Goal: Transaction & Acquisition: Subscribe to service/newsletter

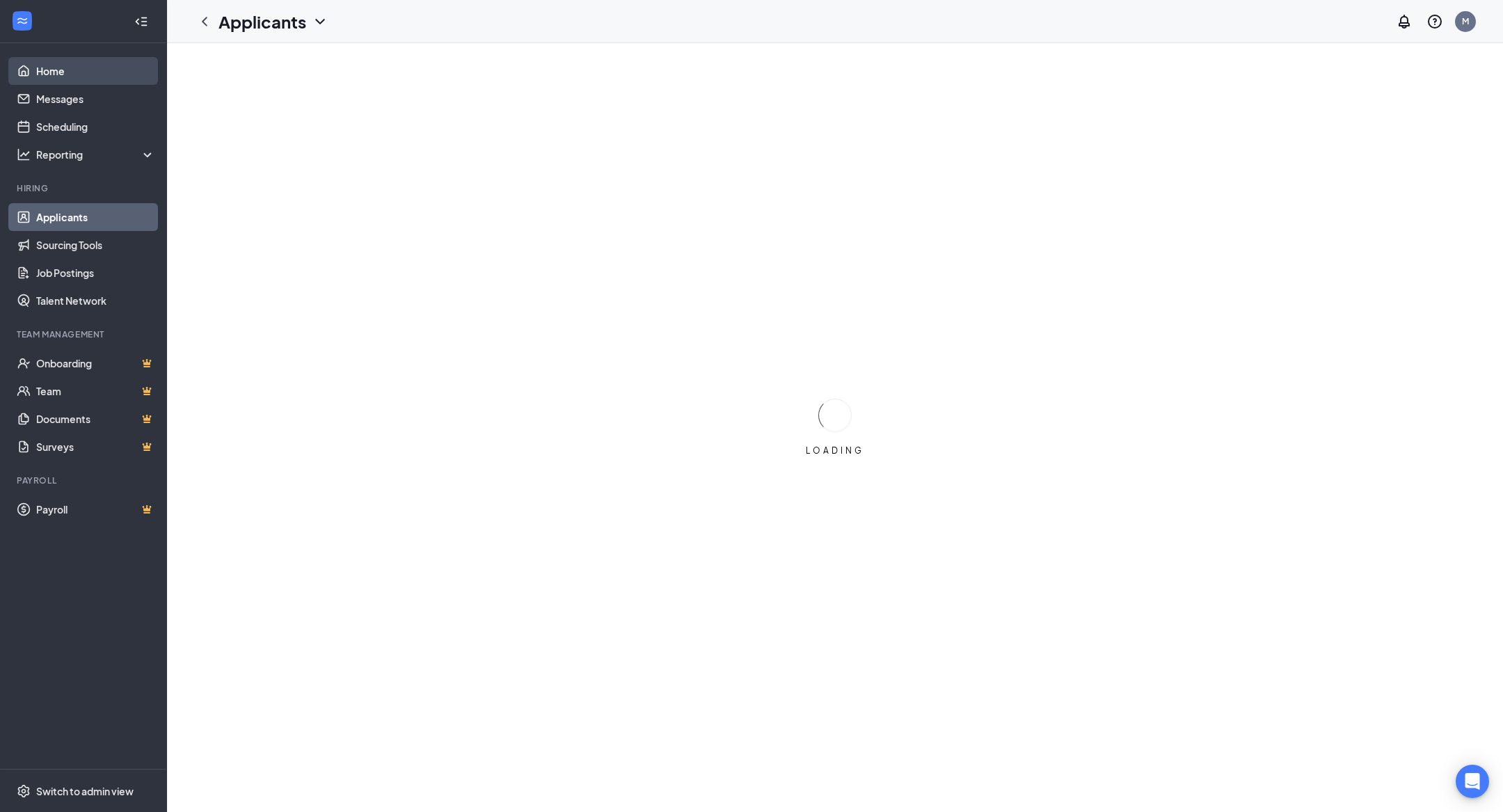
click at [66, 82] on link "Home" at bounding box center [95, 70] width 119 height 28
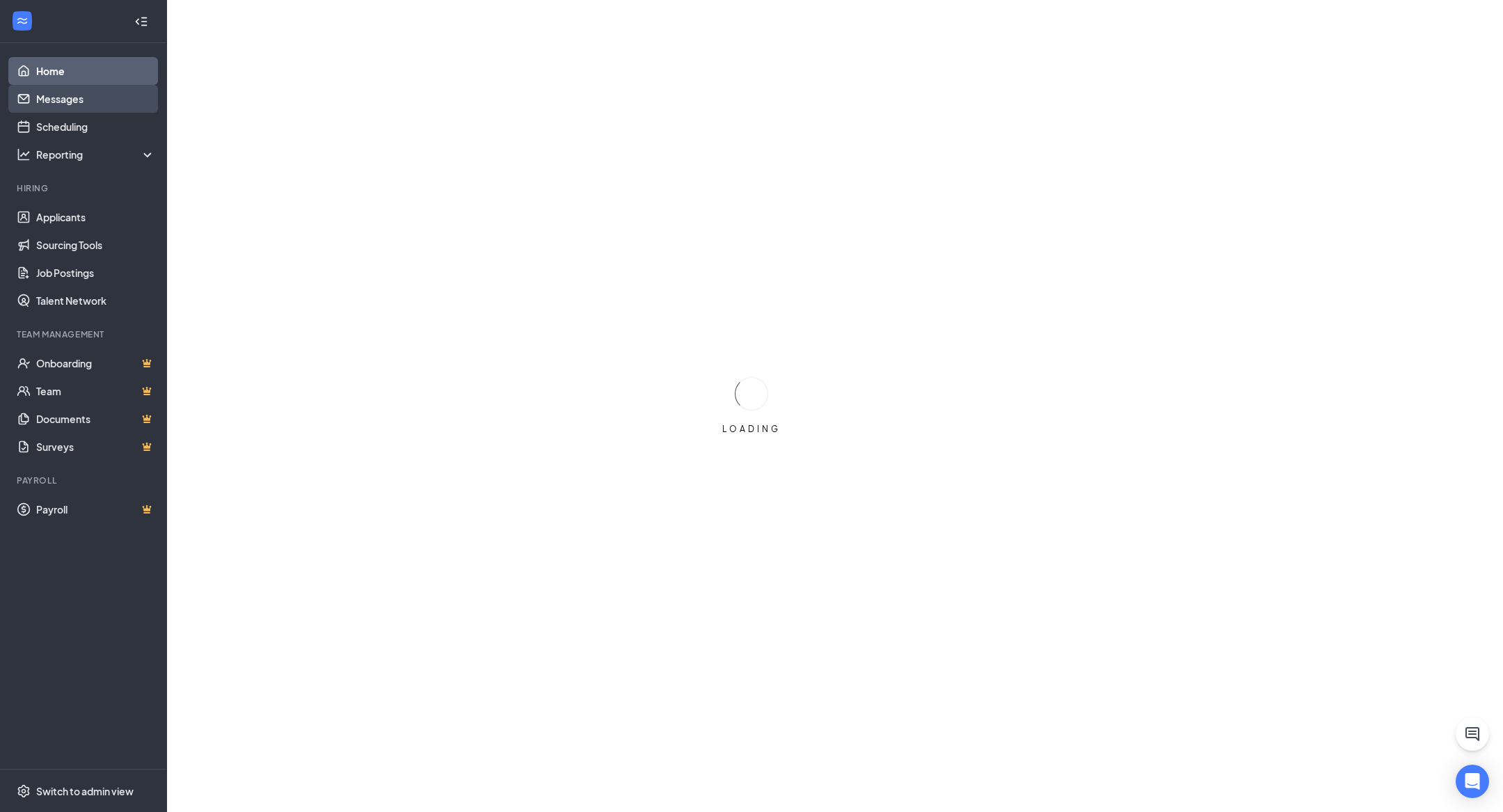
click at [66, 102] on link "Messages" at bounding box center [95, 98] width 119 height 28
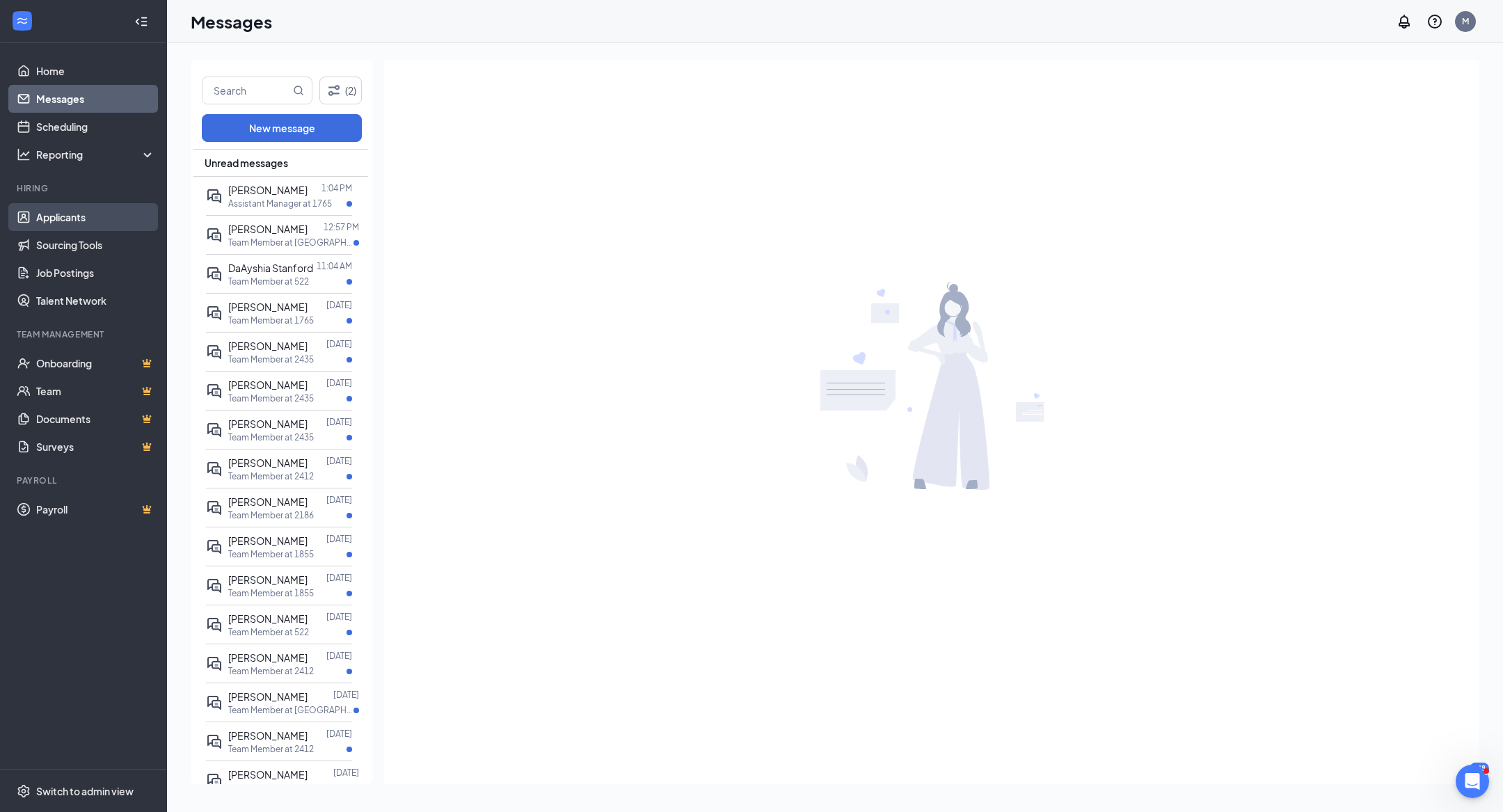
click at [71, 229] on link "Applicants" at bounding box center [95, 216] width 119 height 28
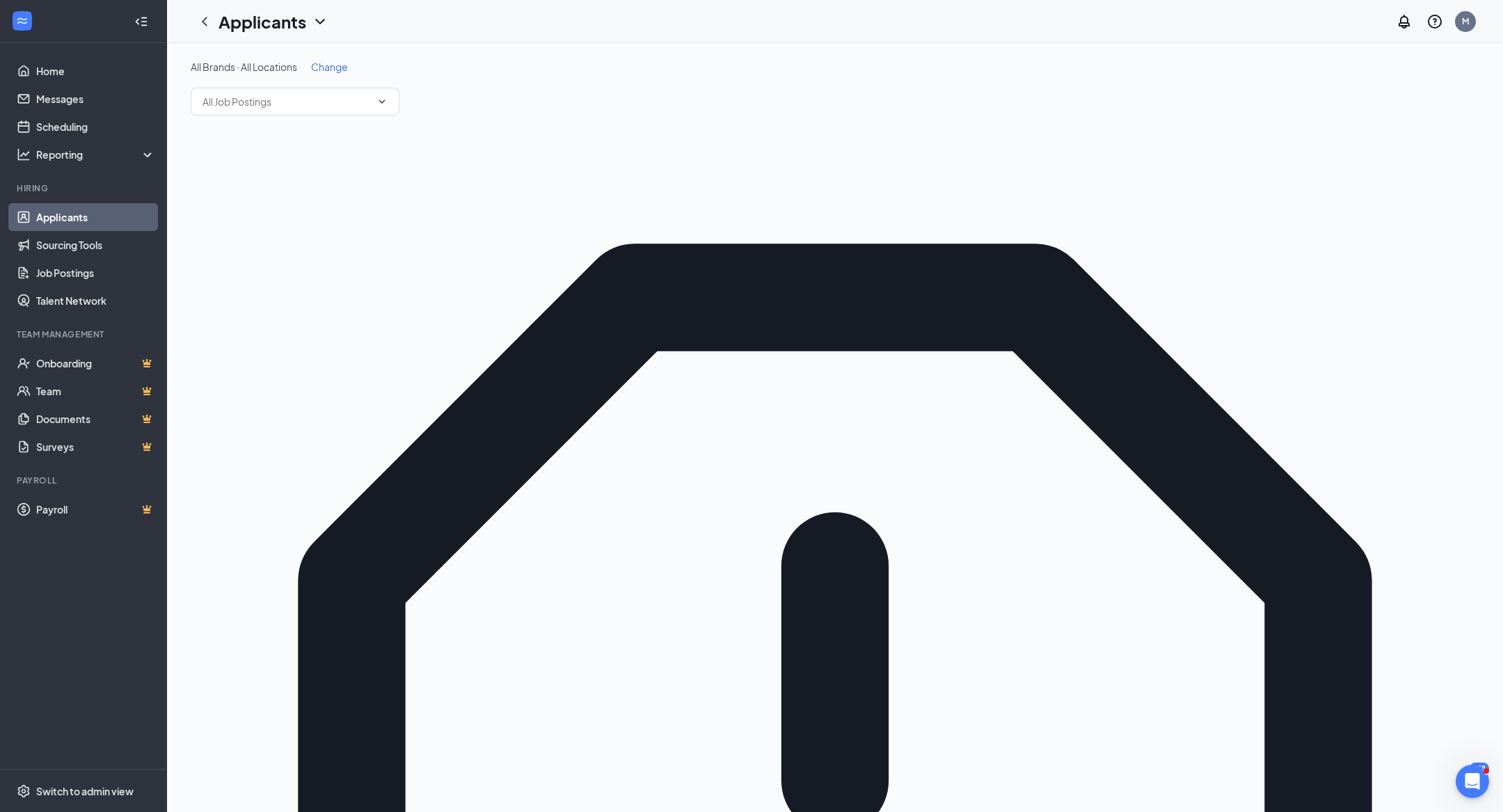
click at [341, 68] on span "Change" at bounding box center [329, 66] width 37 height 12
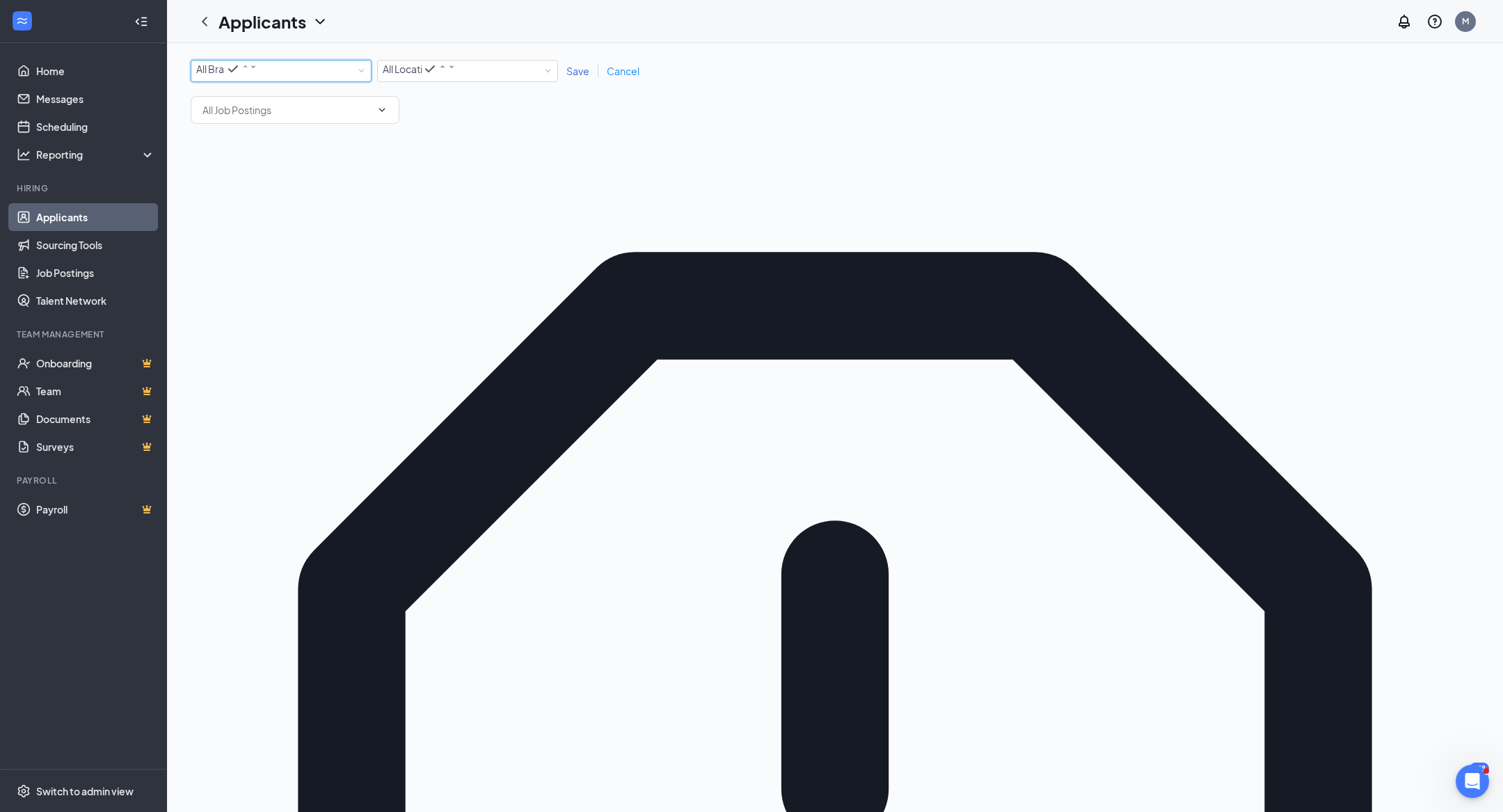
click at [257, 68] on div "All Brands" at bounding box center [227, 69] width 62 height 17
click at [439, 72] on span "All Locations" at bounding box center [410, 68] width 56 height 12
click at [440, 179] on div "1772" at bounding box center [467, 172] width 170 height 17
click at [576, 75] on span "Save" at bounding box center [578, 70] width 23 height 12
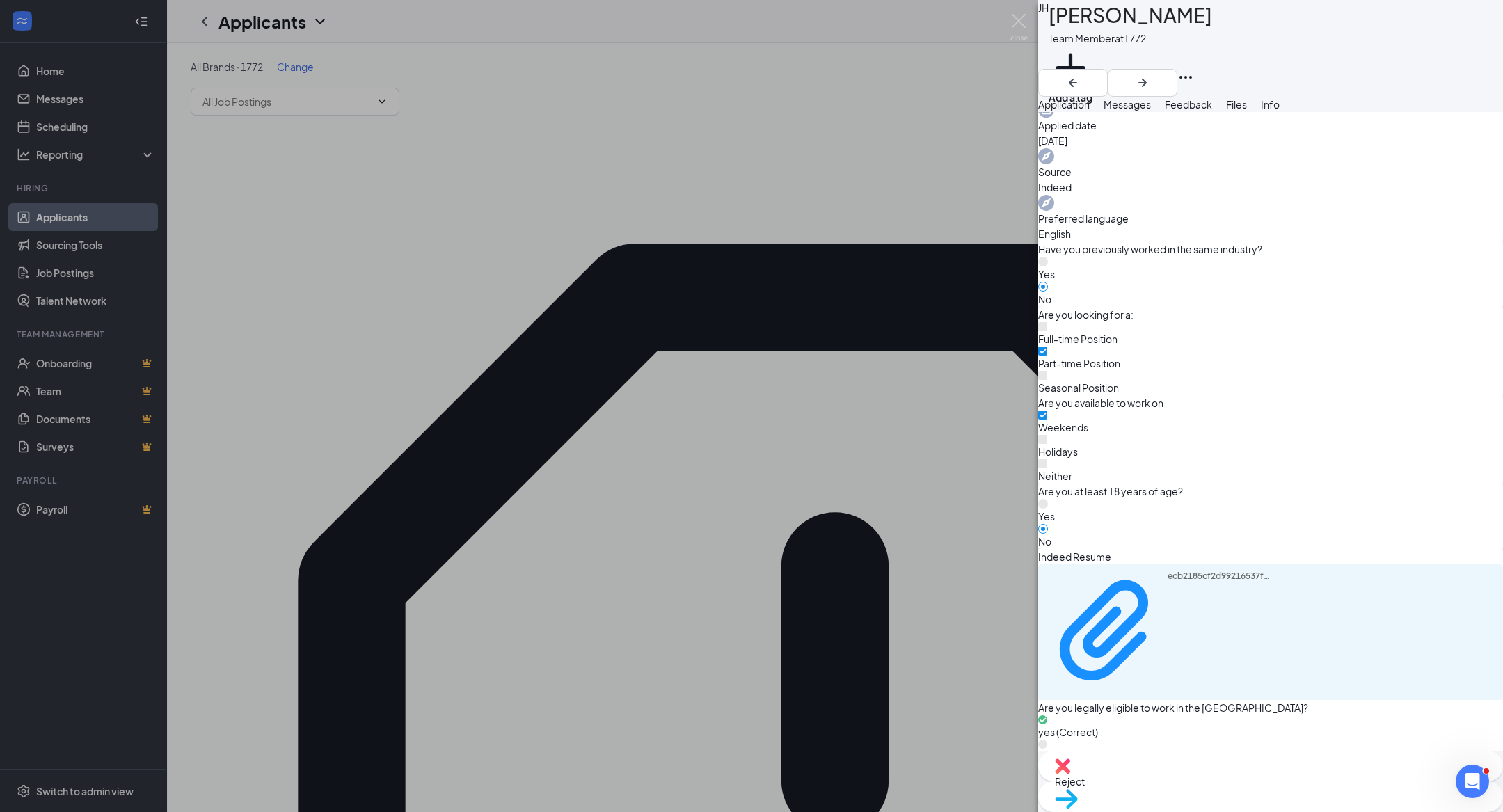
scroll to position [563, 0]
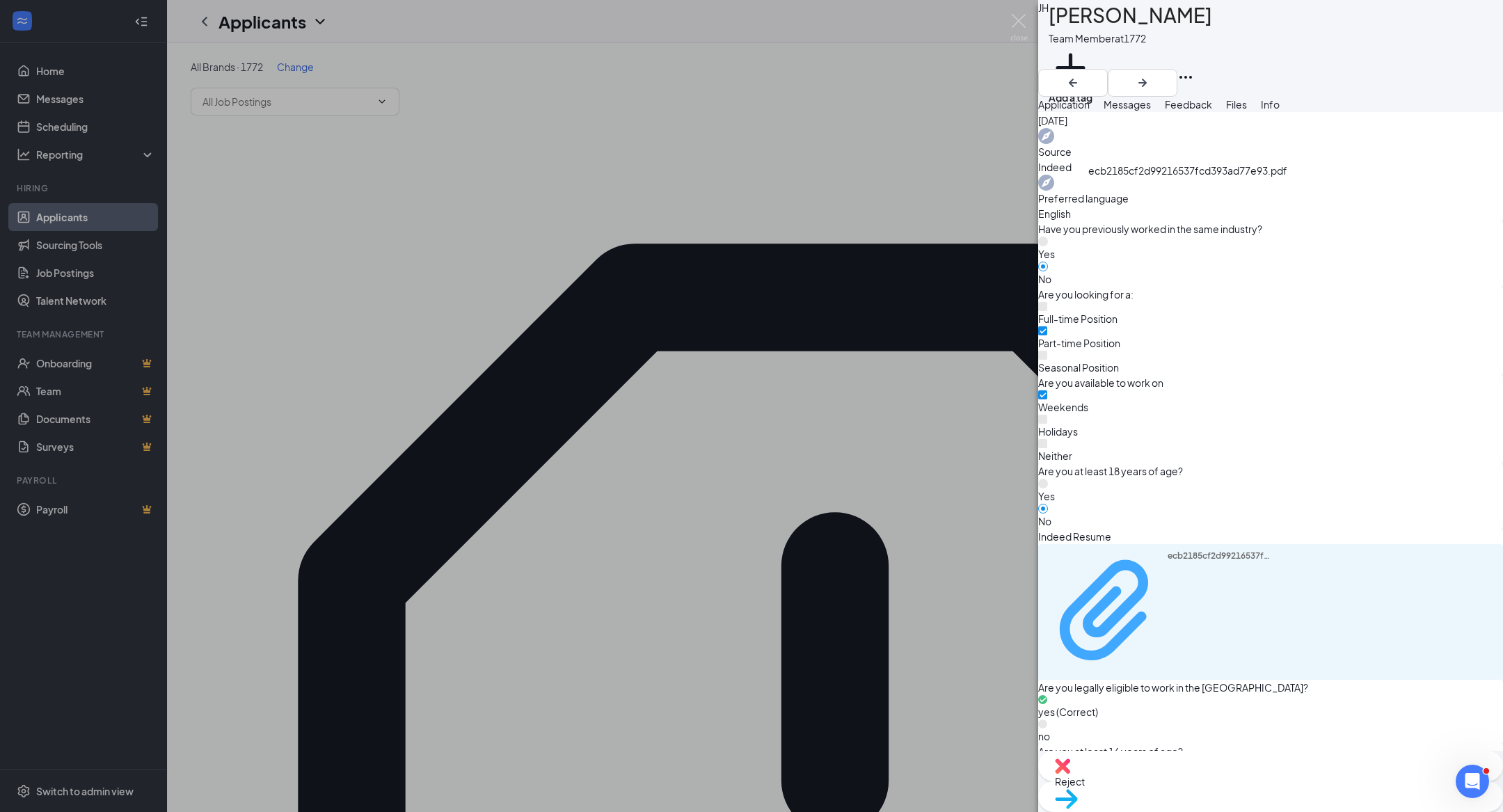
click at [1182, 550] on div "ecb2185cf2d99216537fcd393ad77e93.pdf" at bounding box center [1220, 611] width 104 height 121
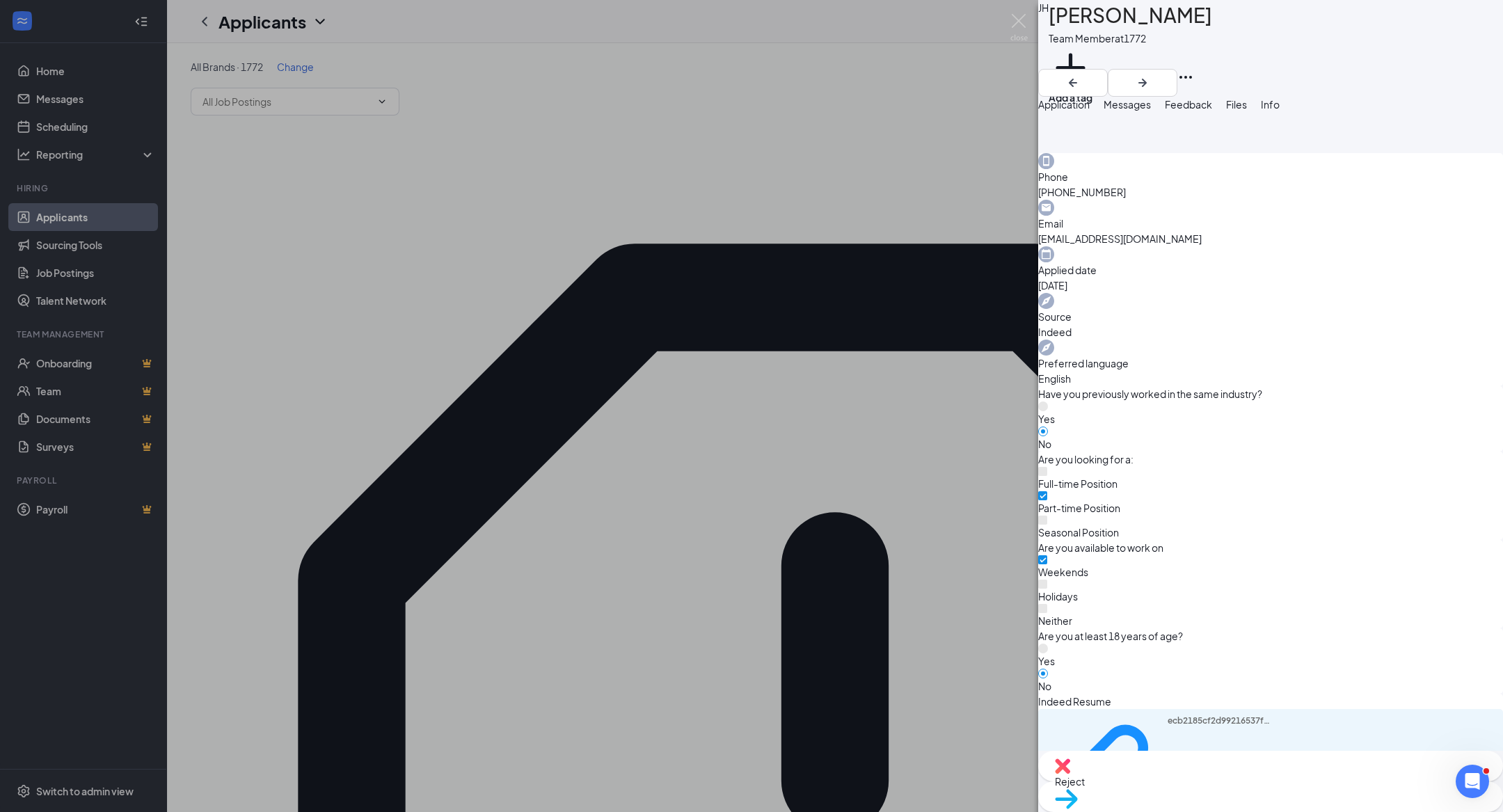
scroll to position [379, 0]
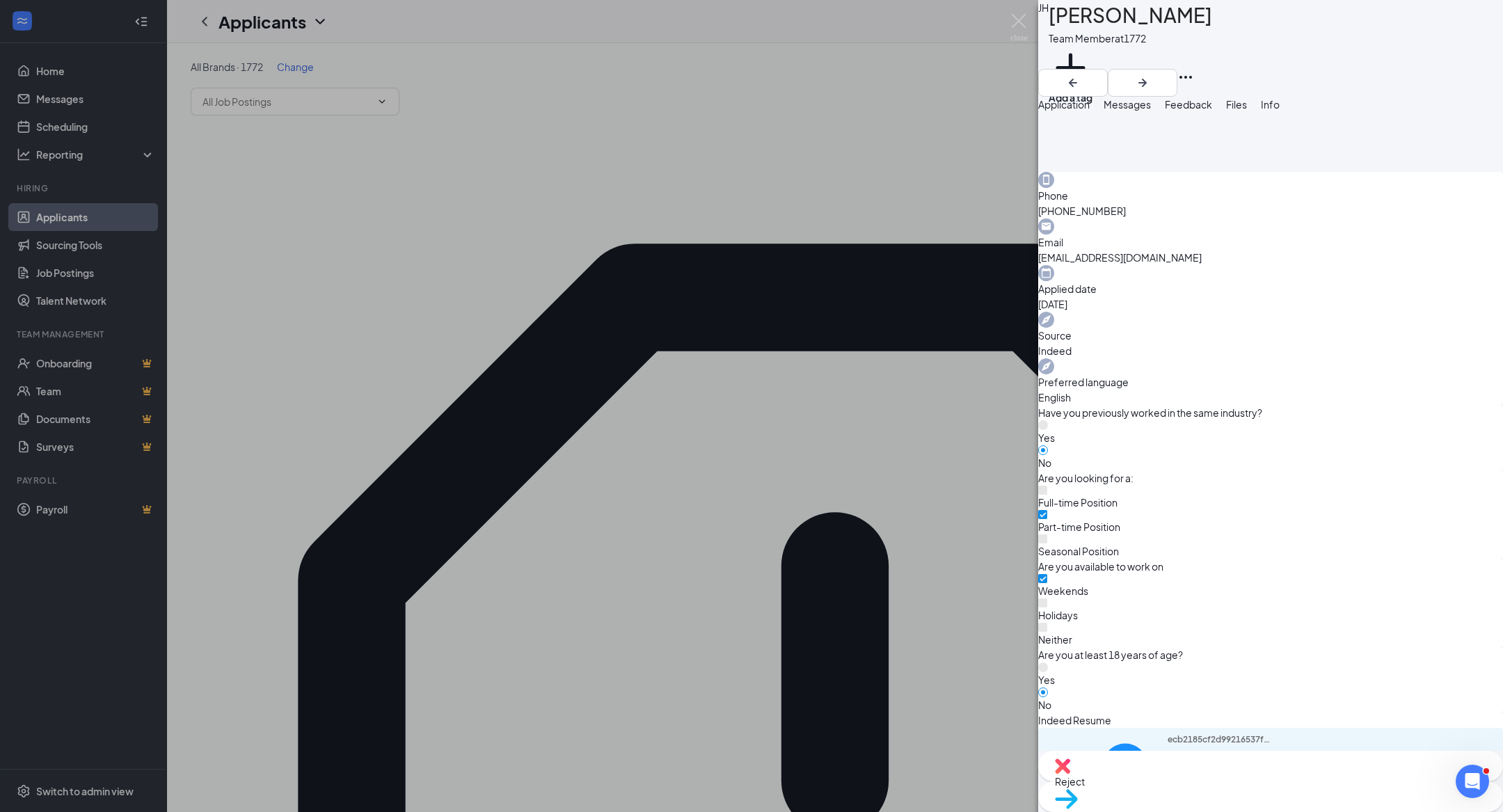
click at [641, 576] on div "[PERSON_NAME] Team Member at 1772 Add a tag Application Messages Feedback Files…" at bounding box center [752, 406] width 1503 height 812
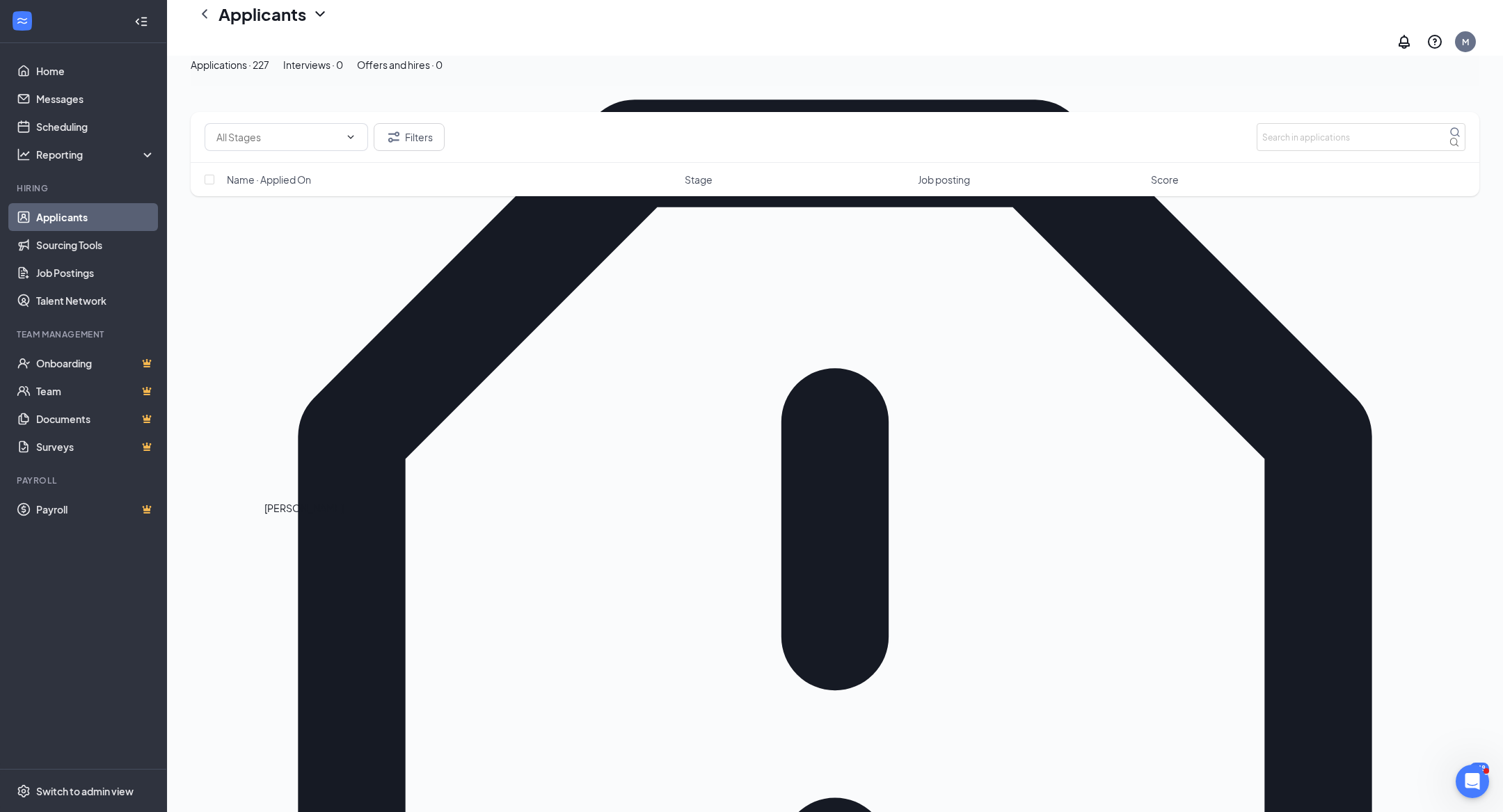
scroll to position [210, 0]
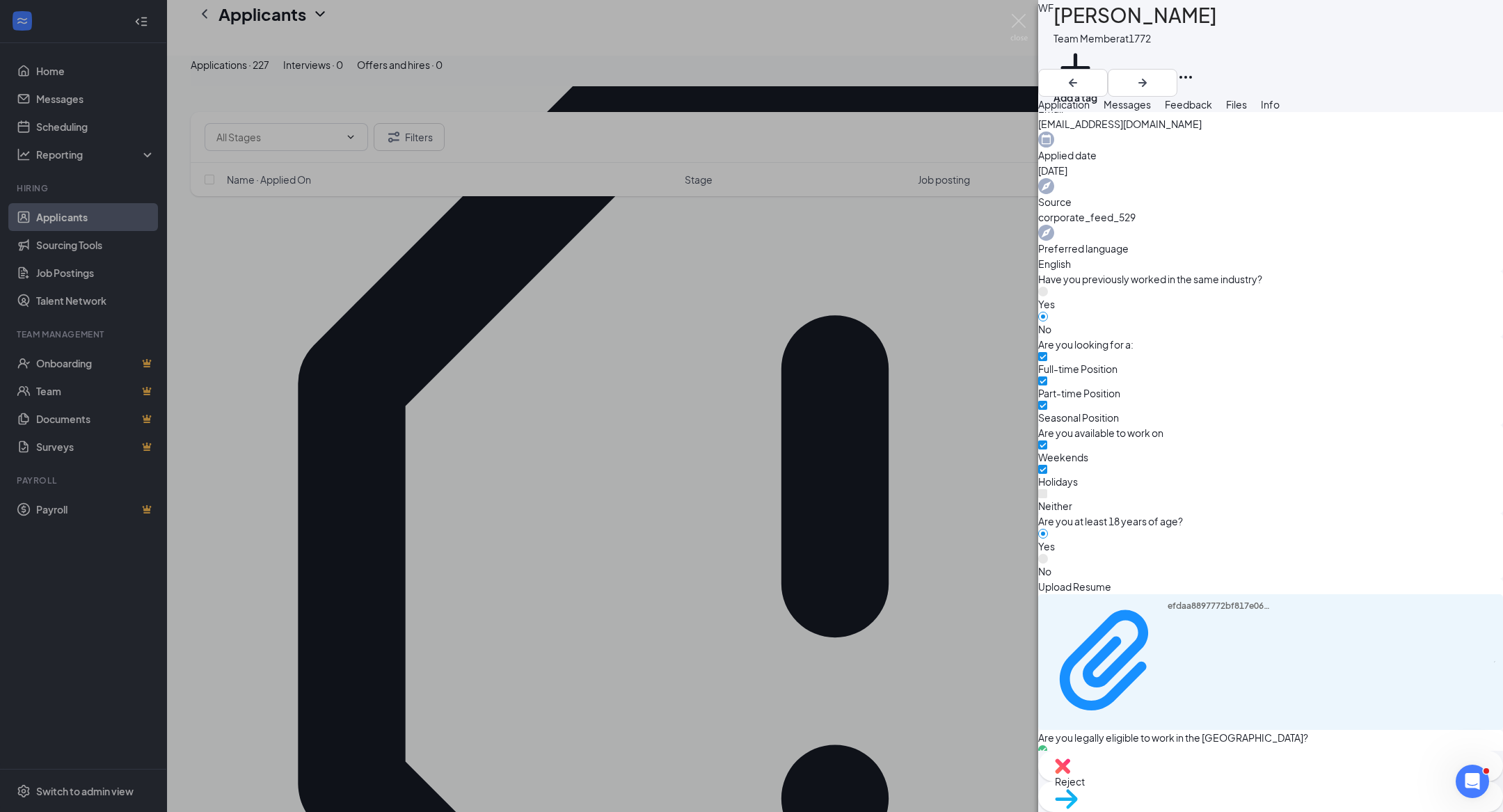
scroll to position [533, 0]
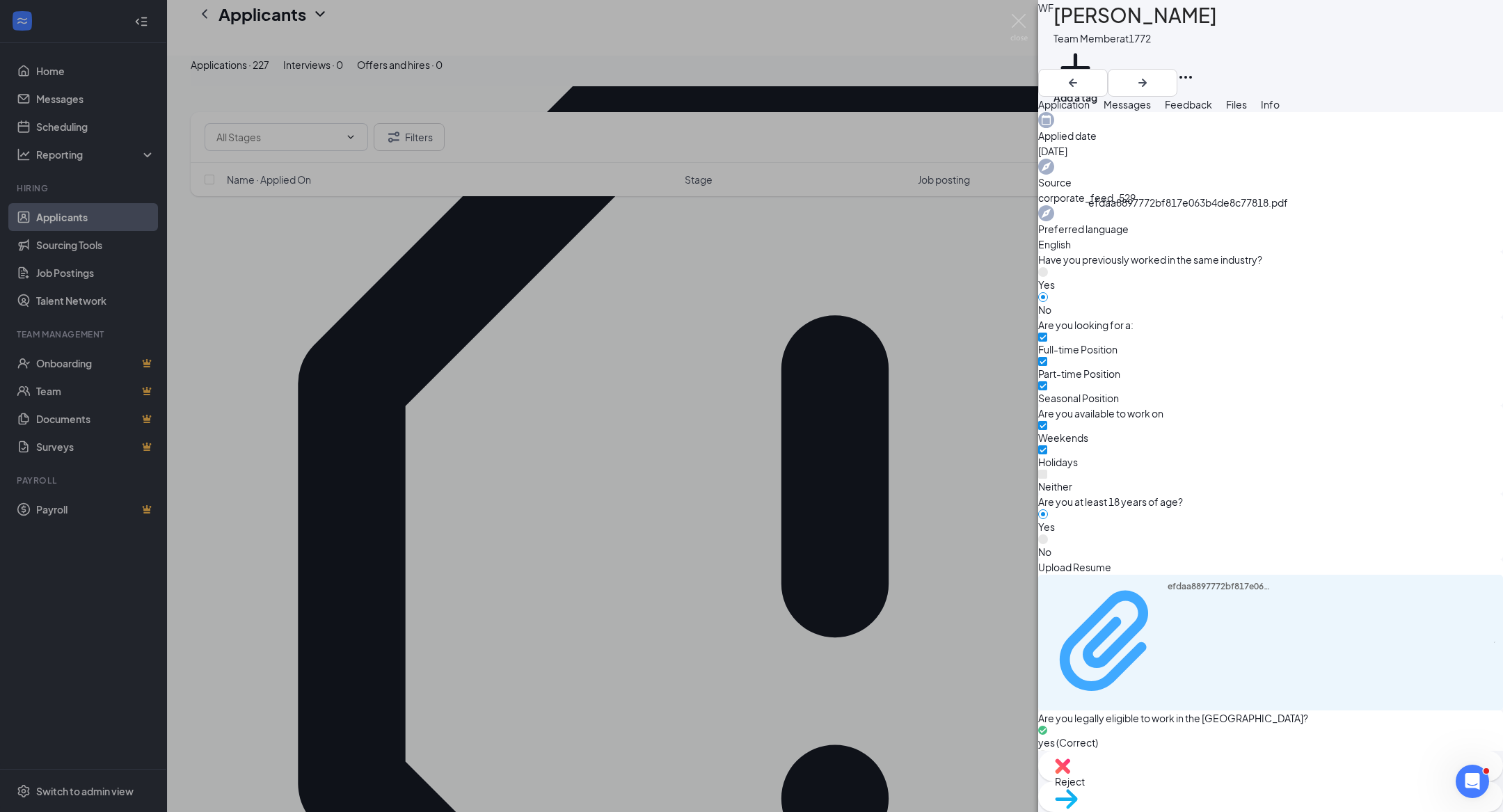
click at [1186, 581] on div "efdaa8897772bf817e063b4de8c77818.pdf" at bounding box center [1220, 641] width 104 height 121
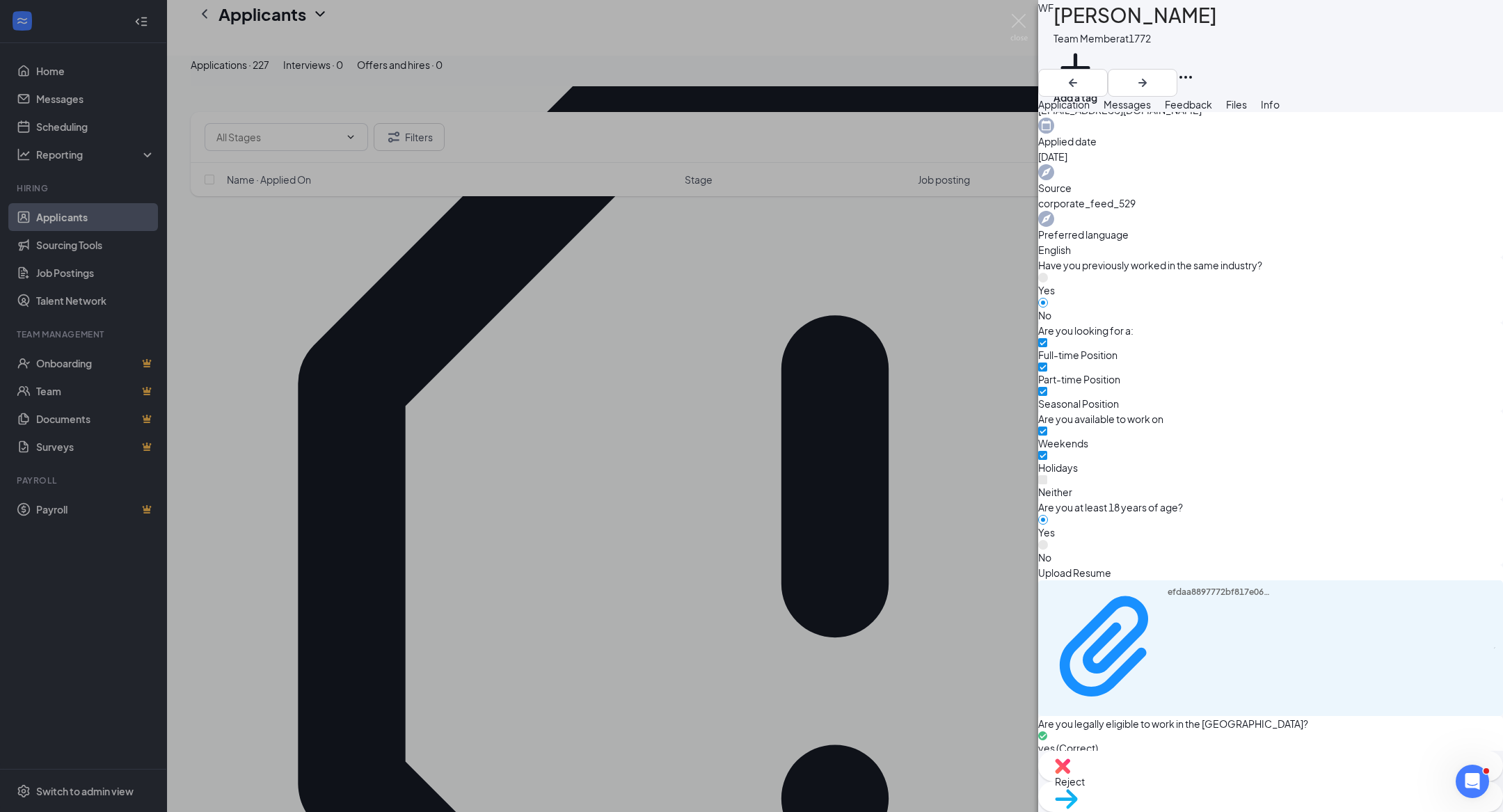
click at [668, 529] on div "WF [PERSON_NAME] Team Member at 1772 Add a tag Application Messages Feedback Fi…" at bounding box center [752, 406] width 1503 height 812
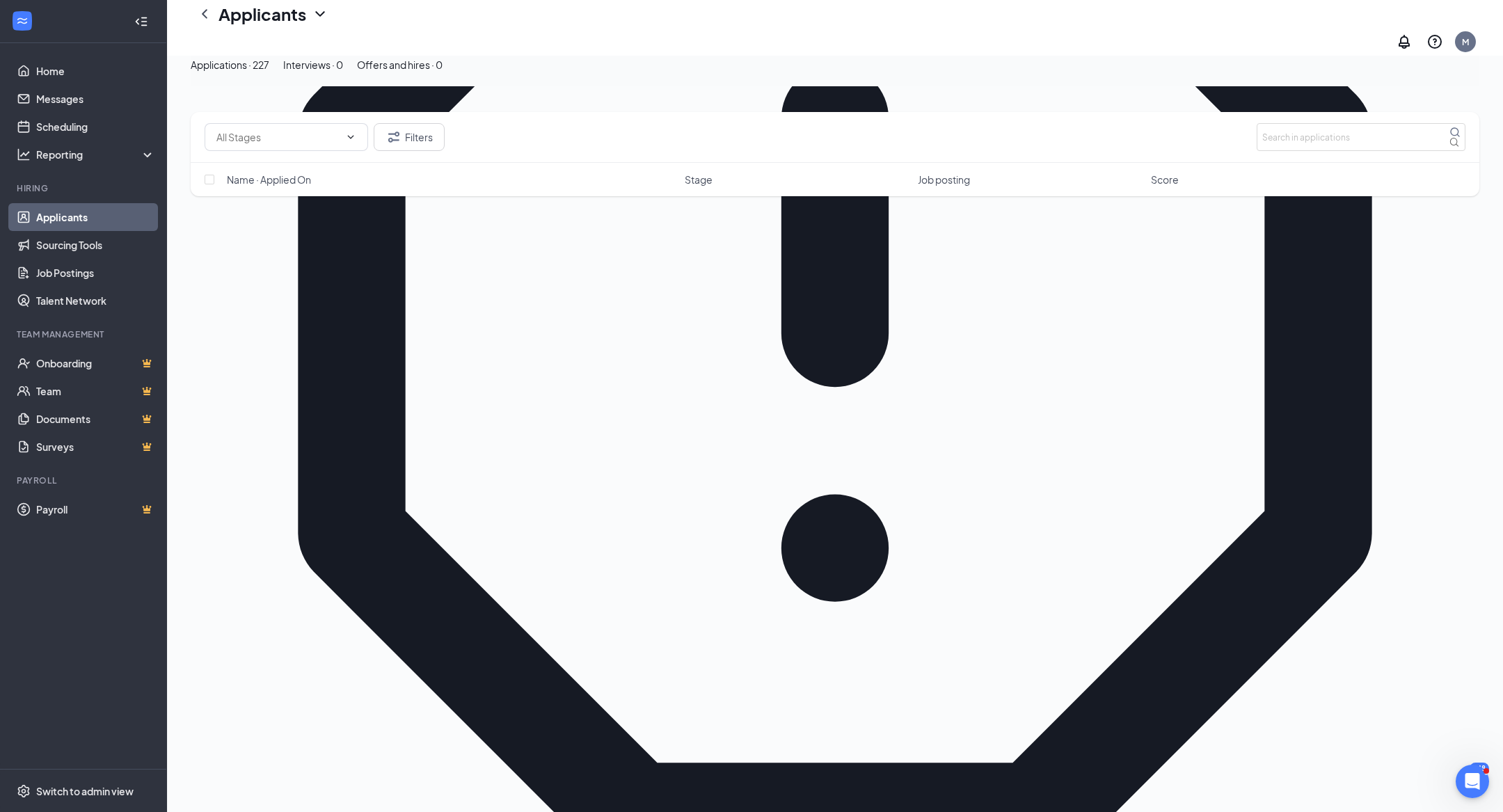
scroll to position [586, 0]
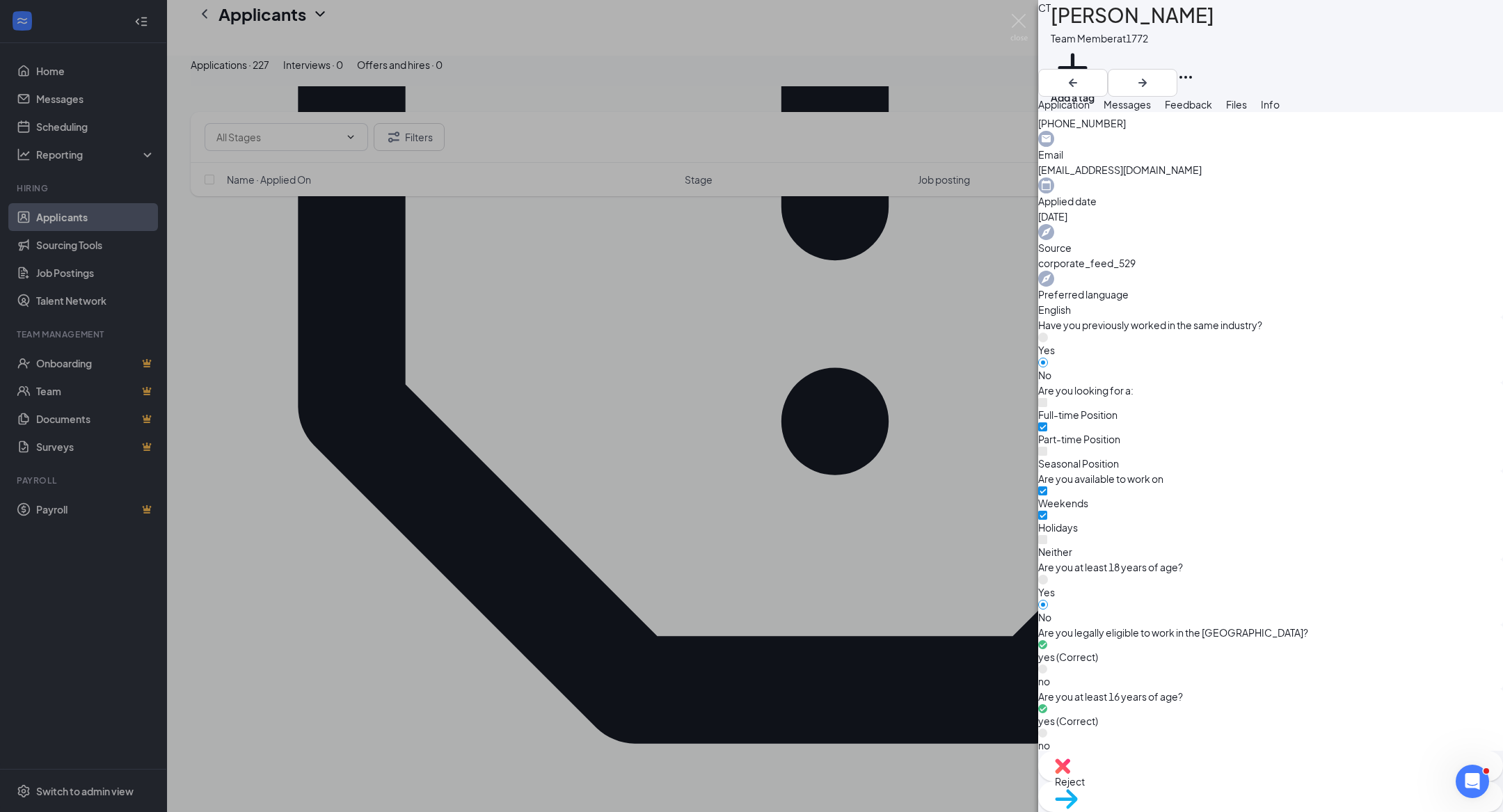
scroll to position [473, 0]
click at [1151, 110] on button "Messages" at bounding box center [1127, 104] width 47 height 15
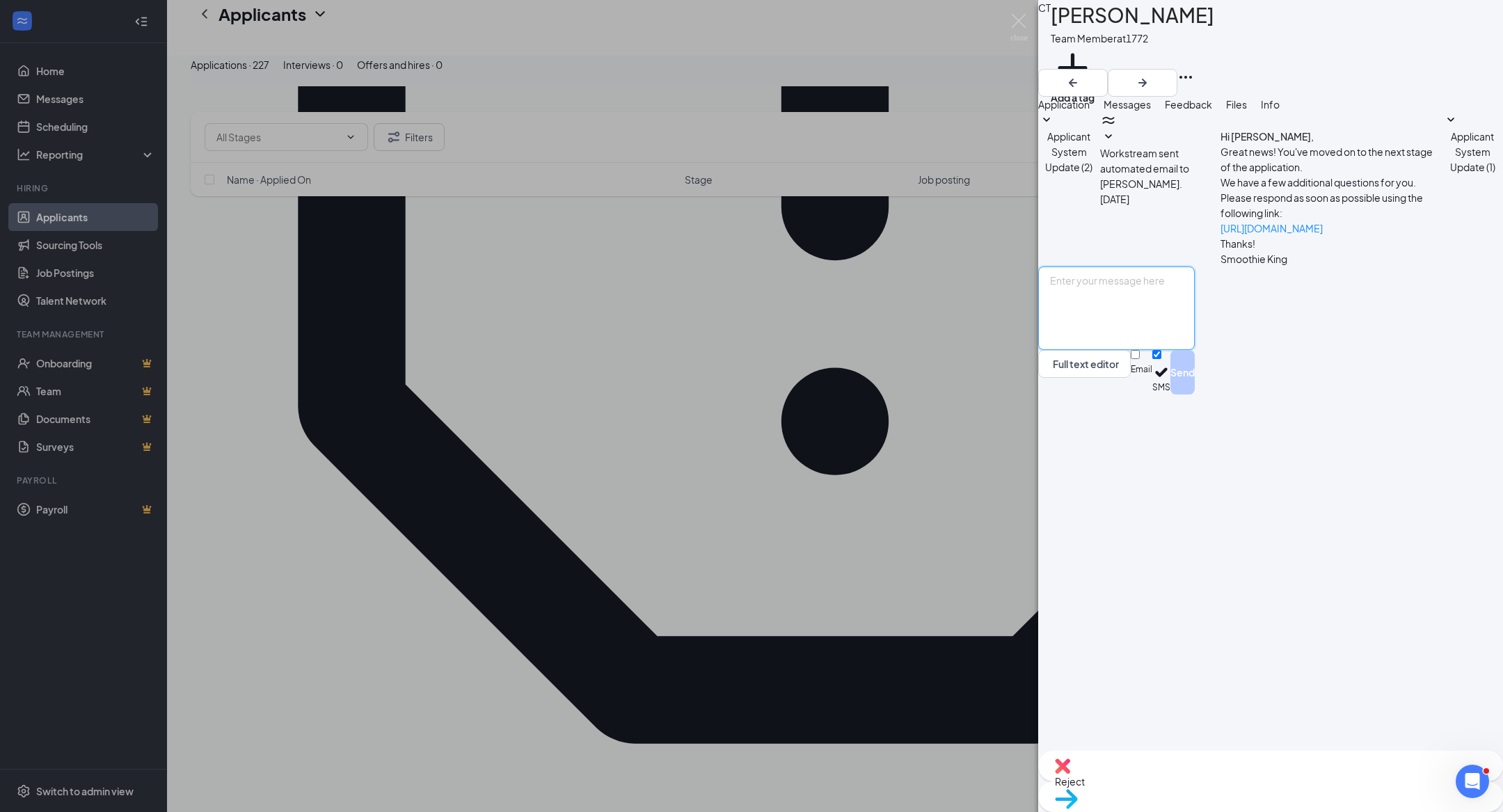
click at [1190, 350] on textarea at bounding box center [1116, 308] width 157 height 83
click at [1195, 350] on textarea "Hi [PERSON_NAME]! This is [PERSON_NAME] with [PERSON_NAME]. Would you be intere…" at bounding box center [1116, 308] width 157 height 83
drag, startPoint x: 1286, startPoint y: 664, endPoint x: 1124, endPoint y: 662, distance: 162.0
click at [1124, 350] on textarea "Hi [PERSON_NAME]! This is [PERSON_NAME] with [PERSON_NAME]. Would you be intere…" at bounding box center [1116, 308] width 157 height 83
type textarea "Hi [PERSON_NAME]! This is [PERSON_NAME] with [PERSON_NAME]. Would you be intere…"
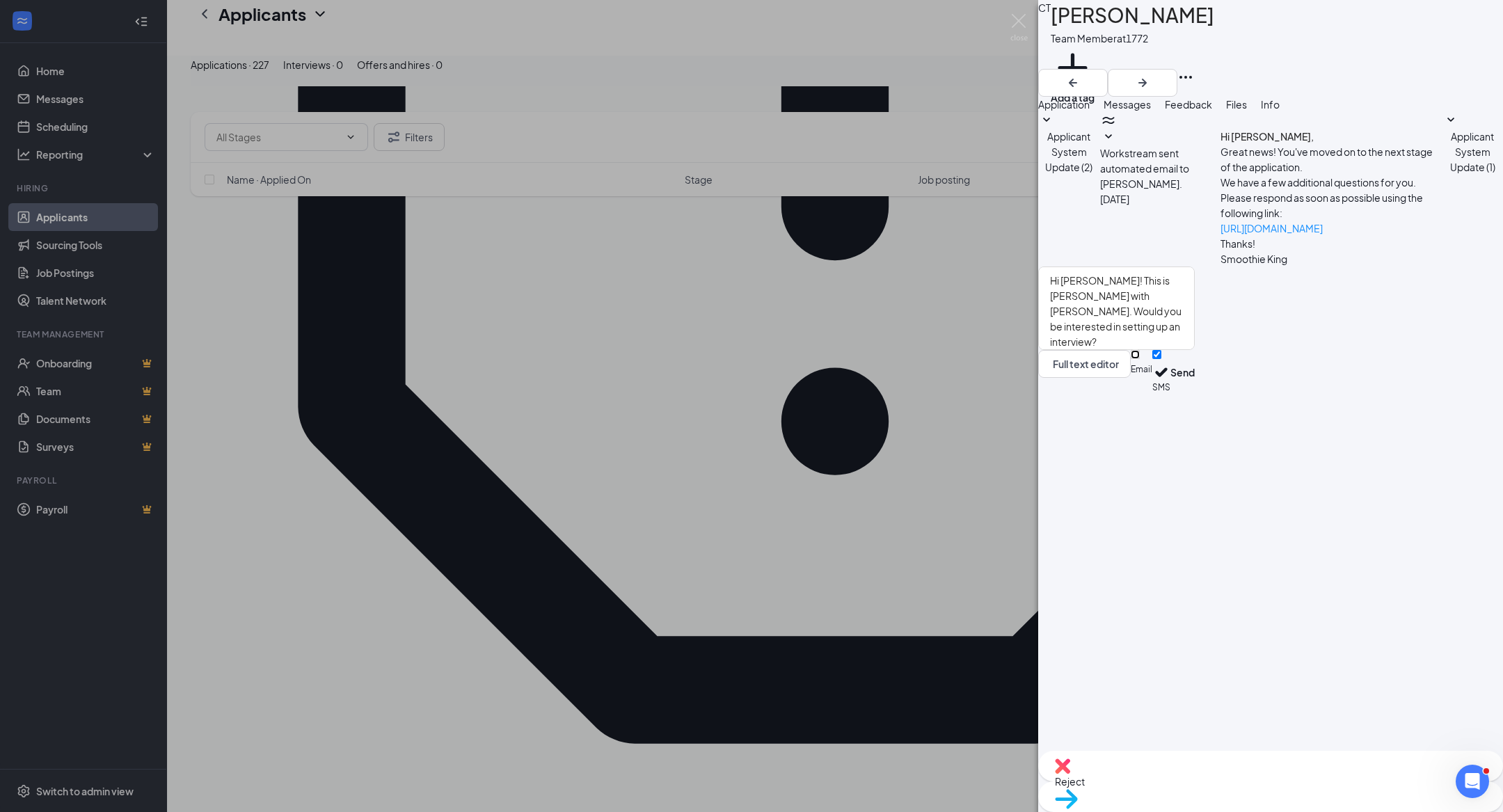
click at [1140, 359] on input "Email" at bounding box center [1136, 355] width 9 height 9
checkbox input "true"
click at [1195, 398] on button "Send" at bounding box center [1183, 374] width 25 height 48
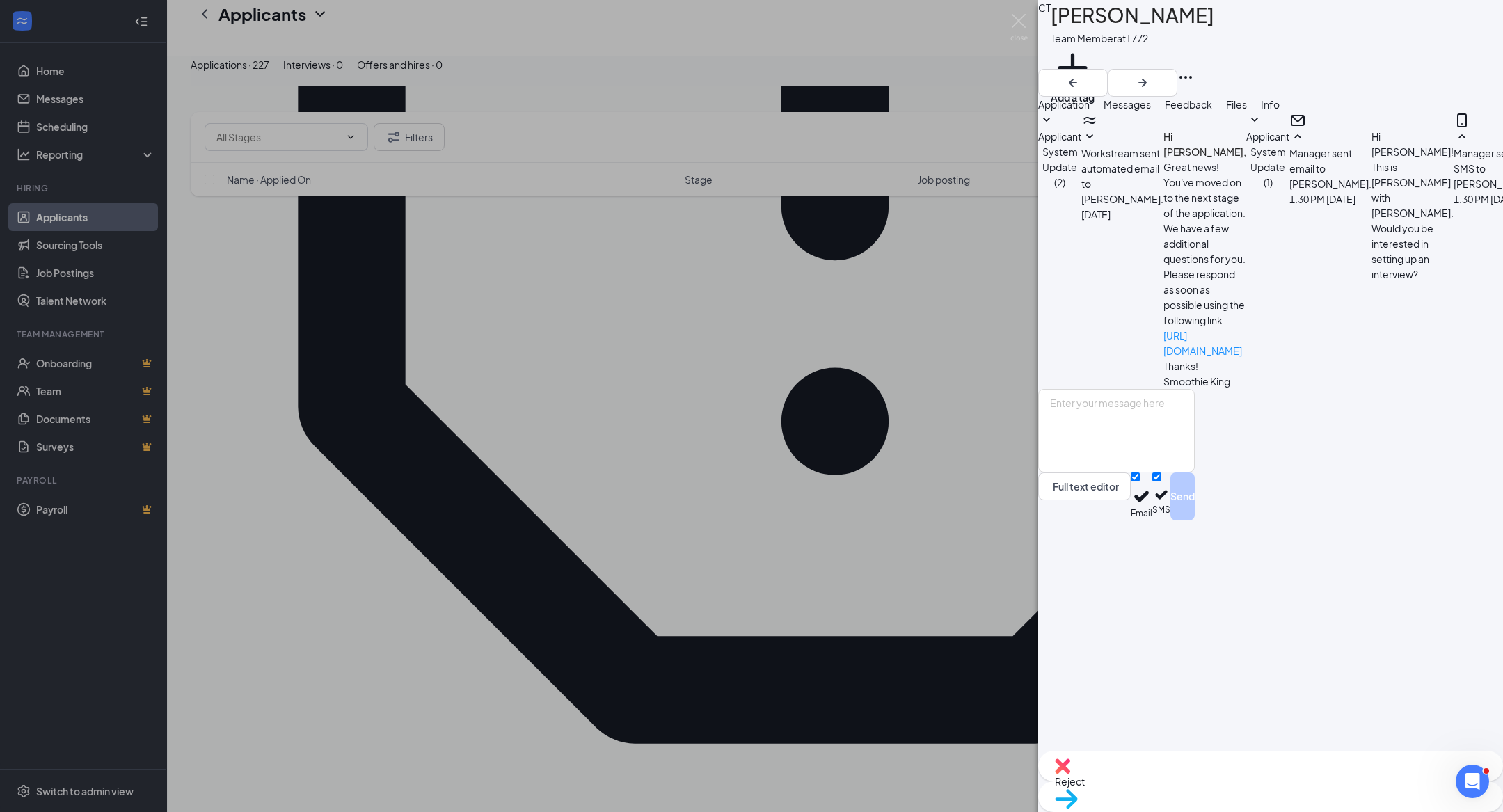
click at [564, 415] on div "CT [PERSON_NAME] Team Member at 1772 Add a tag Application Messages Feedback Fi…" at bounding box center [752, 406] width 1503 height 812
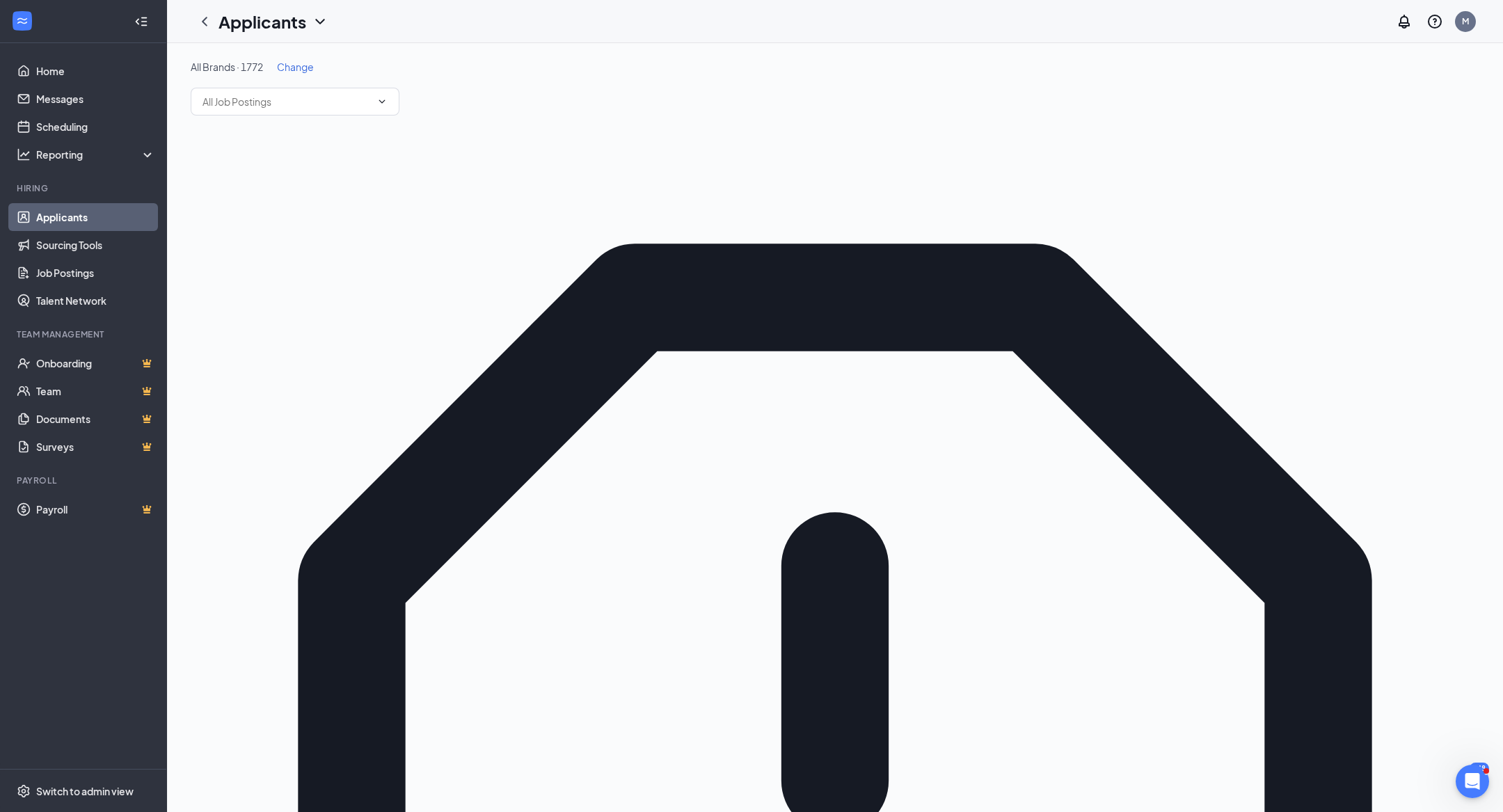
click at [305, 63] on span "Change" at bounding box center [295, 66] width 37 height 12
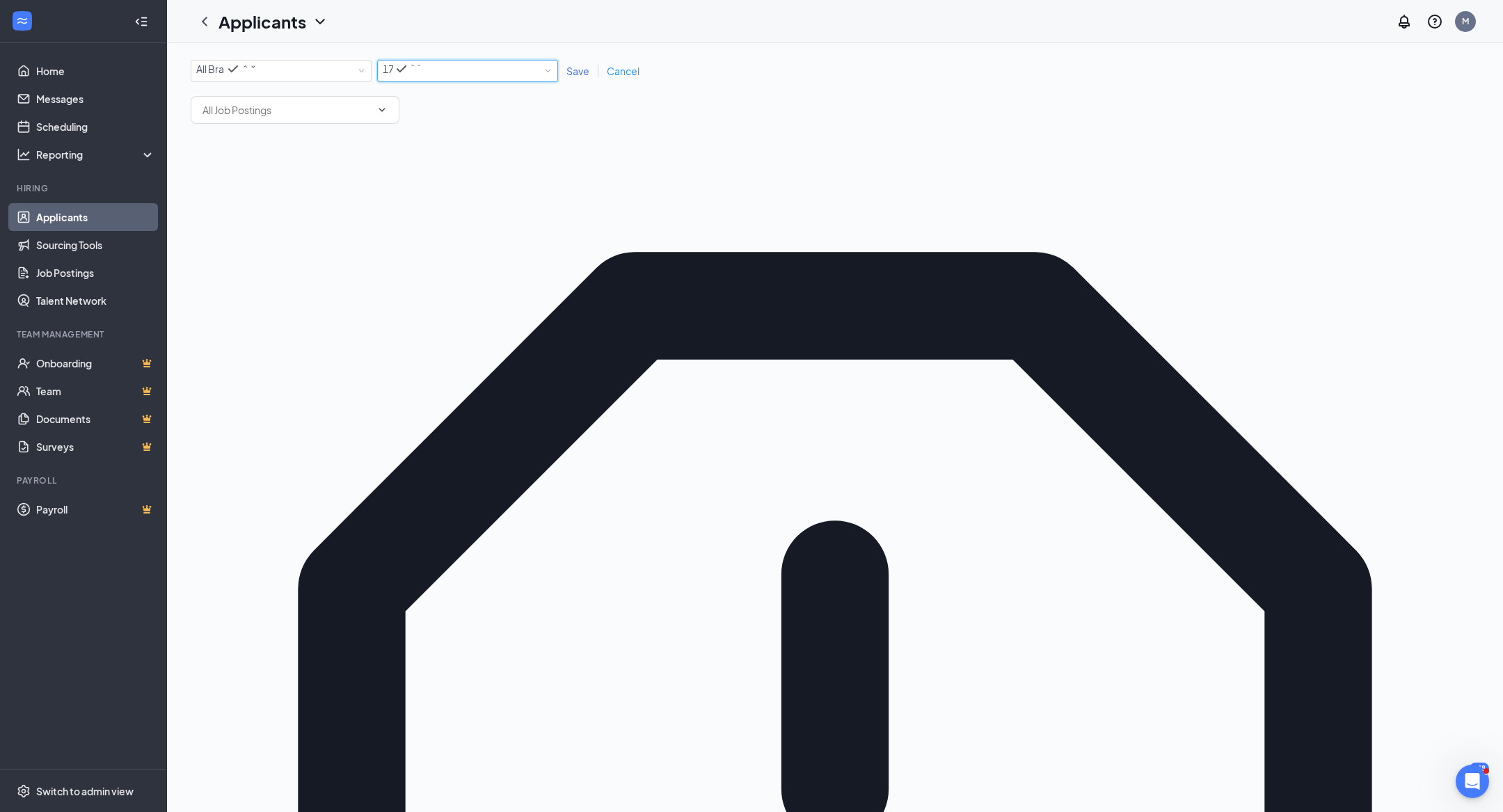
drag, startPoint x: 406, startPoint y: 69, endPoint x: 424, endPoint y: 75, distance: 19.0
click at [405, 69] on span "1772" at bounding box center [393, 68] width 22 height 12
click at [459, 116] on div "1885" at bounding box center [467, 107] width 170 height 17
click at [569, 74] on span "Save" at bounding box center [578, 70] width 23 height 12
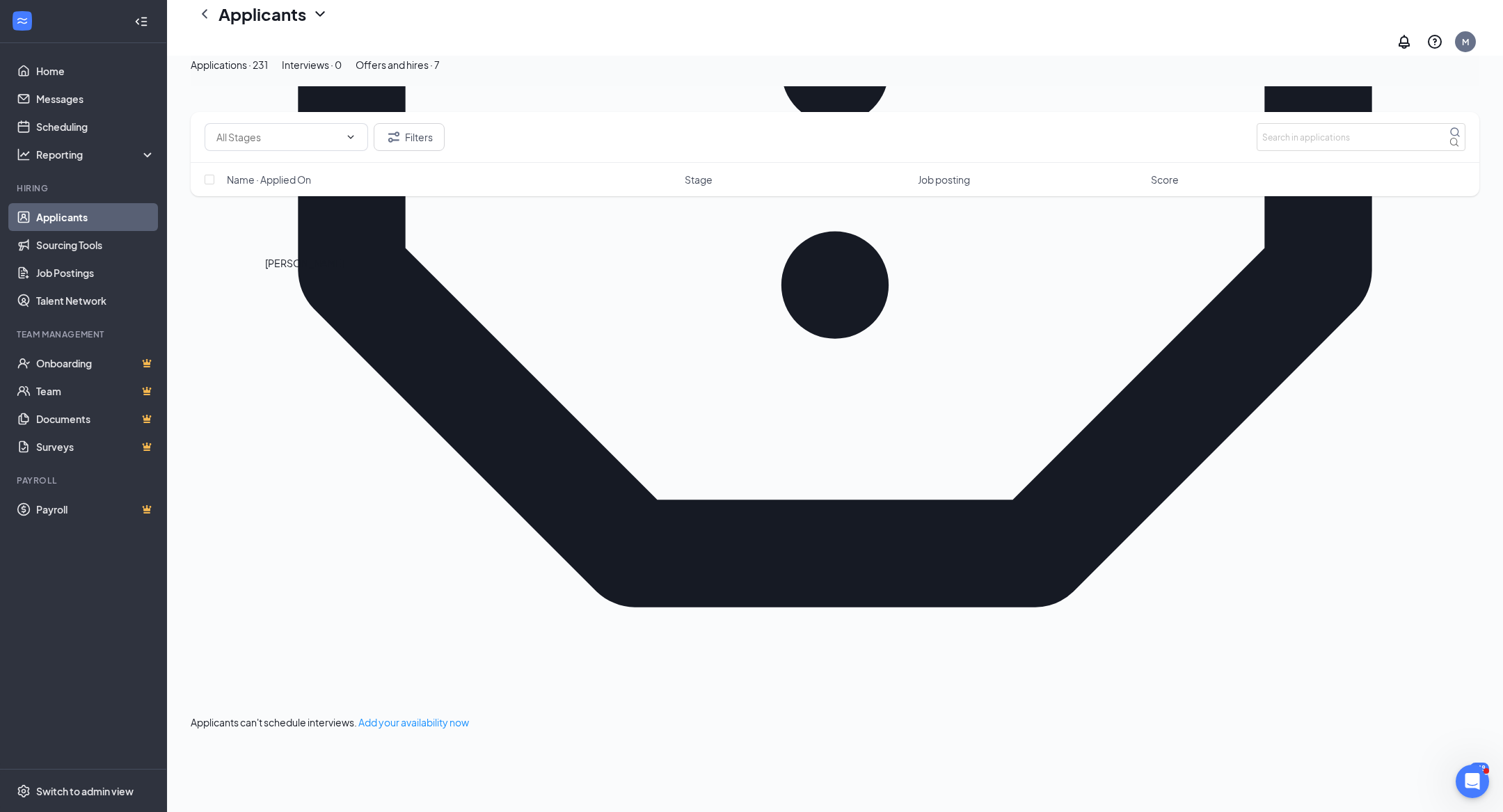
scroll to position [798, 0]
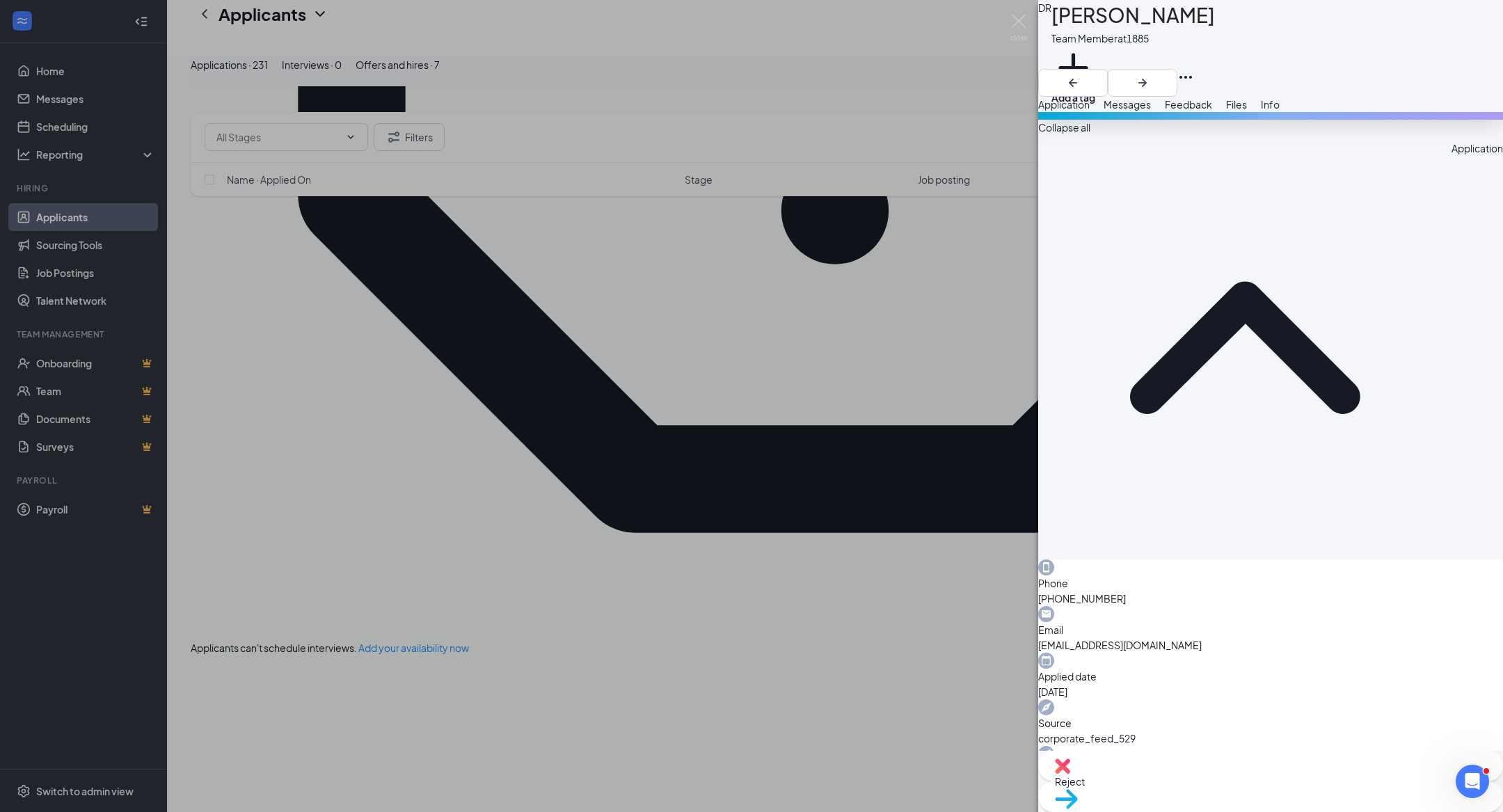
scroll to position [587, 0]
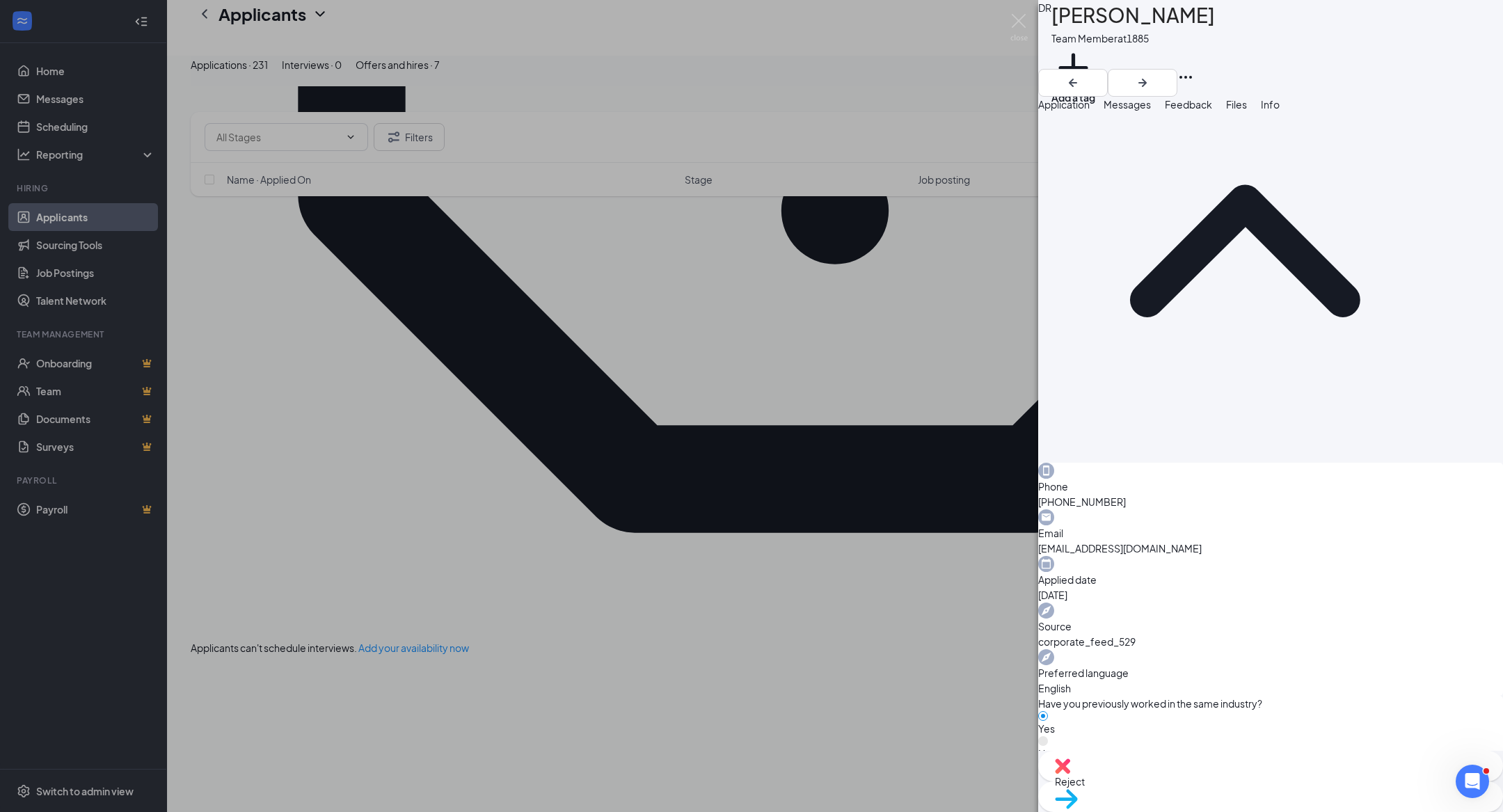
click at [680, 478] on div "[PERSON_NAME] Team Member at 1885 Add a tag Application Messages Feedback Files…" at bounding box center [752, 406] width 1503 height 812
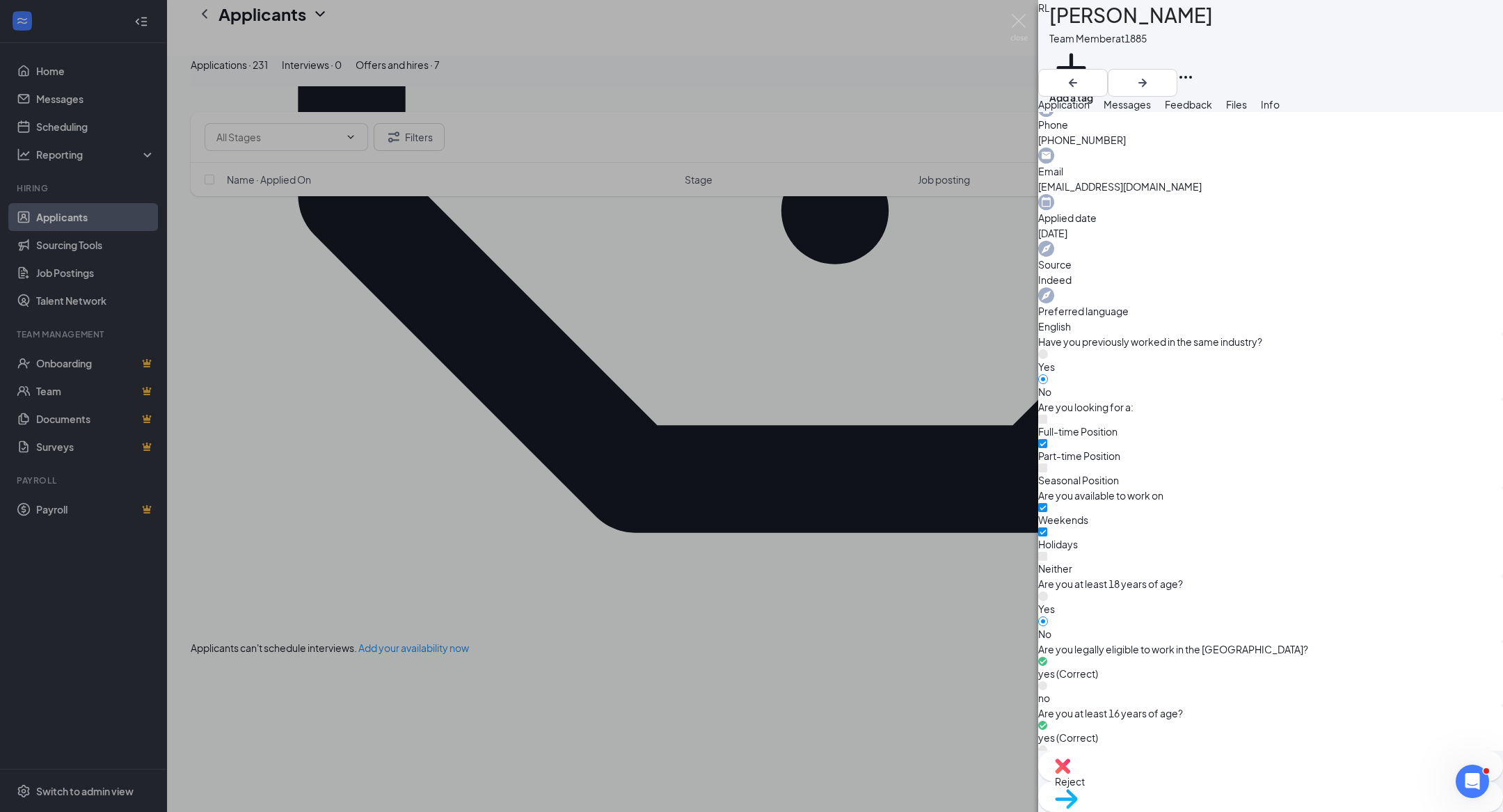
scroll to position [489, 0]
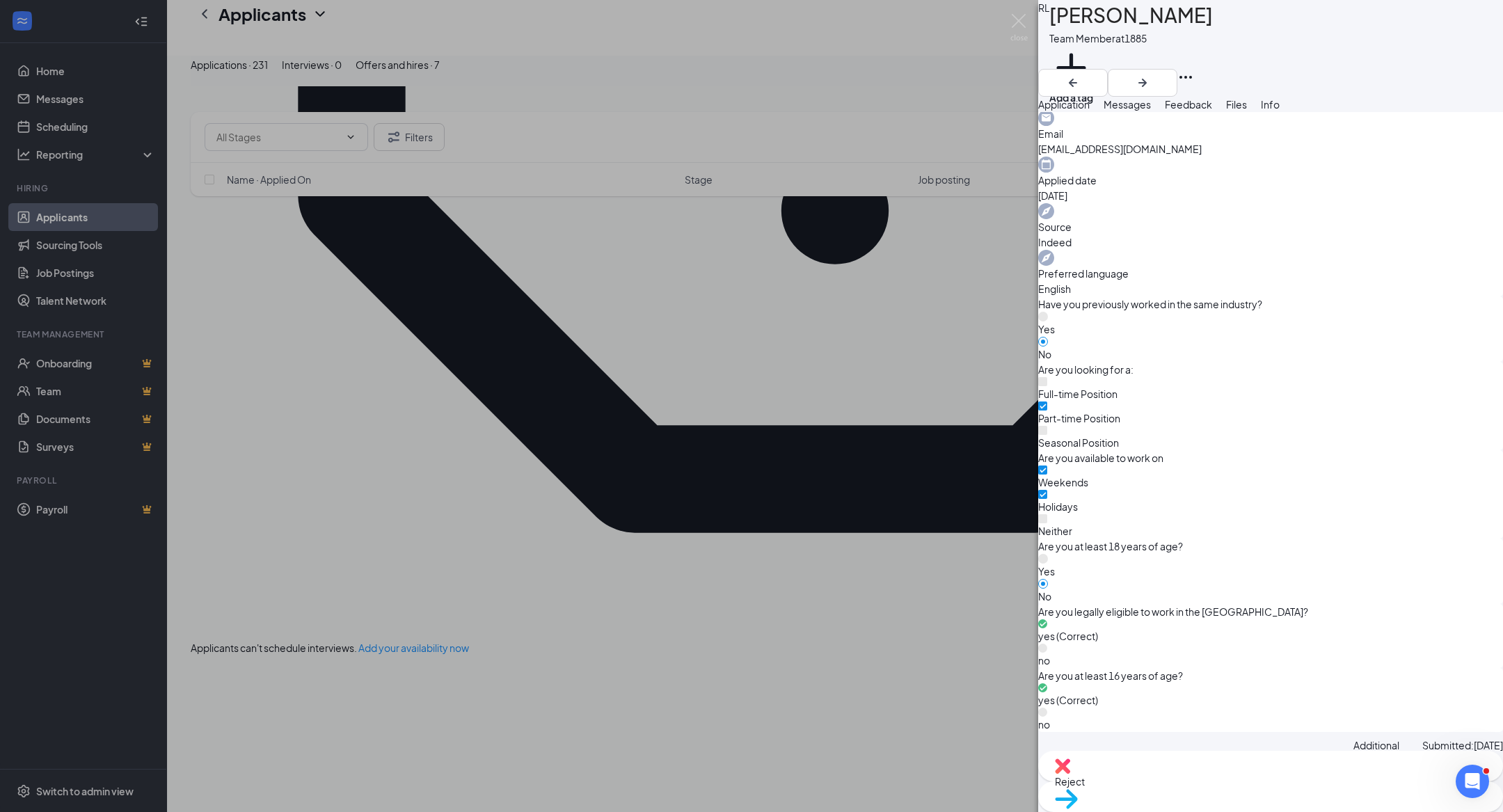
click at [1247, 109] on span "Files" at bounding box center [1236, 103] width 21 height 12
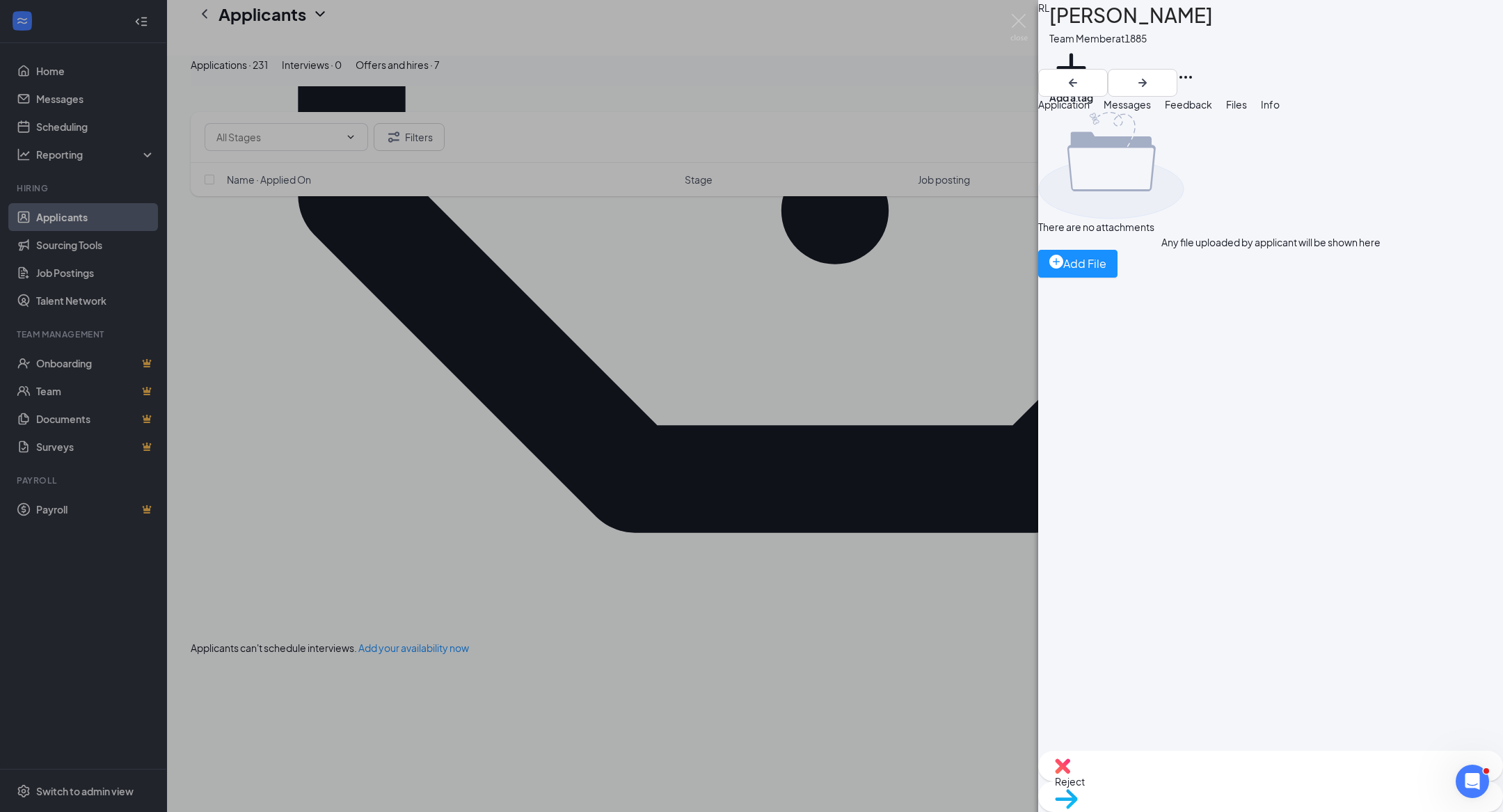
click at [1090, 112] on div "Application" at bounding box center [1064, 104] width 51 height 15
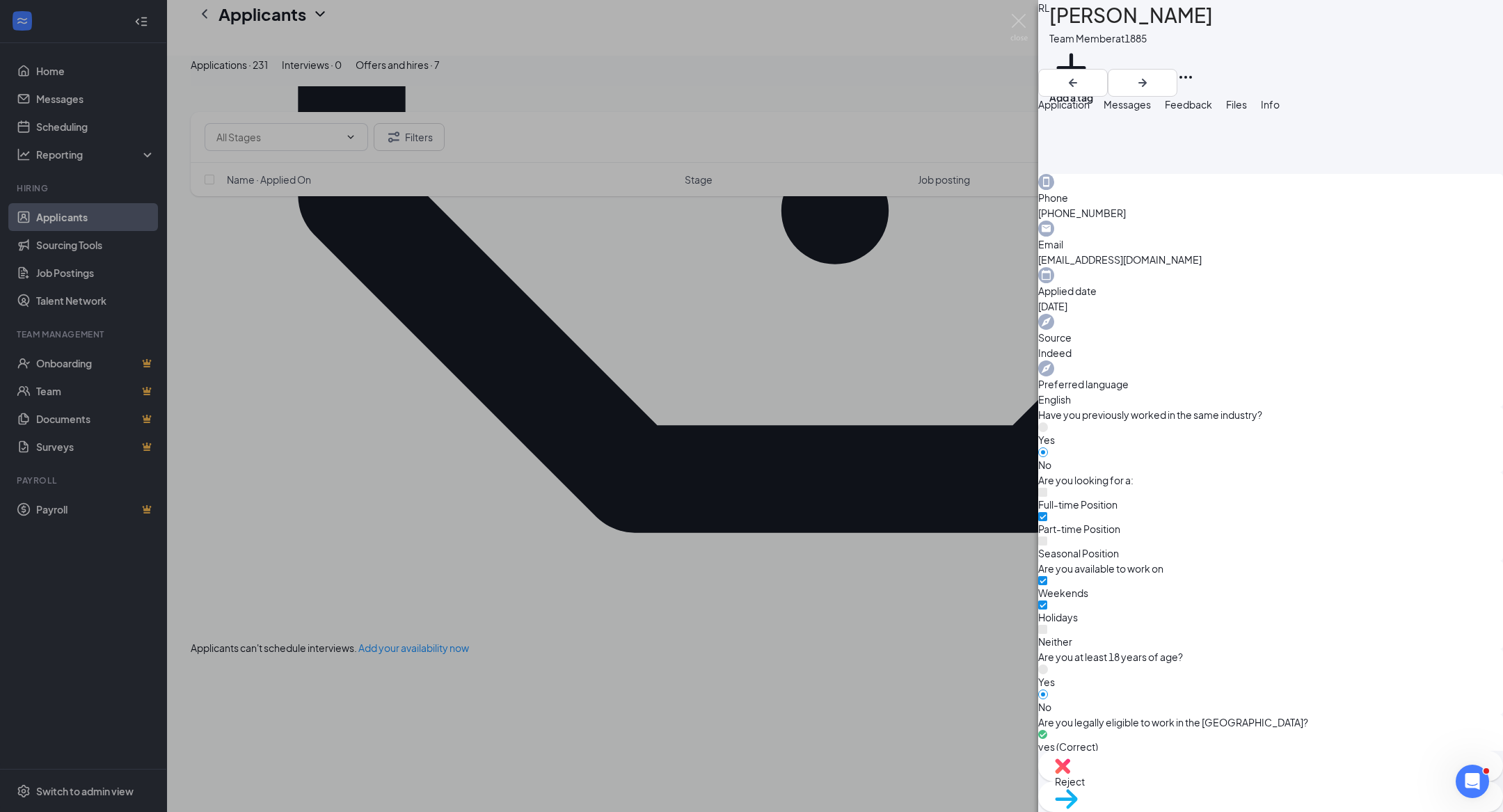
scroll to position [489, 0]
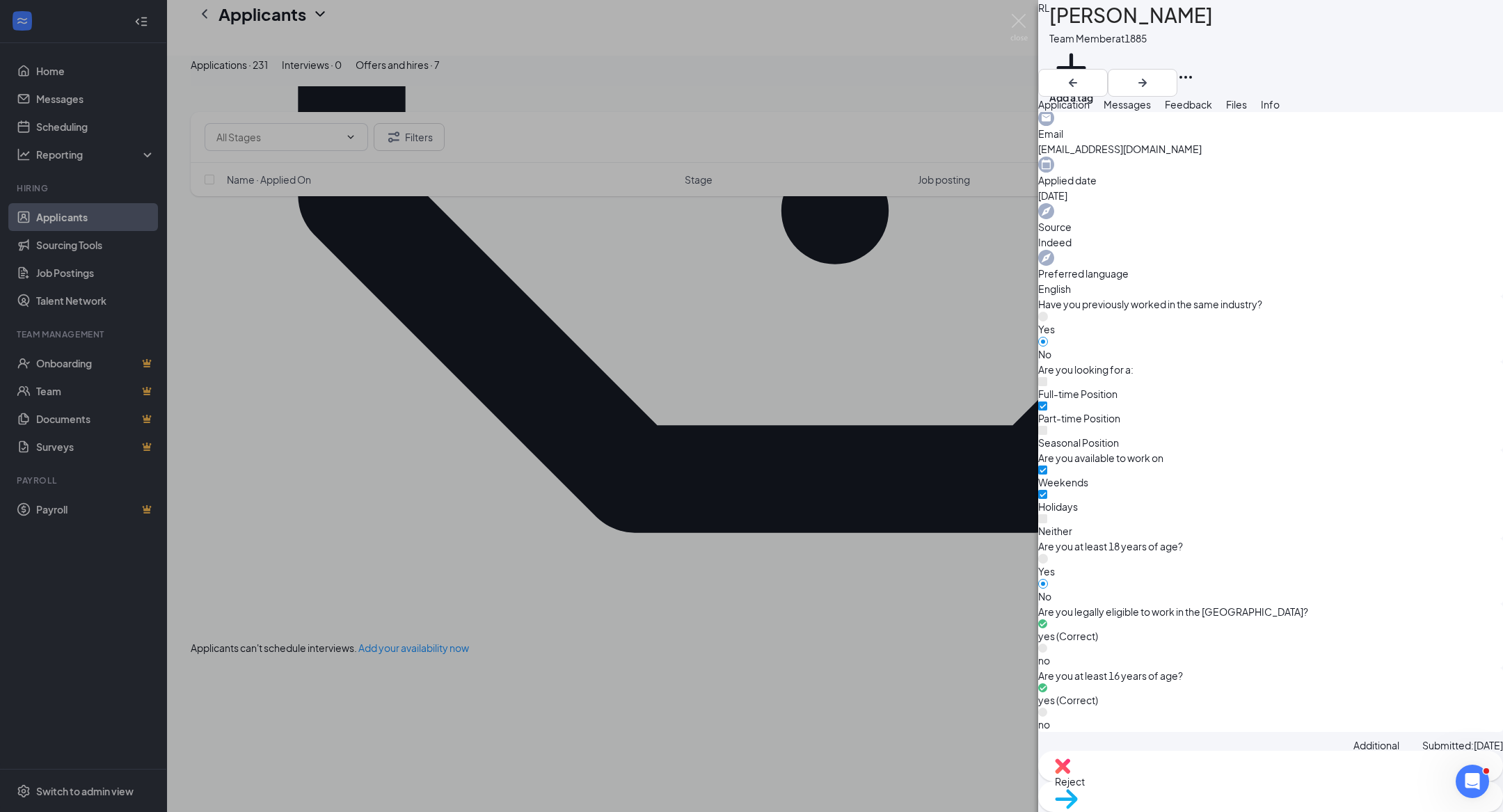
click at [1189, 466] on div "Weekends Holidays Neither" at bounding box center [1271, 502] width 465 height 73
click at [1151, 112] on button "Messages" at bounding box center [1127, 104] width 47 height 15
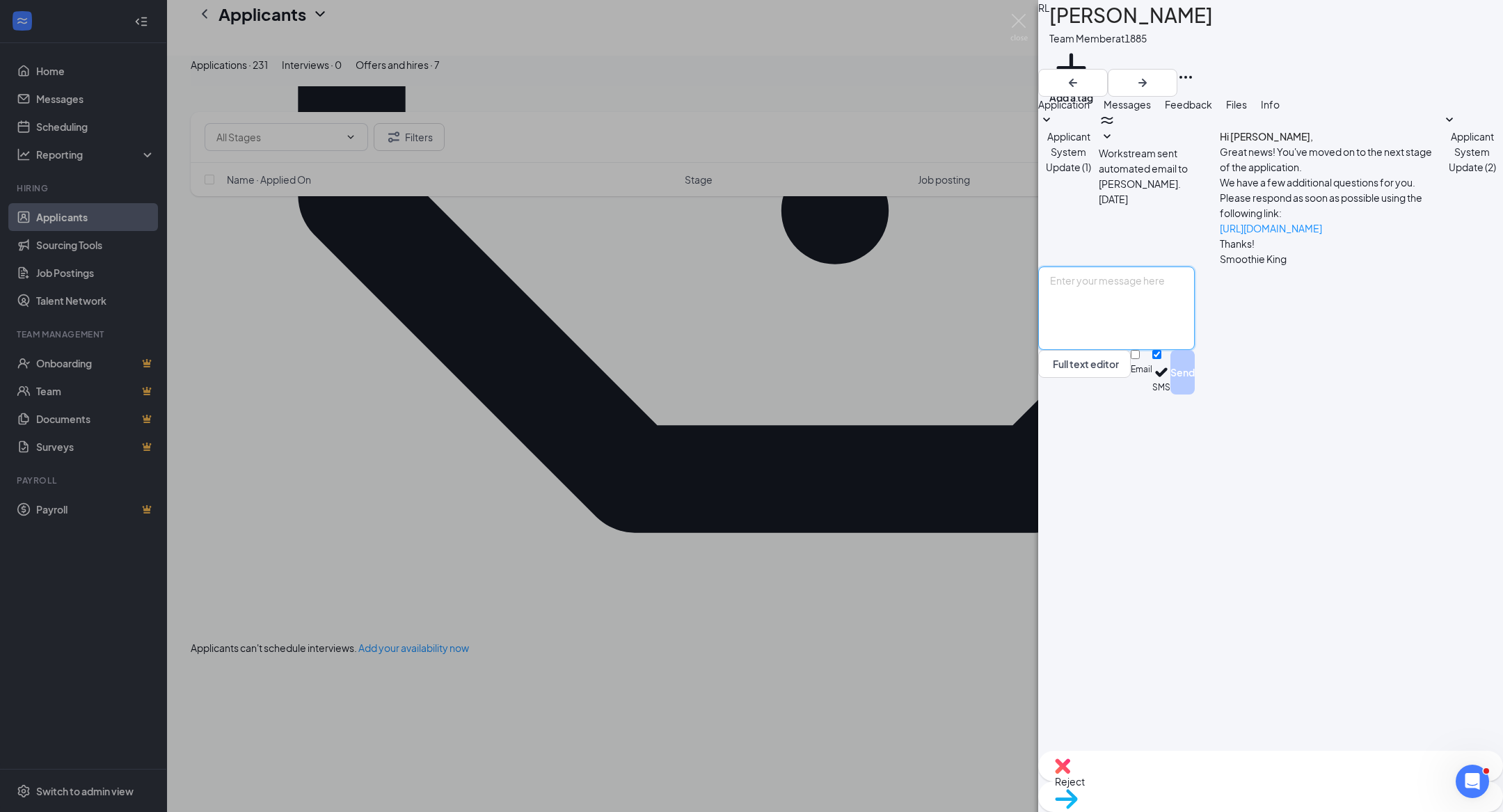
click at [1179, 350] on textarea at bounding box center [1116, 308] width 157 height 83
click at [1070, 112] on button "Application" at bounding box center [1064, 104] width 51 height 15
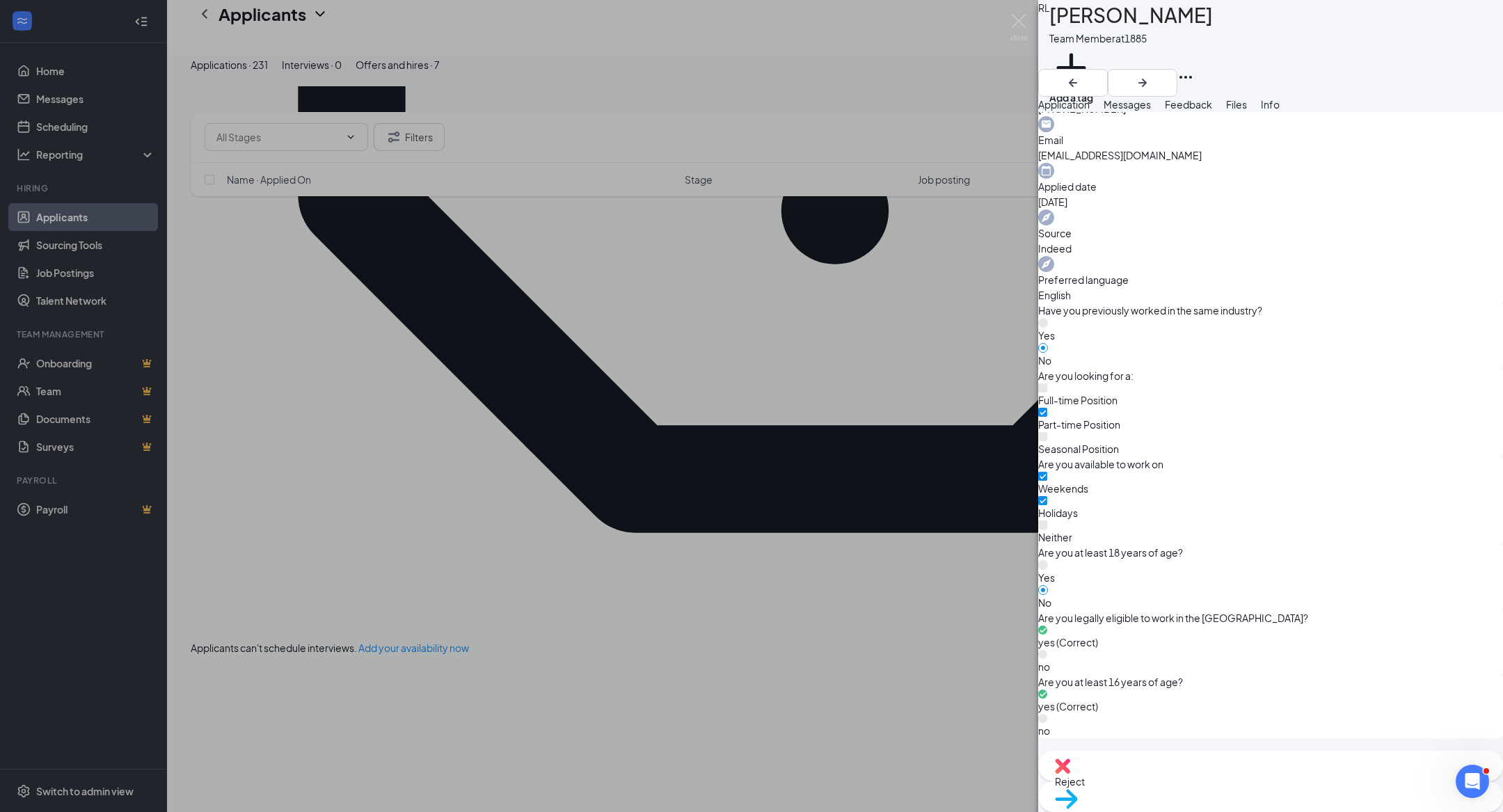
scroll to position [483, 0]
click at [1151, 104] on div "Messages" at bounding box center [1127, 104] width 47 height 15
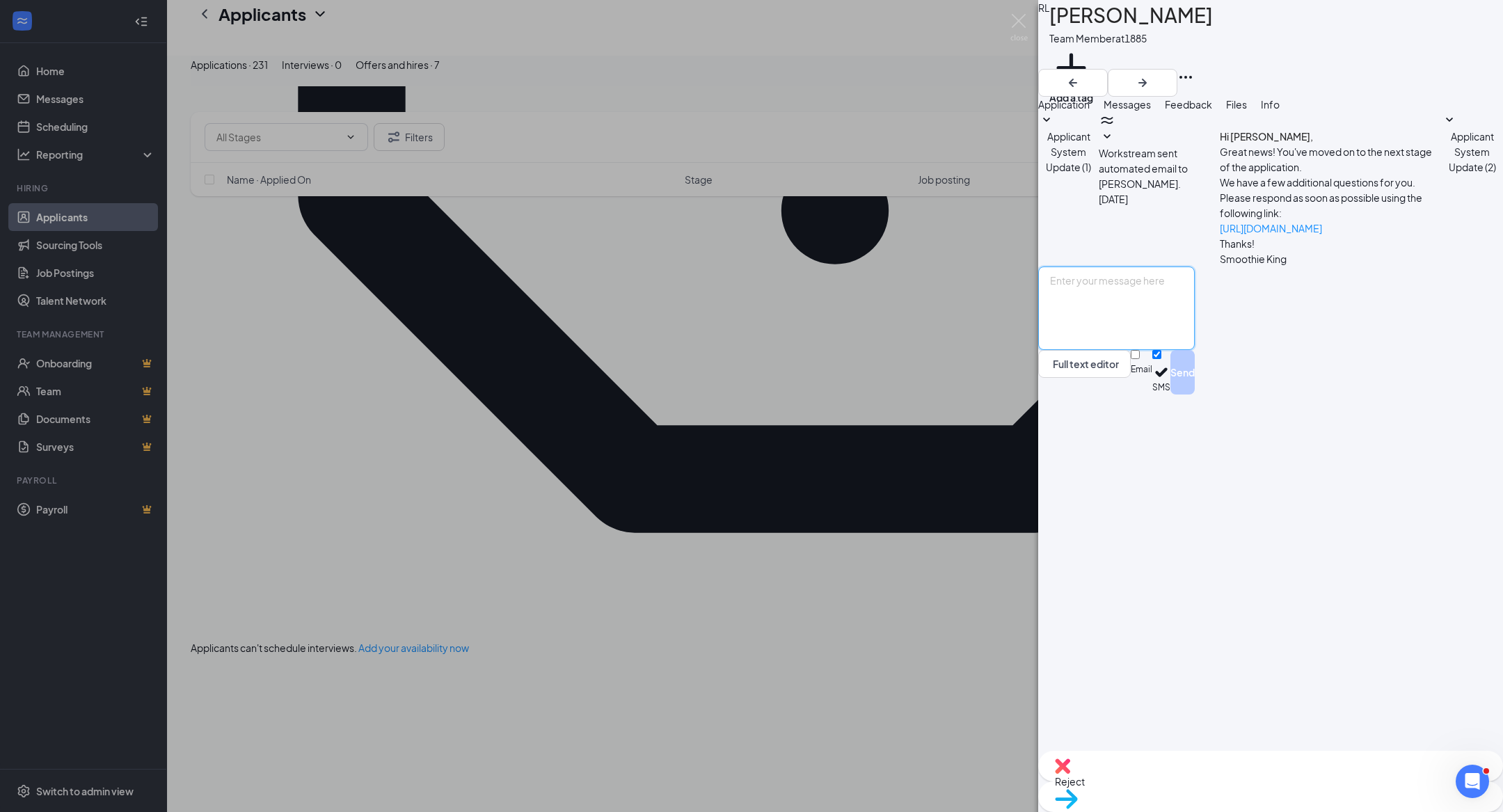
click at [1143, 350] on textarea at bounding box center [1116, 308] width 157 height 83
paste textarea "[PERSON_NAME]! This is [PERSON_NAME] with [PERSON_NAME]. Would you be intereste…"
drag, startPoint x: 1122, startPoint y: 644, endPoint x: 1102, endPoint y: 644, distance: 20.0
click at [1102, 350] on textarea "Hi [PERSON_NAME]! This is [PERSON_NAME] with [PERSON_NAME]. Would you be intere…" at bounding box center [1116, 308] width 157 height 83
click at [1195, 350] on textarea "Hi [PERSON_NAME]! This is [PERSON_NAME] with [PERSON_NAME]. Would you be intere…" at bounding box center [1116, 308] width 157 height 83
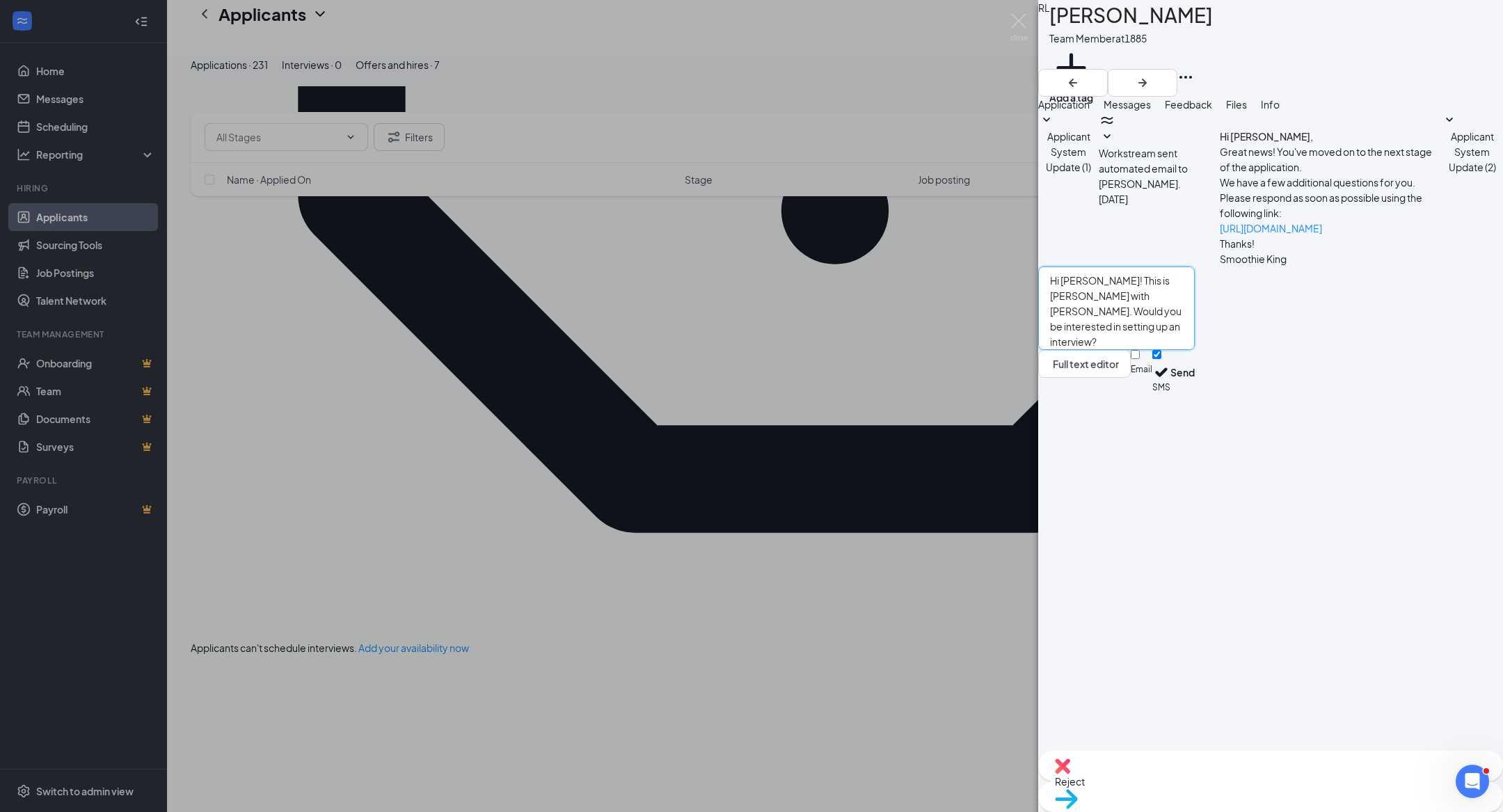
click at [1195, 350] on textarea "Hi [PERSON_NAME]! This is [PERSON_NAME] with [PERSON_NAME]. Would you be intere…" at bounding box center [1116, 308] width 157 height 83
type textarea "Hi [PERSON_NAME]! This is [PERSON_NAME] with [PERSON_NAME]. Would you be intere…"
click at [1140, 359] on input "Email" at bounding box center [1136, 355] width 9 height 9
checkbox input "true"
click at [1195, 398] on button "Send" at bounding box center [1183, 374] width 25 height 48
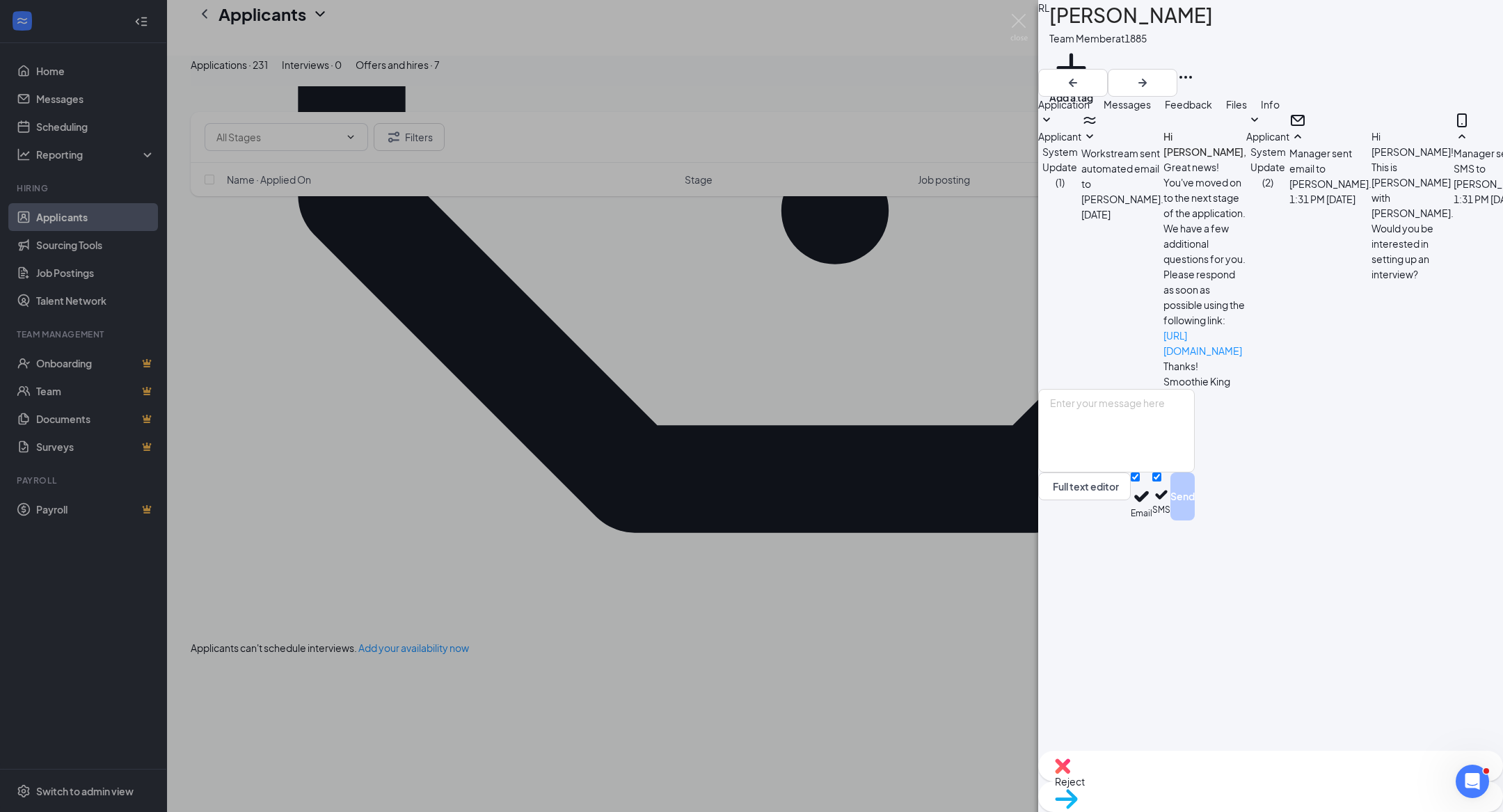
click at [90, 101] on div "[PERSON_NAME] Team Member at 1885 Add a tag Application Messages Feedback Files…" at bounding box center [752, 406] width 1503 height 812
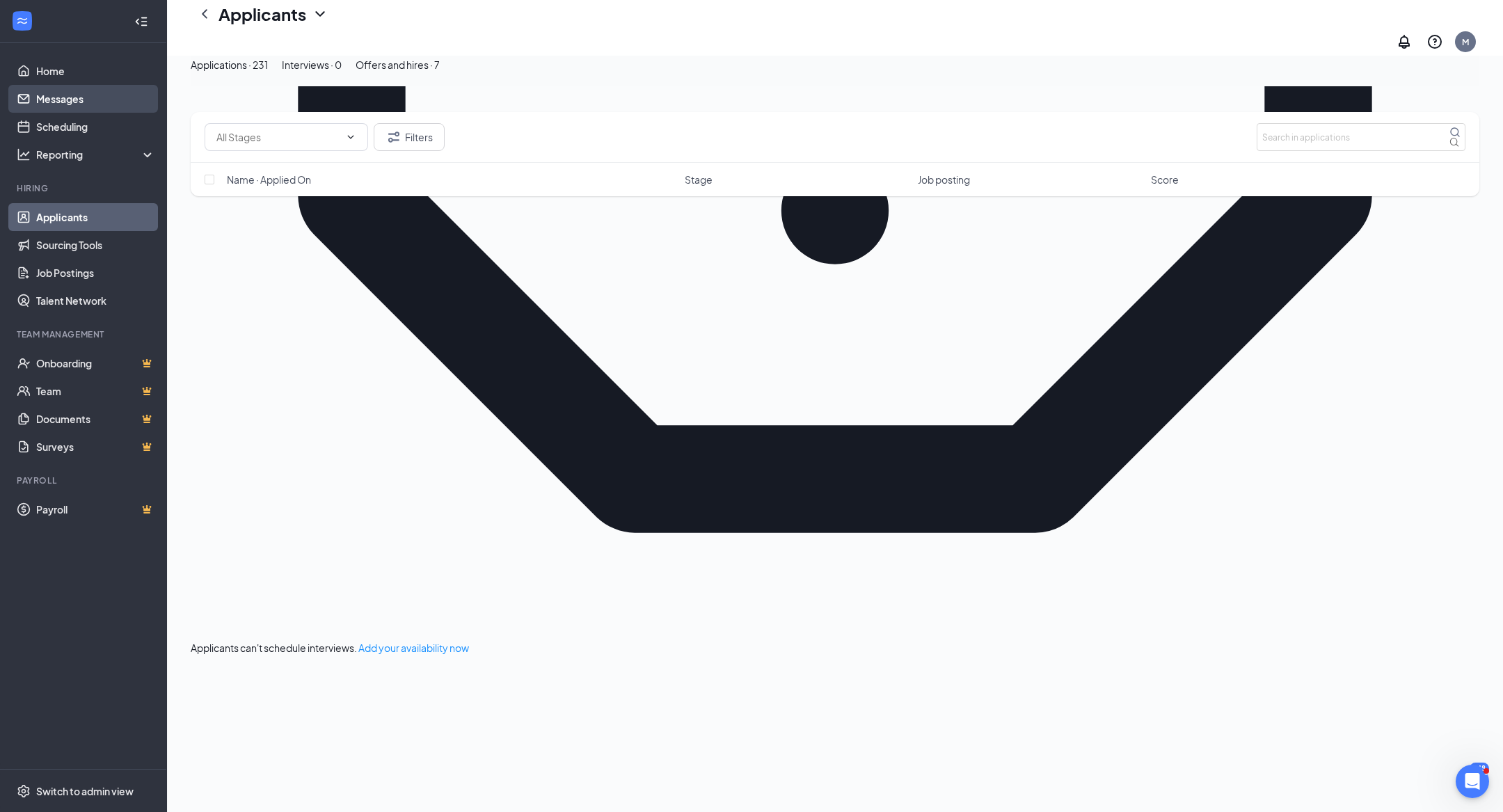
click at [79, 101] on link "Messages" at bounding box center [95, 98] width 119 height 28
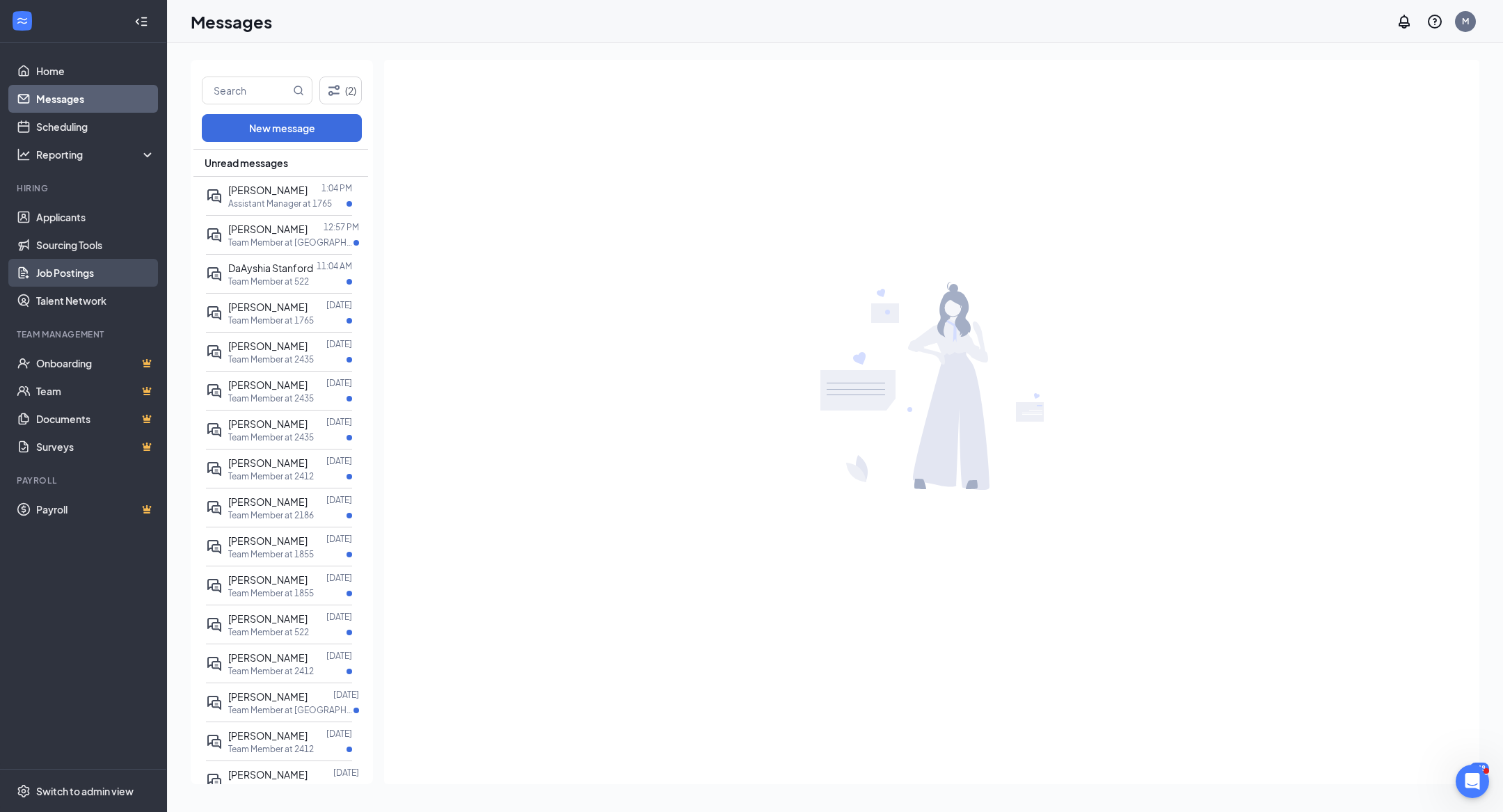
click at [84, 270] on link "Job Postings" at bounding box center [95, 272] width 119 height 28
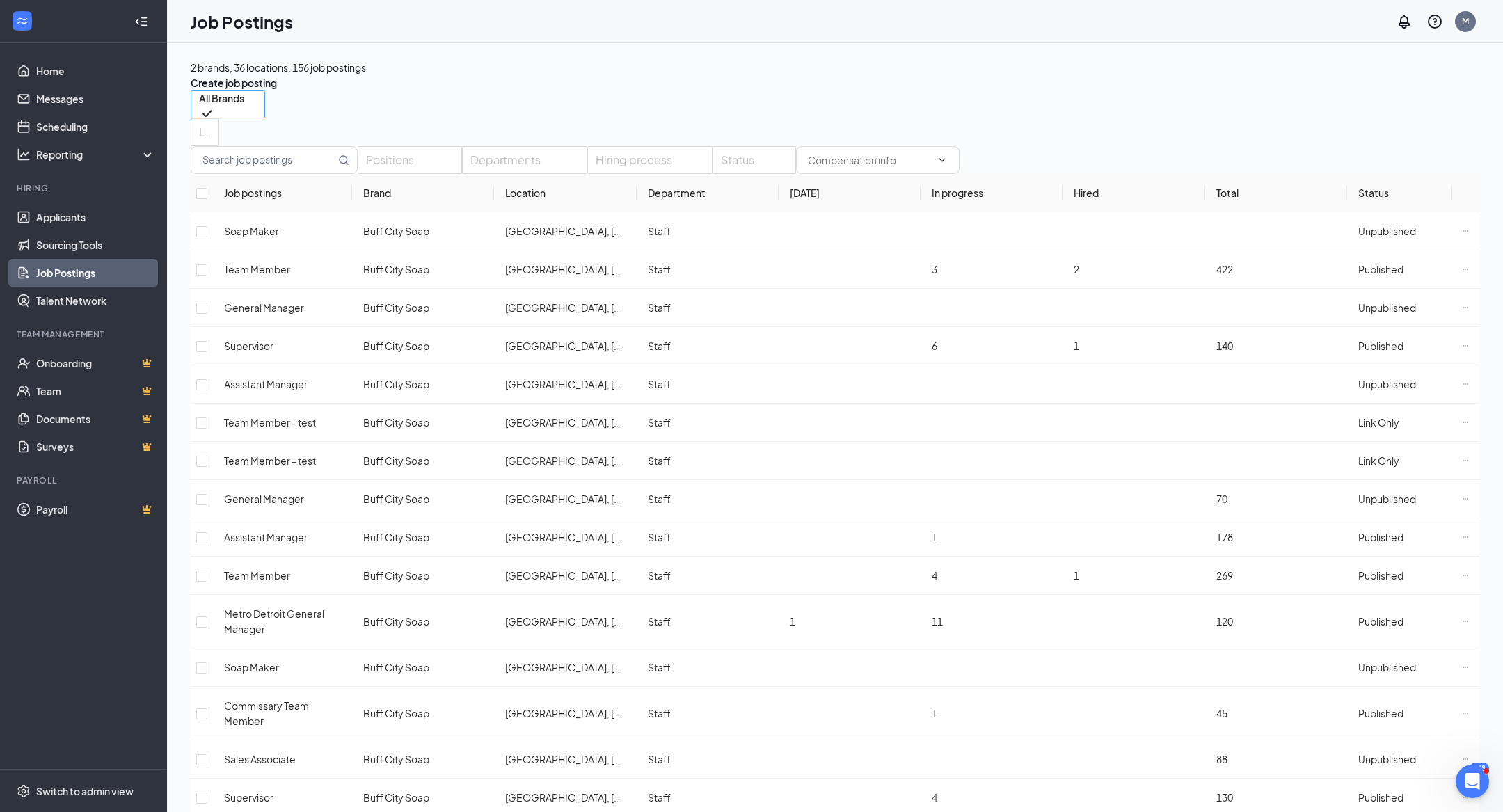
click at [244, 111] on span "All Brands" at bounding box center [222, 106] width 46 height 30
click at [202, 121] on div at bounding box center [198, 132] width 8 height 22
click at [425, 200] on div at bounding box center [510, 200] width 192 height 0
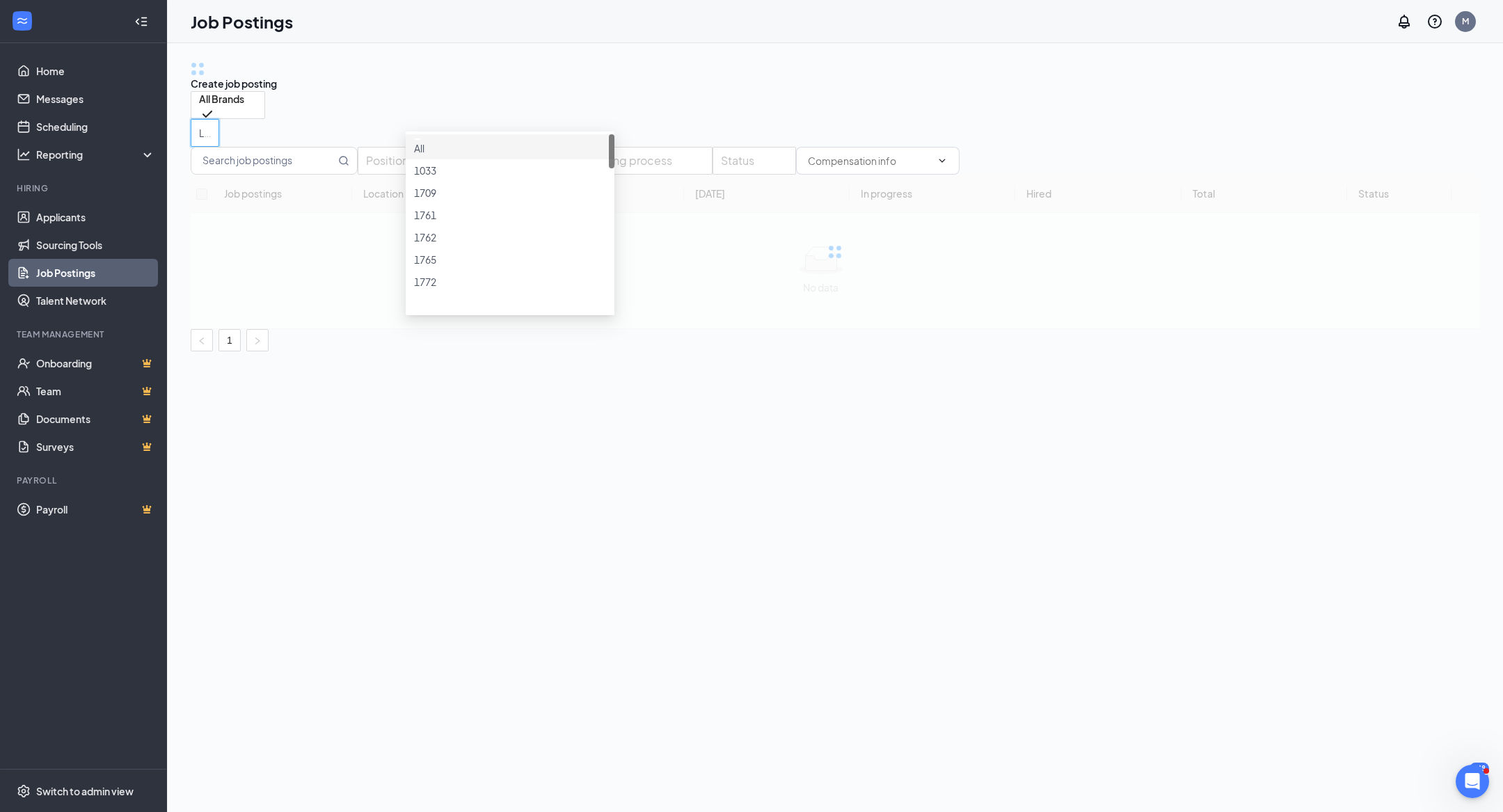
click at [760, 39] on div "Job Postings M" at bounding box center [835, 21] width 1336 height 43
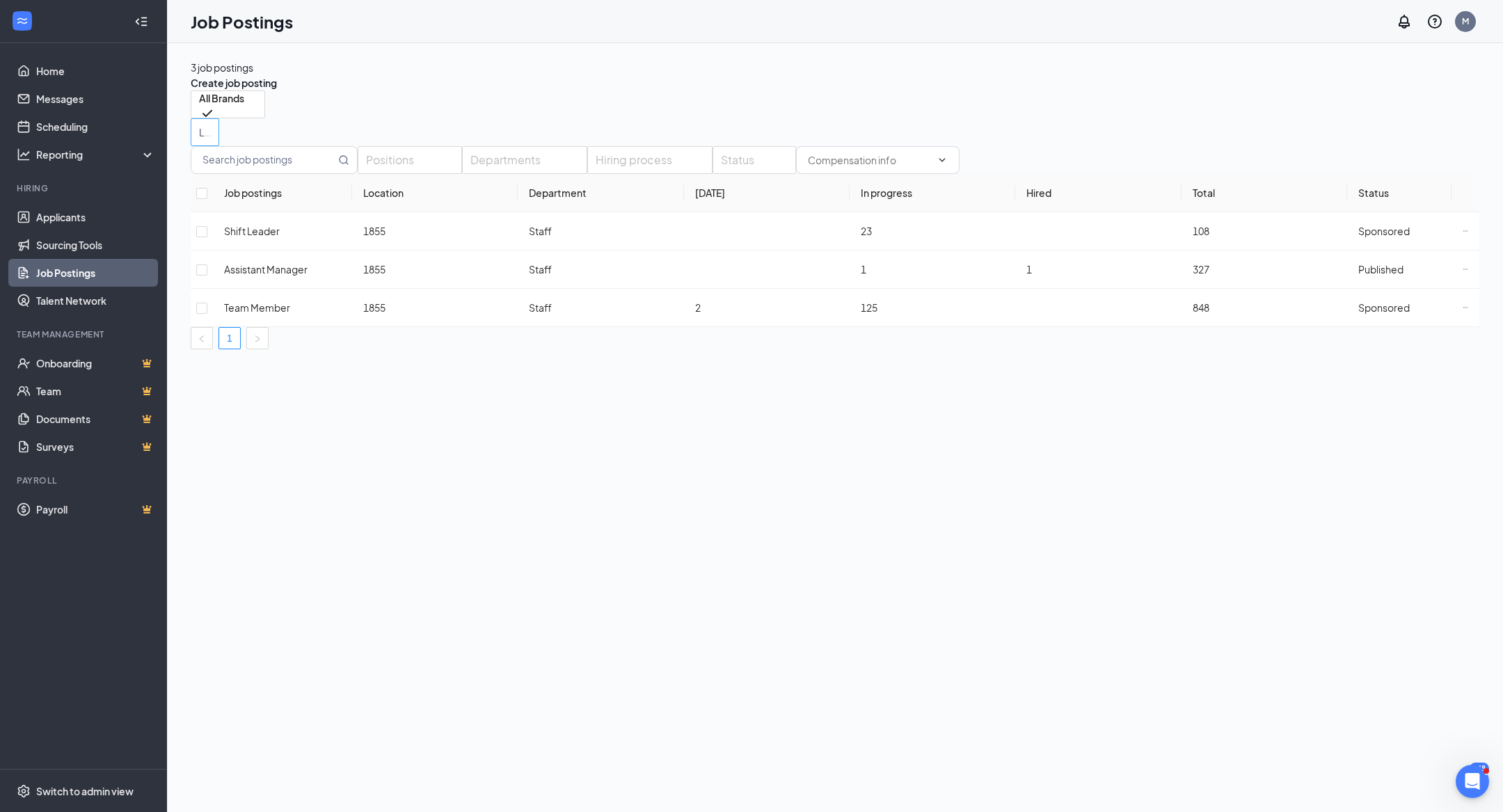
click at [202, 124] on div at bounding box center [198, 132] width 8 height 22
click at [427, 157] on div at bounding box center [510, 154] width 192 height 6
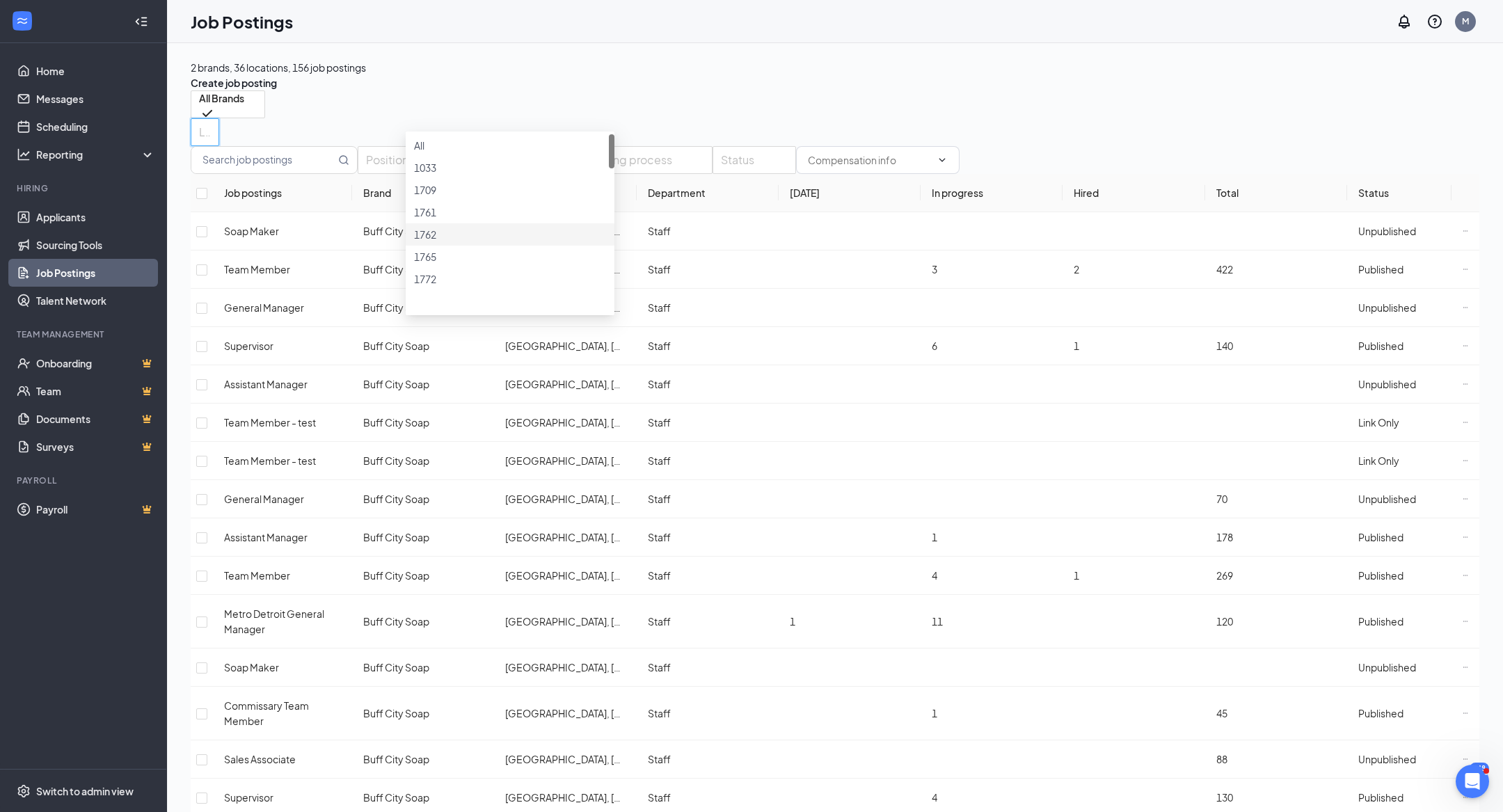
click at [426, 227] on div at bounding box center [510, 227] width 192 height 0
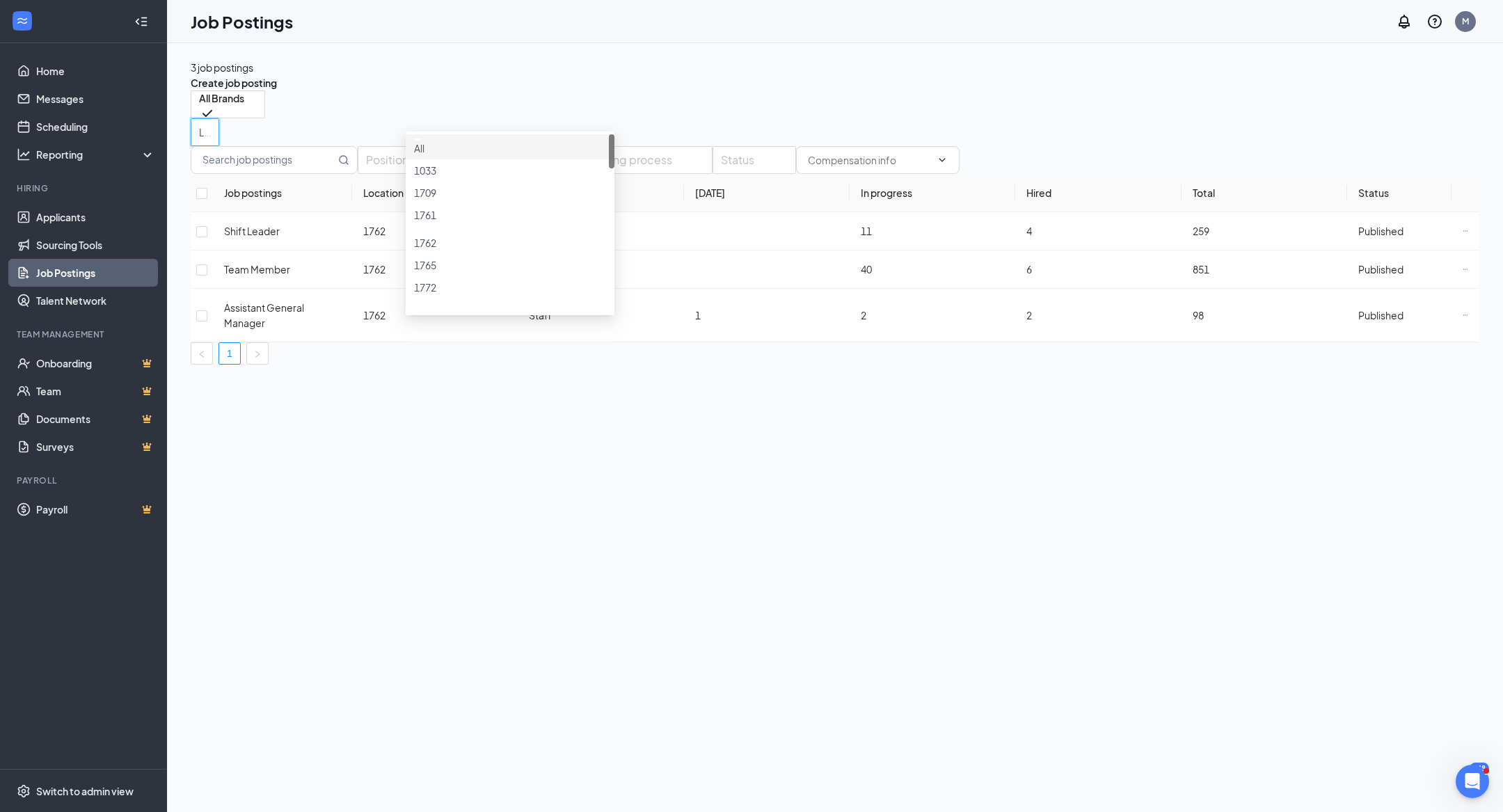
click at [420, 235] on img at bounding box center [417, 232] width 7 height 6
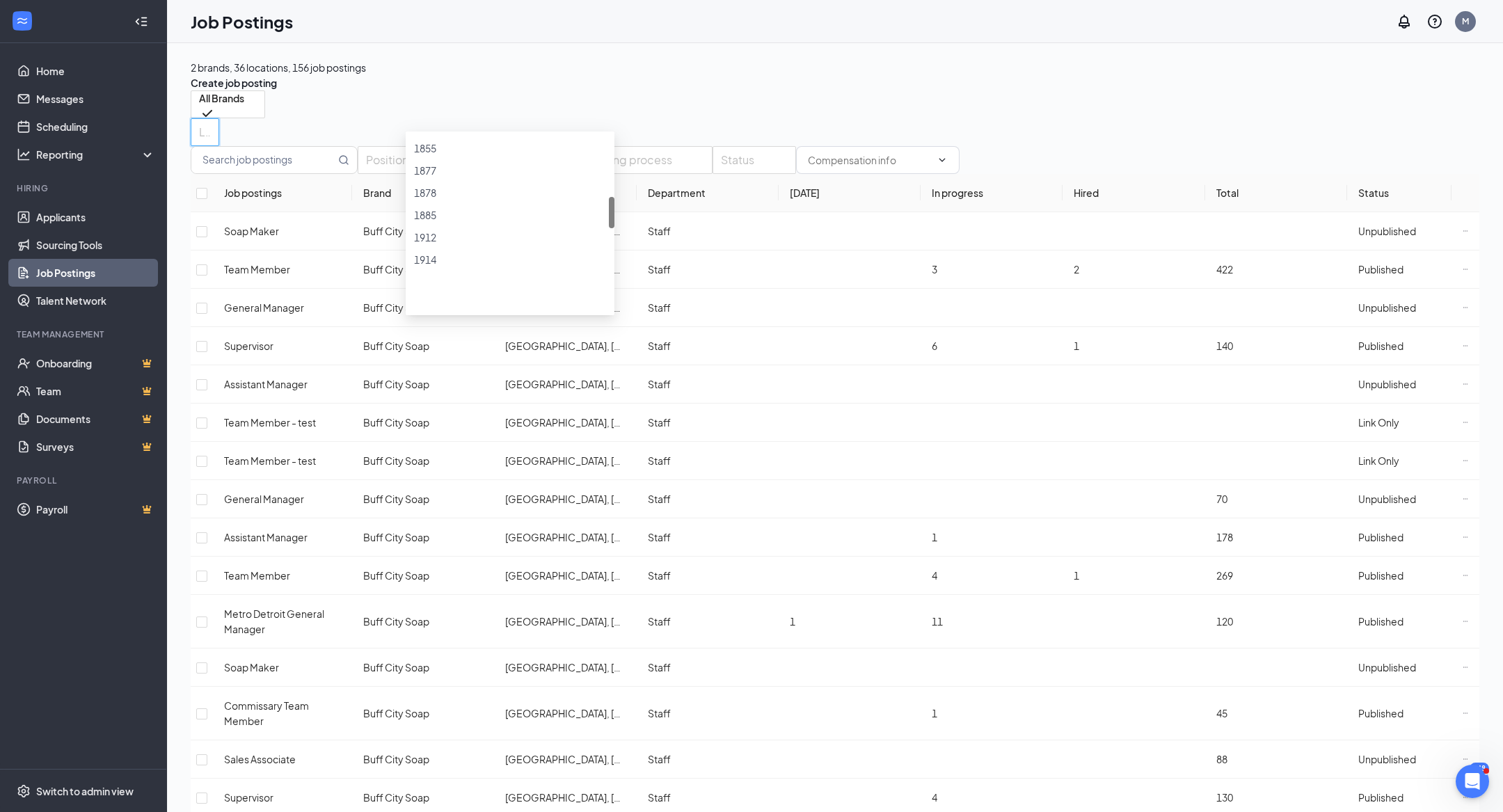
scroll to position [365, 0]
click at [421, 213] on div at bounding box center [510, 213] width 192 height 0
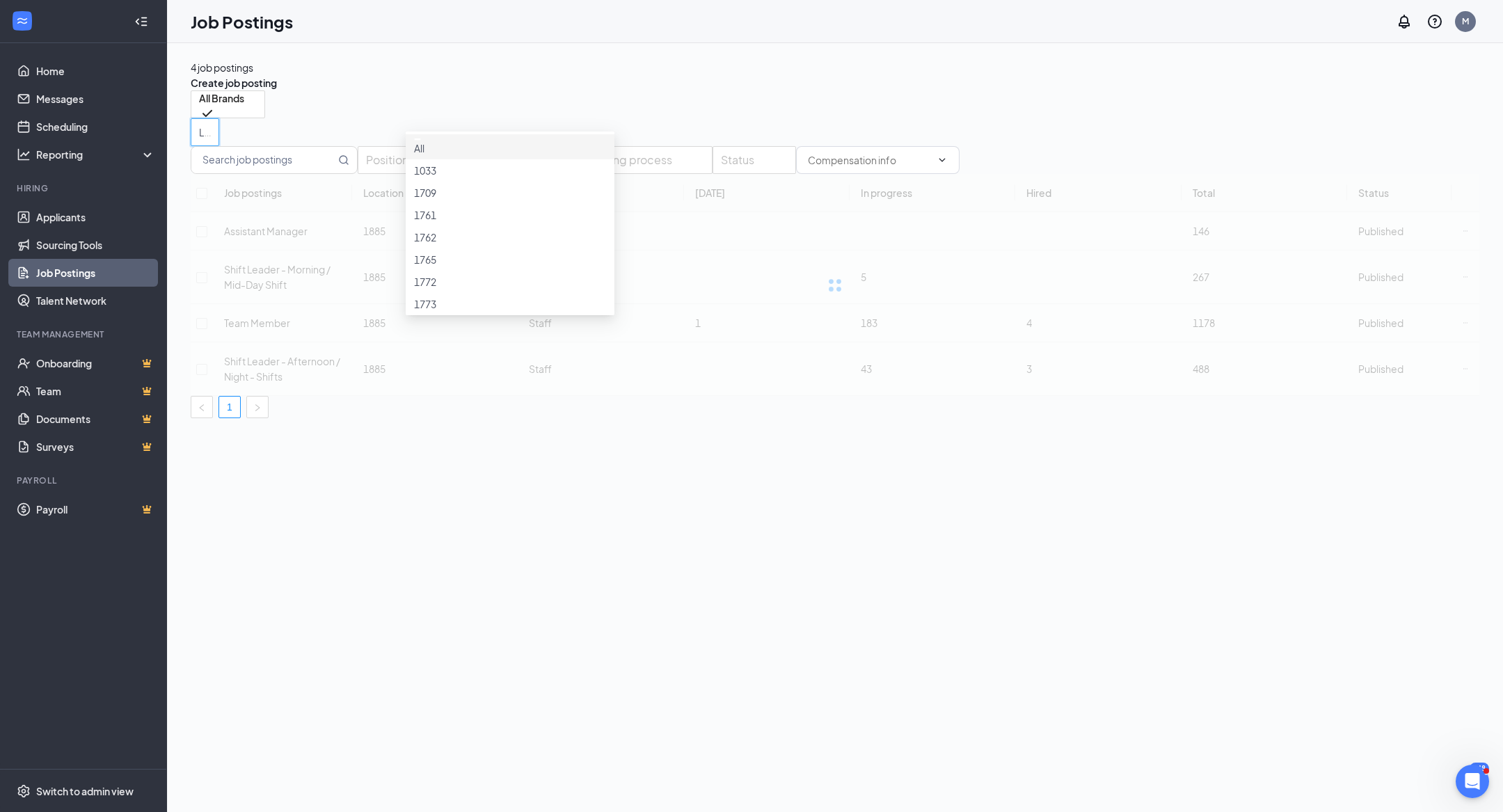
click at [668, 46] on div "4 job postings Create job posting All Brands -1 8559 All Brands Buff City Soap …" at bounding box center [835, 238] width 1336 height 392
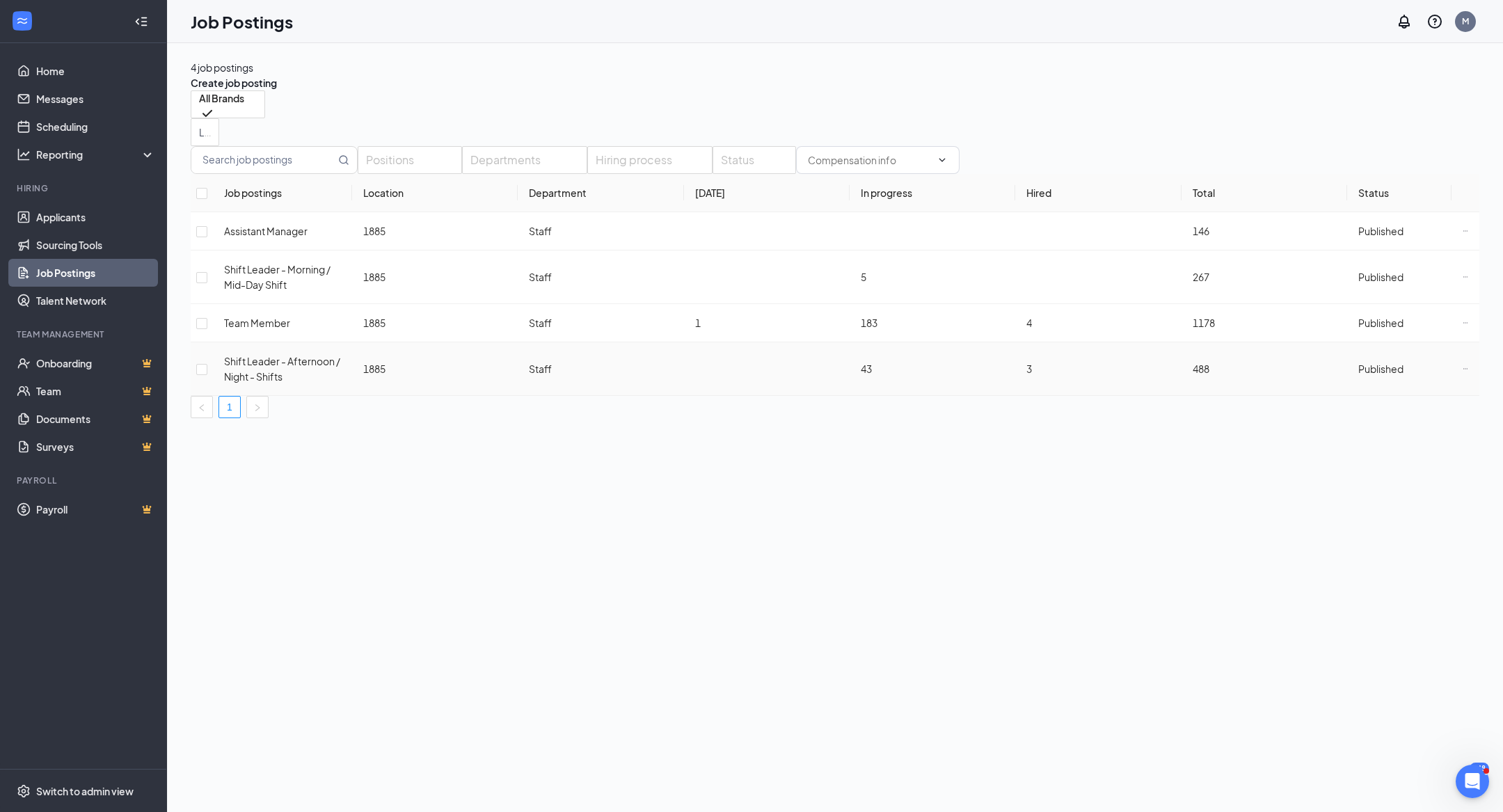
click at [1463, 366] on icon "Ellipses" at bounding box center [1466, 369] width 6 height 6
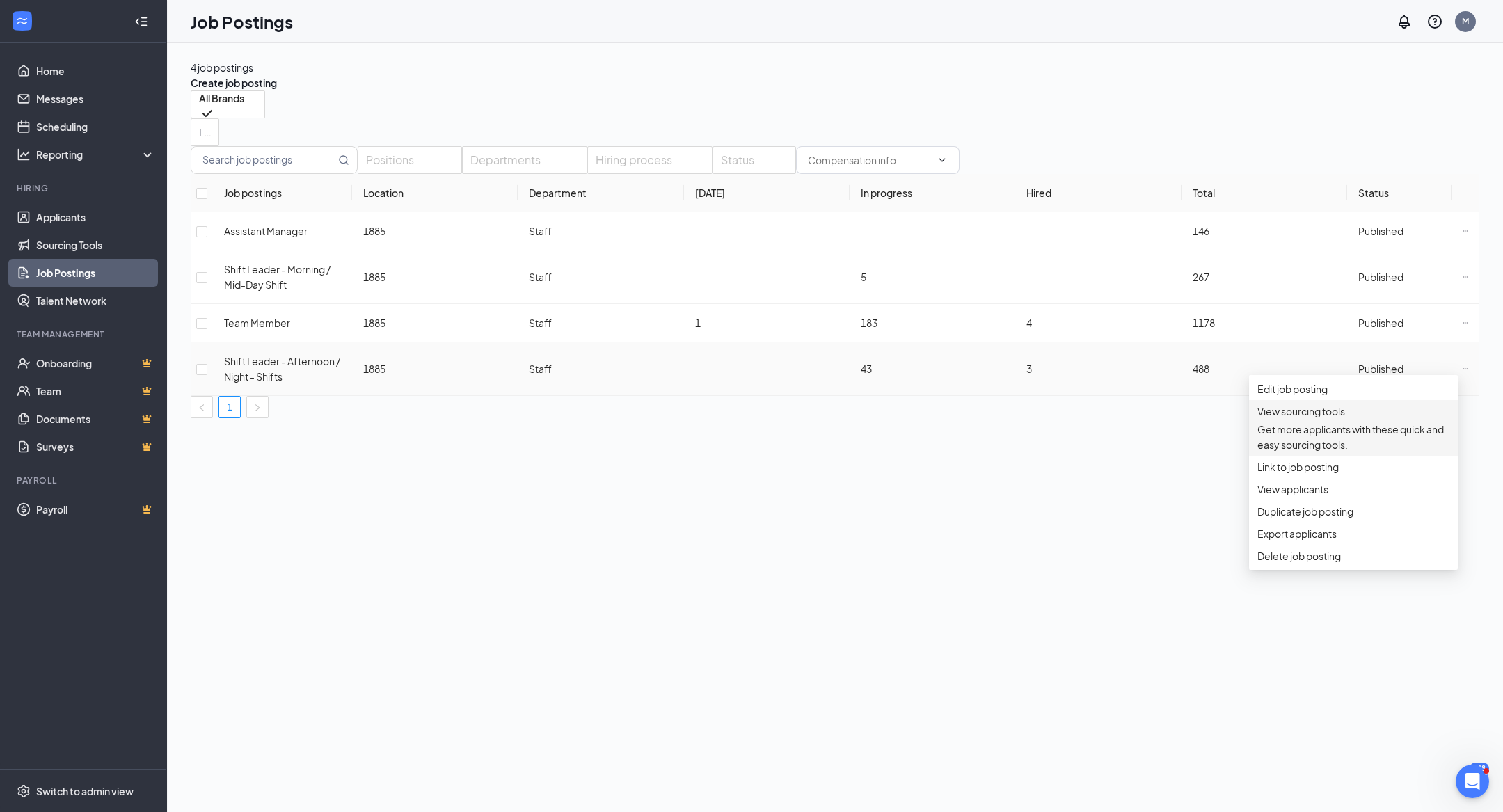
click at [1323, 417] on span "View sourcing tools" at bounding box center [1301, 411] width 87 height 12
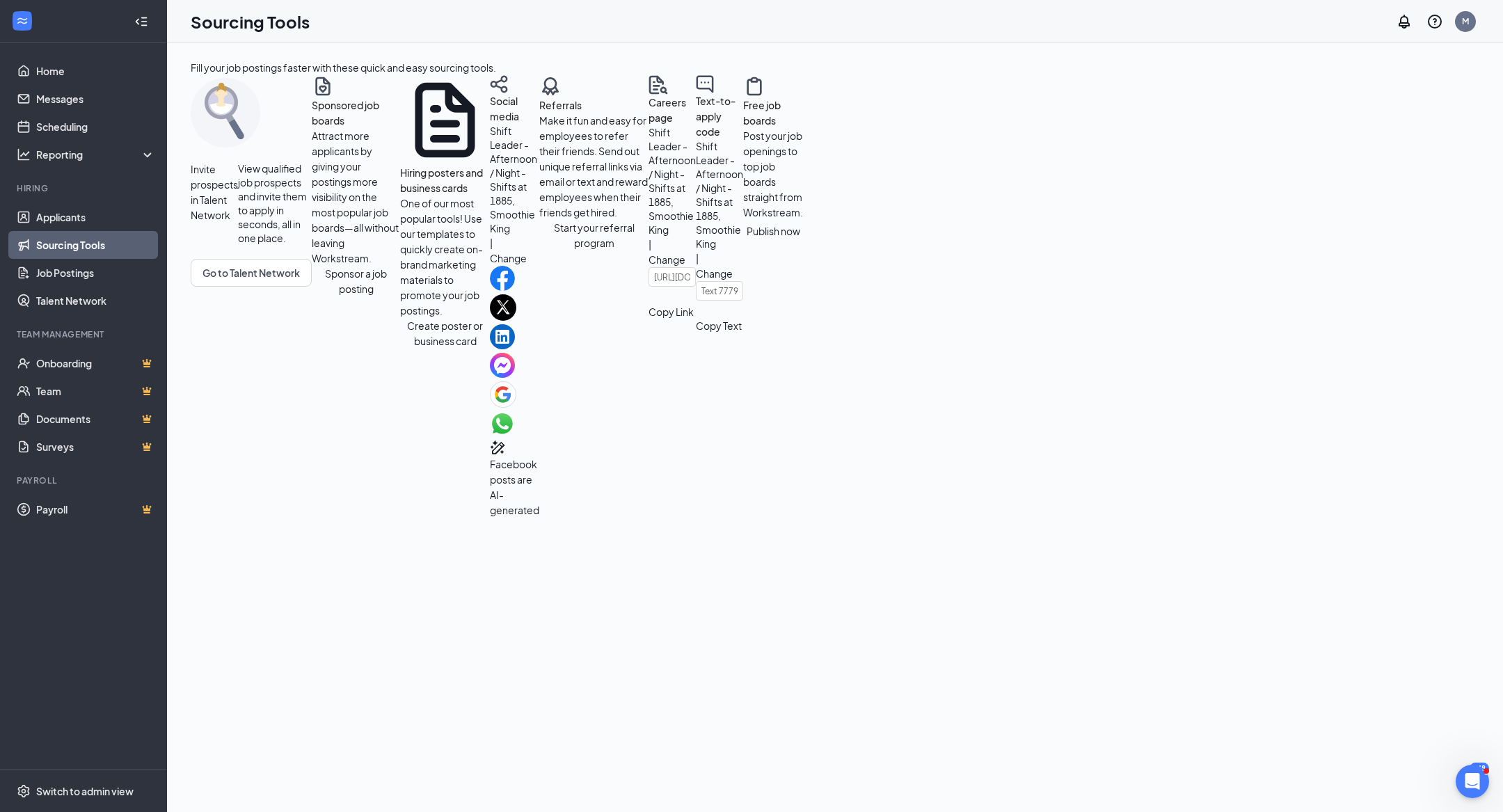
scroll to position [12, 0]
click at [312, 296] on button "Sponsor a job posting" at bounding box center [356, 281] width 88 height 30
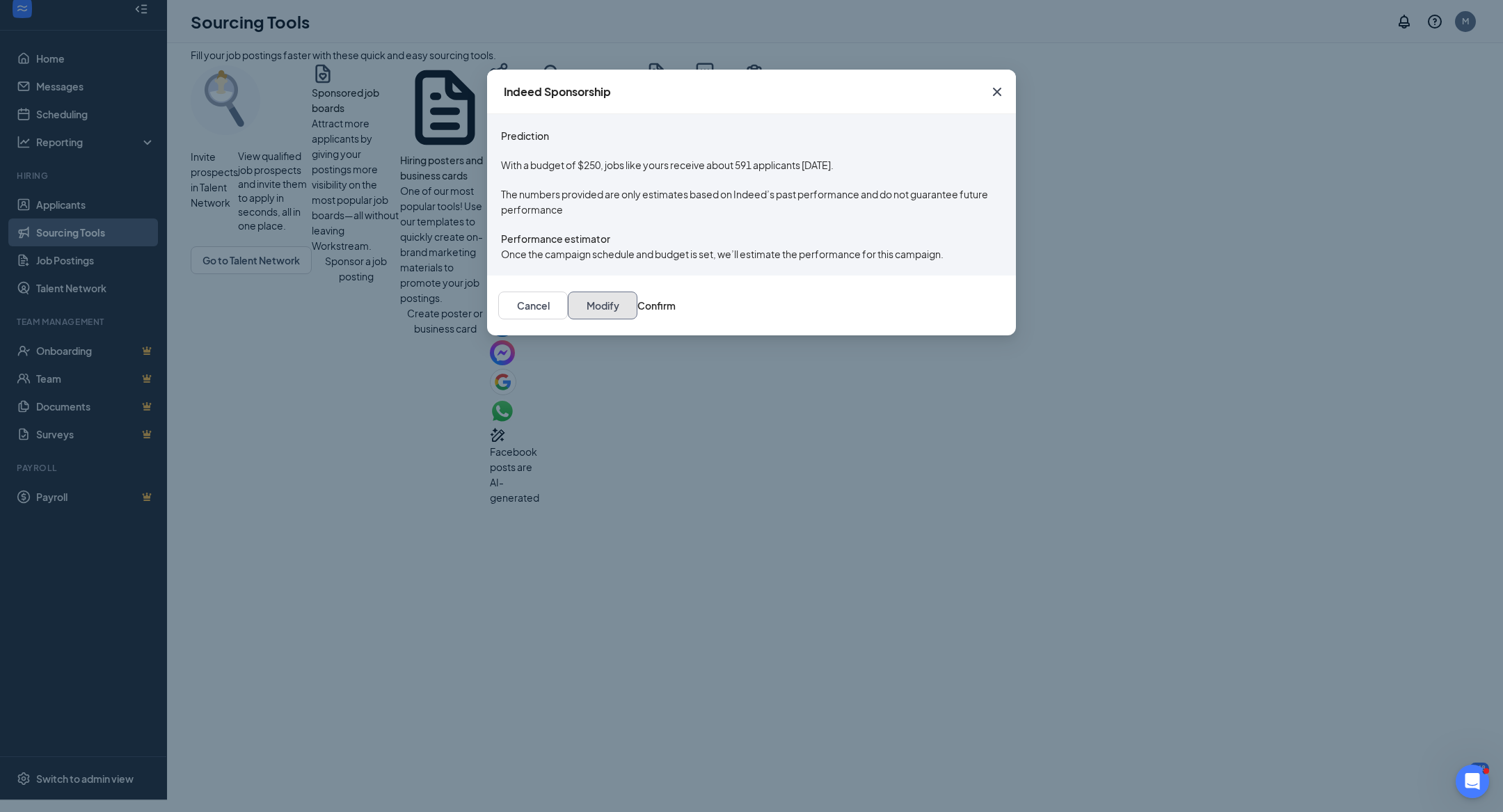
click at [638, 320] on button "Modify" at bounding box center [603, 304] width 69 height 28
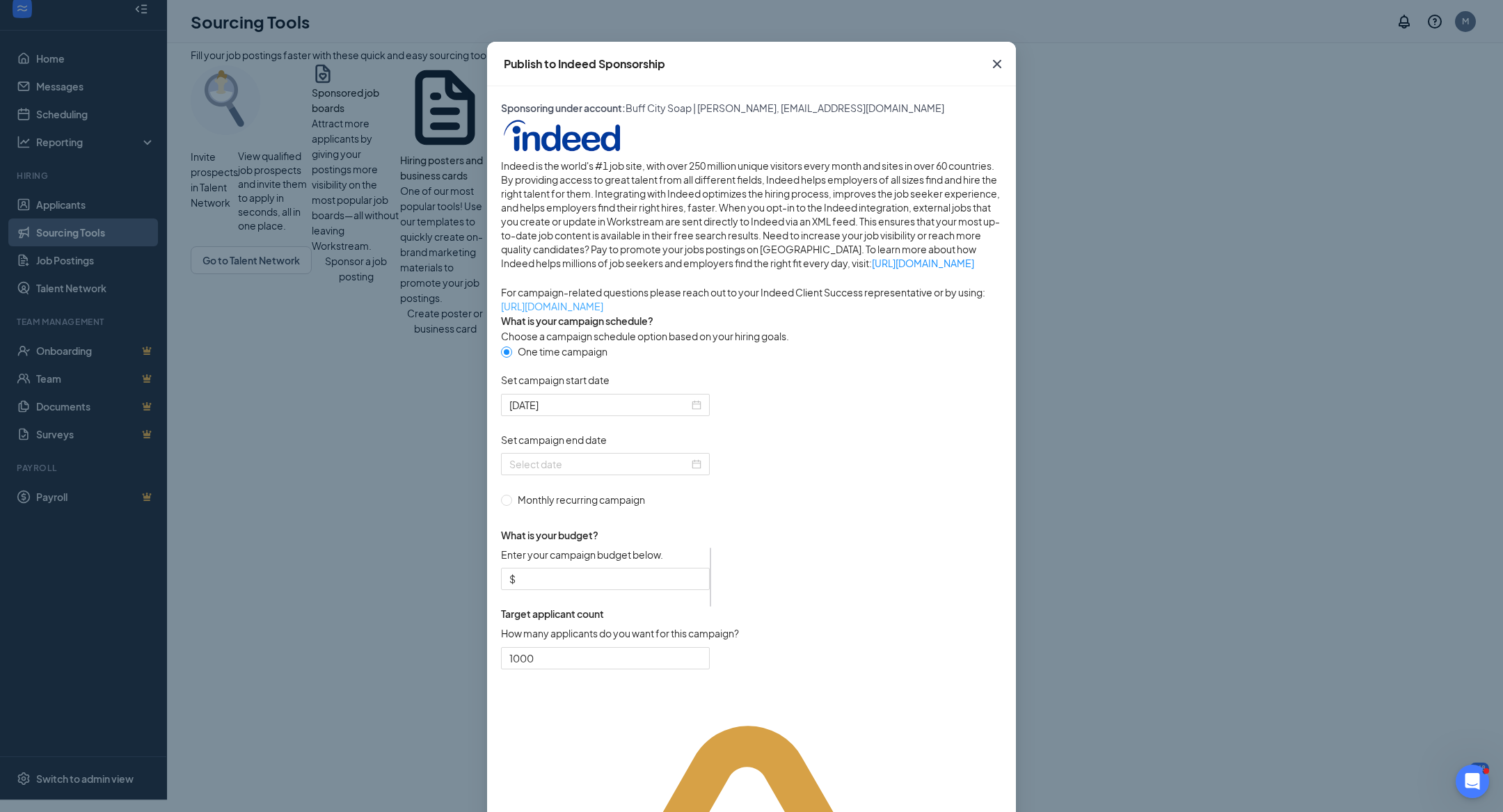
scroll to position [35, 0]
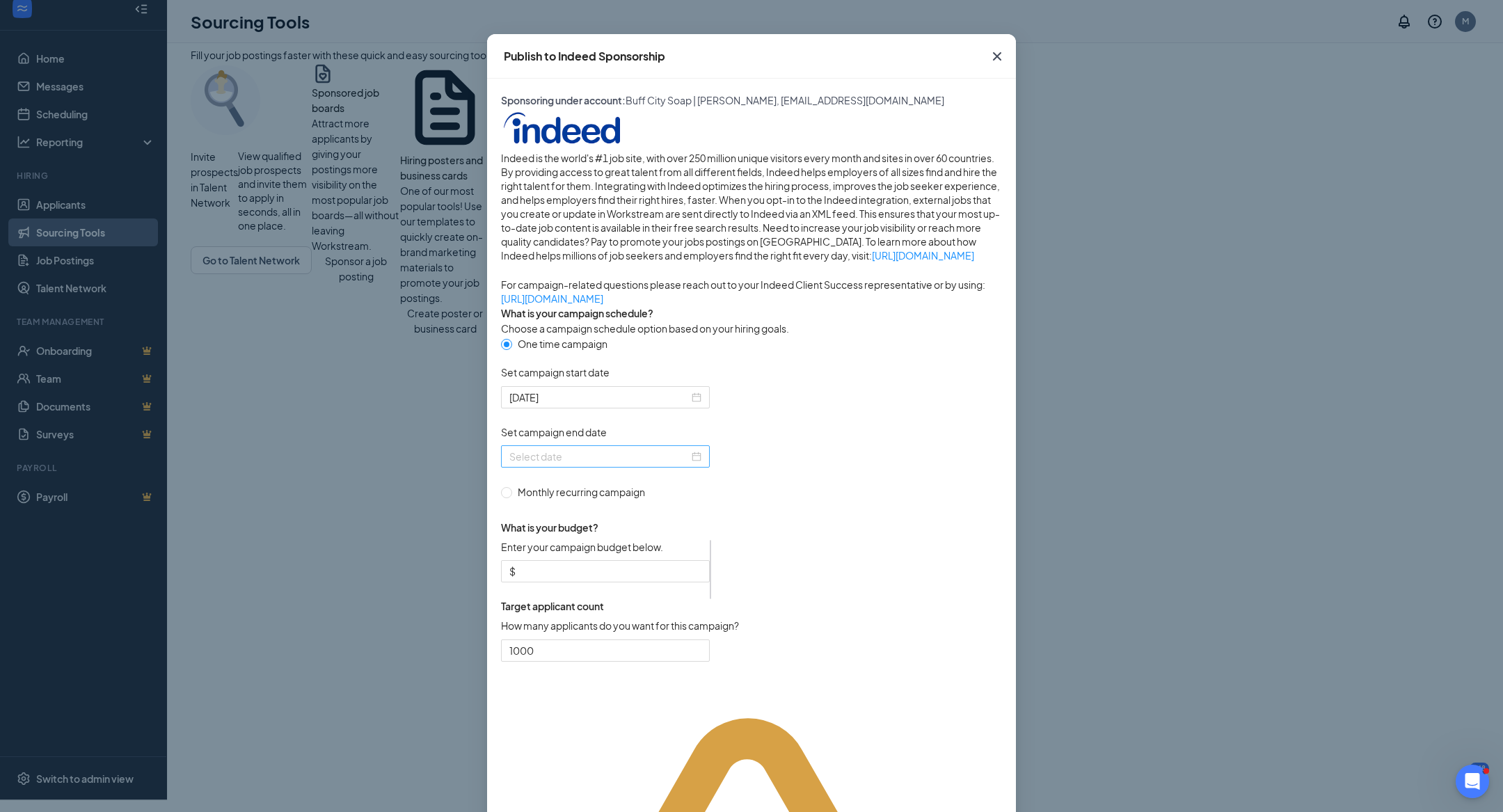
click at [701, 464] on div at bounding box center [605, 456] width 192 height 15
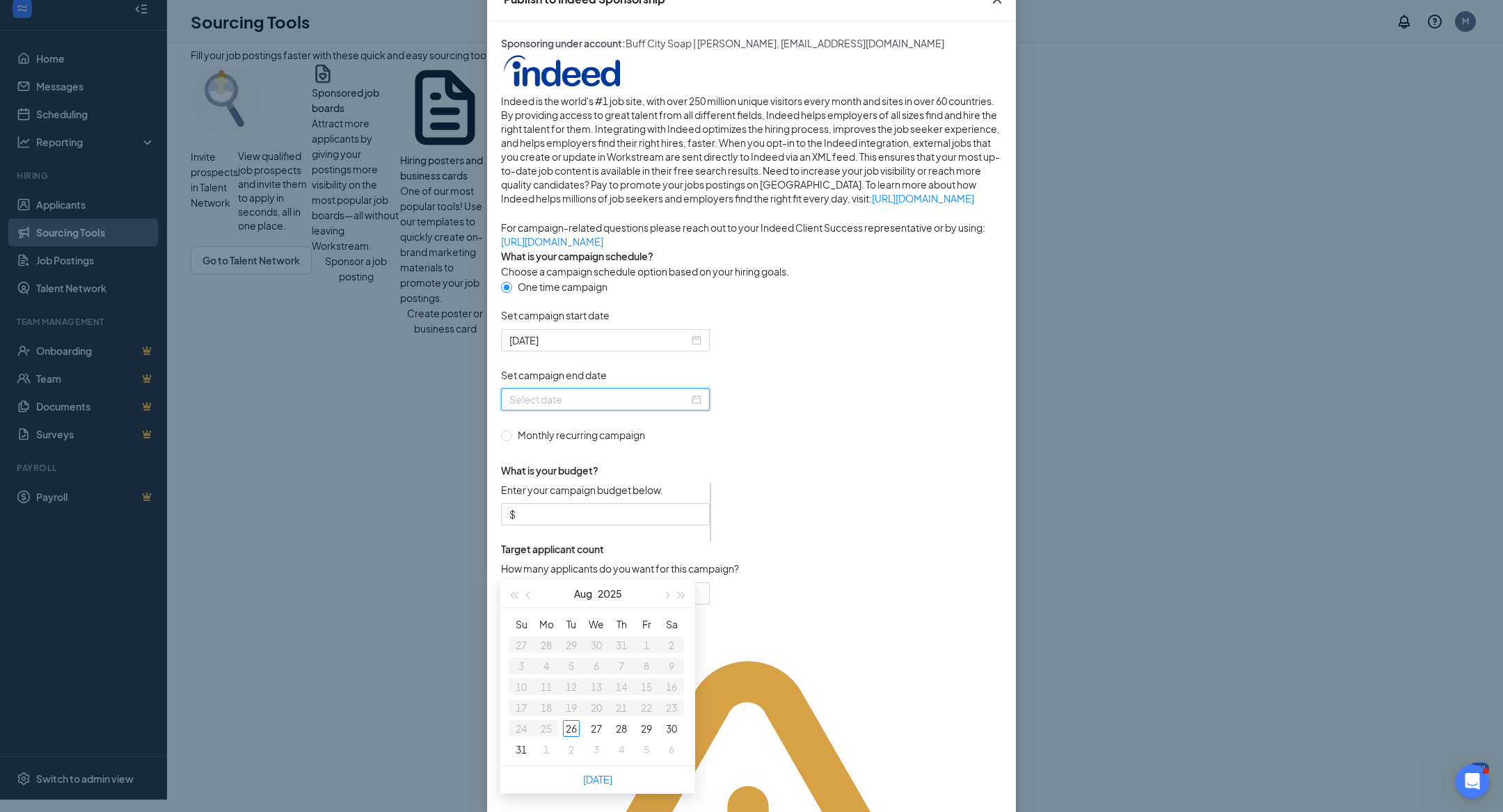
scroll to position [106, 0]
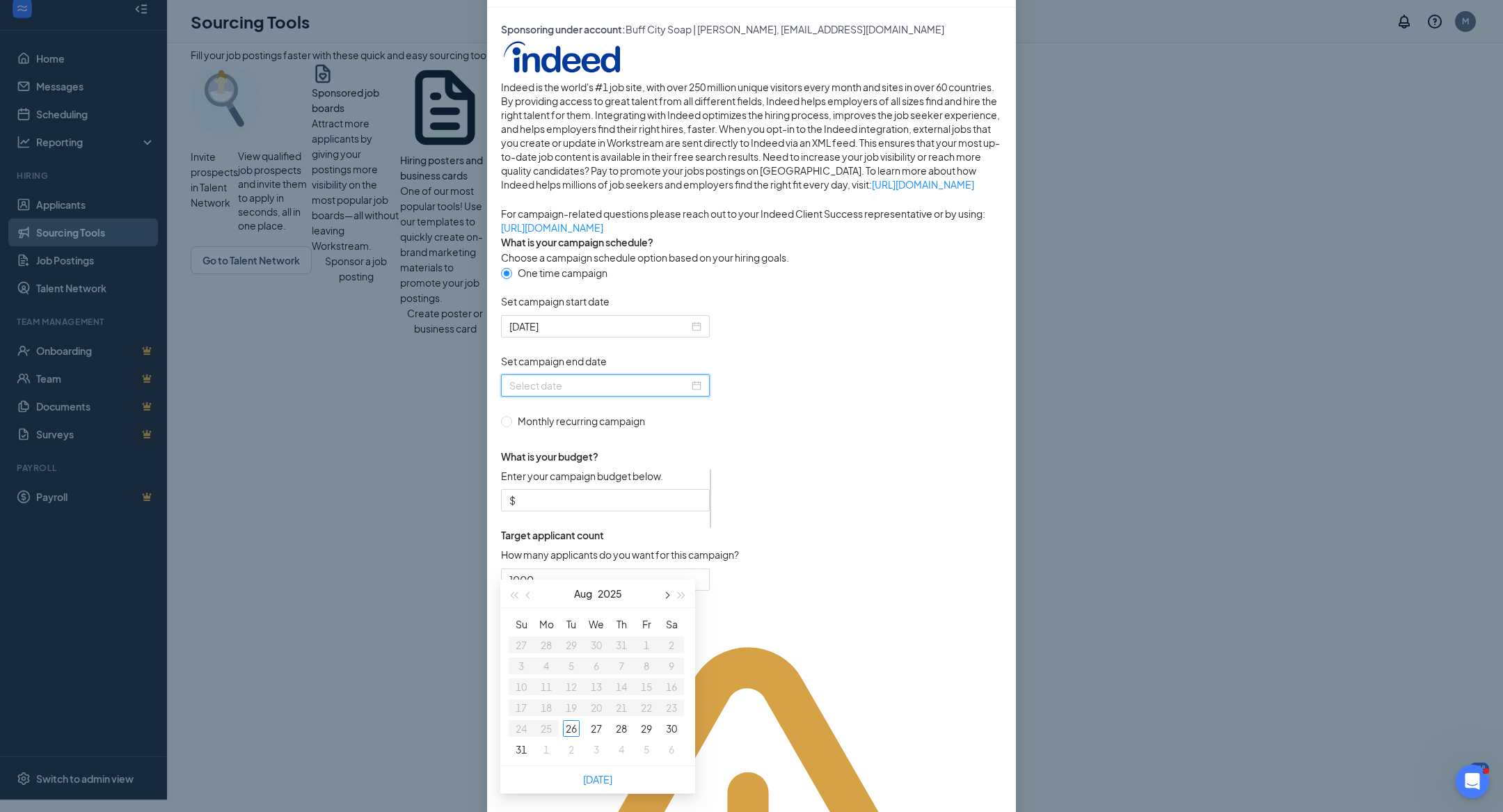
click at [666, 592] on span "button" at bounding box center [665, 595] width 7 height 7
type input "[DATE]"
click at [576, 662] on div "9" at bounding box center [571, 666] width 17 height 17
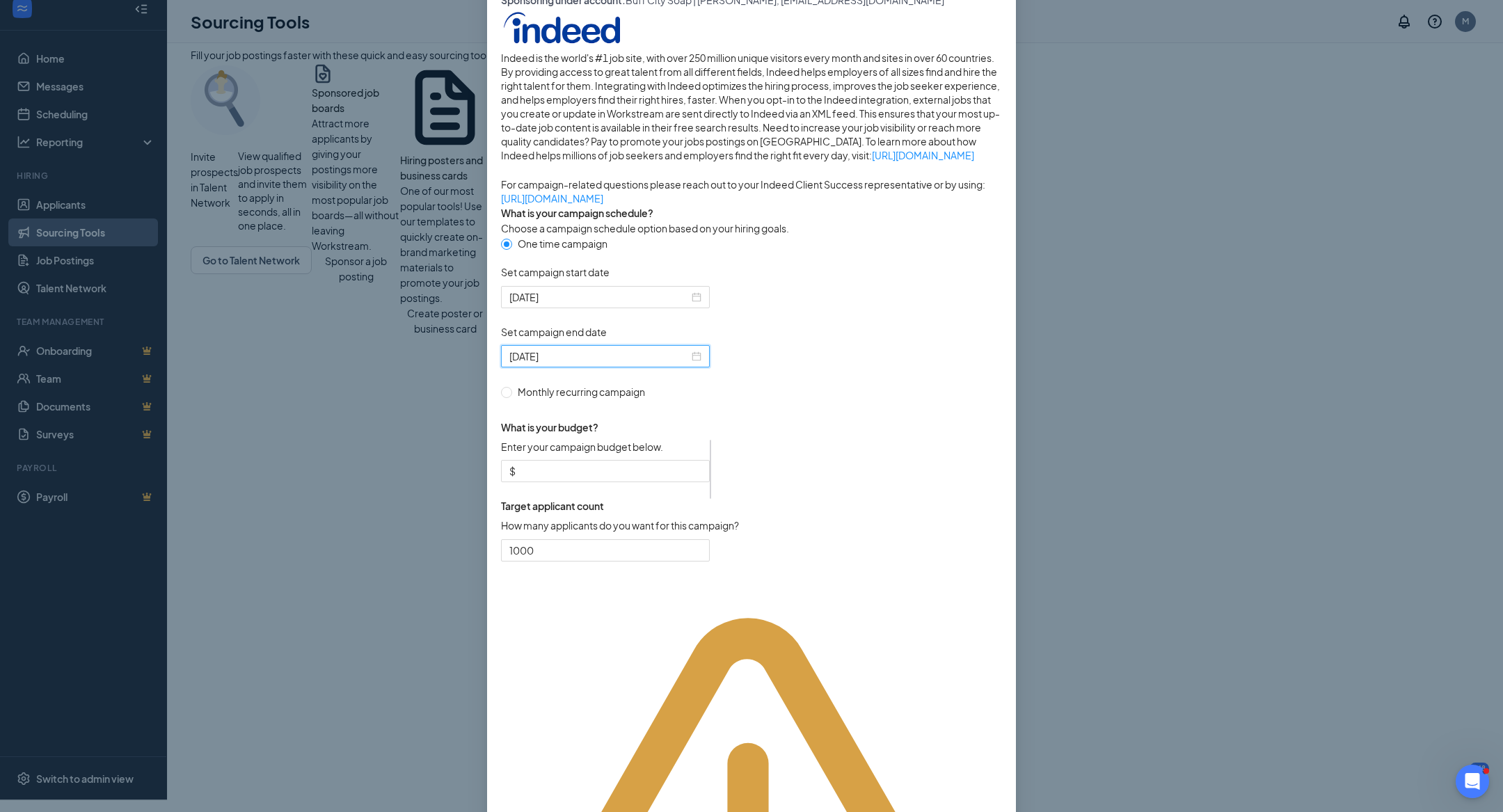
scroll to position [158, 0]
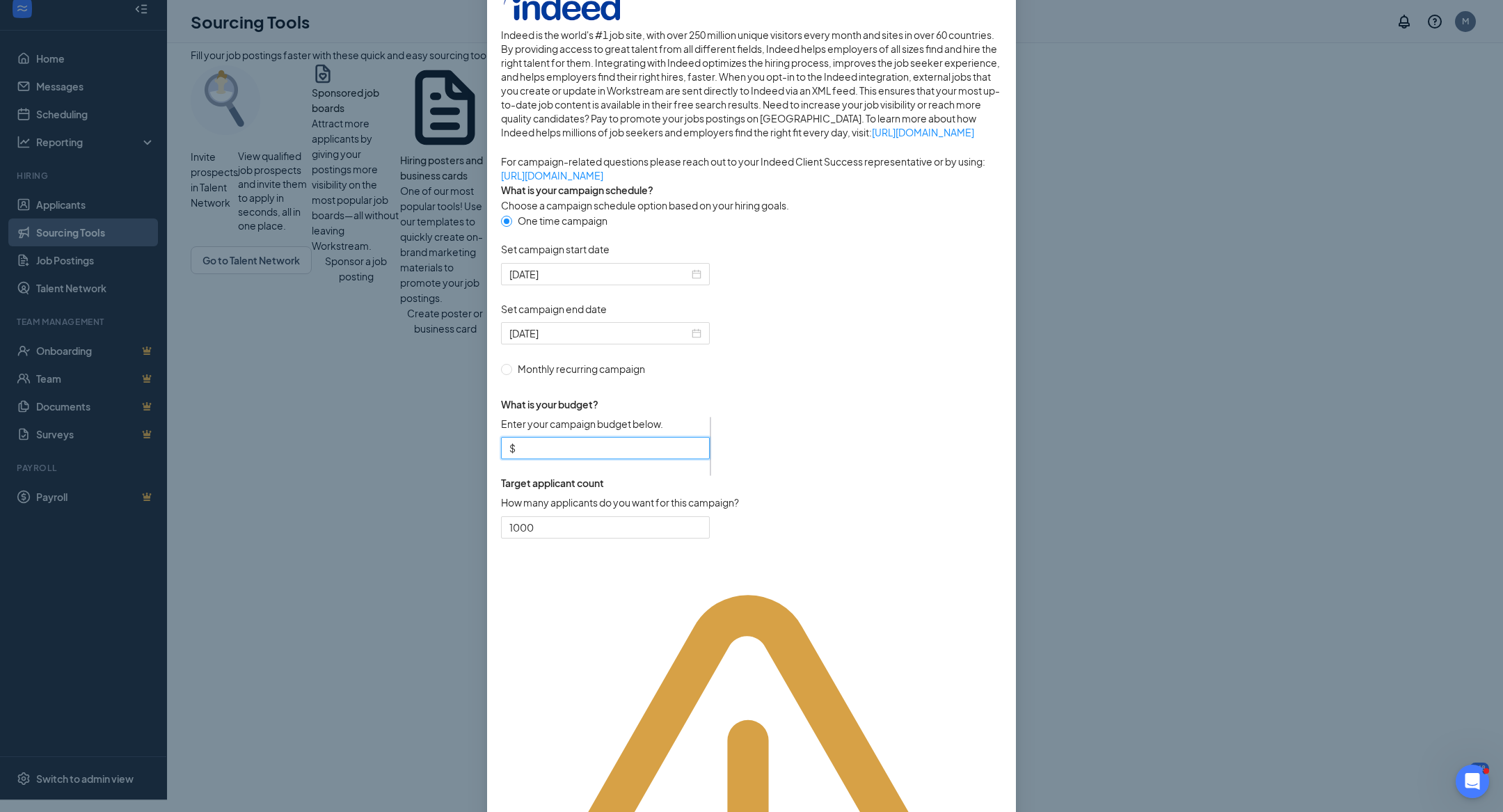
click at [667, 455] on input "Enter your campaign budget below." at bounding box center [609, 448] width 183 height 15
type input "50"
click at [840, 421] on form "One time campaign Set campaign start date [DATE] Set campaign end date [DATE] M…" at bounding box center [752, 383] width 501 height 342
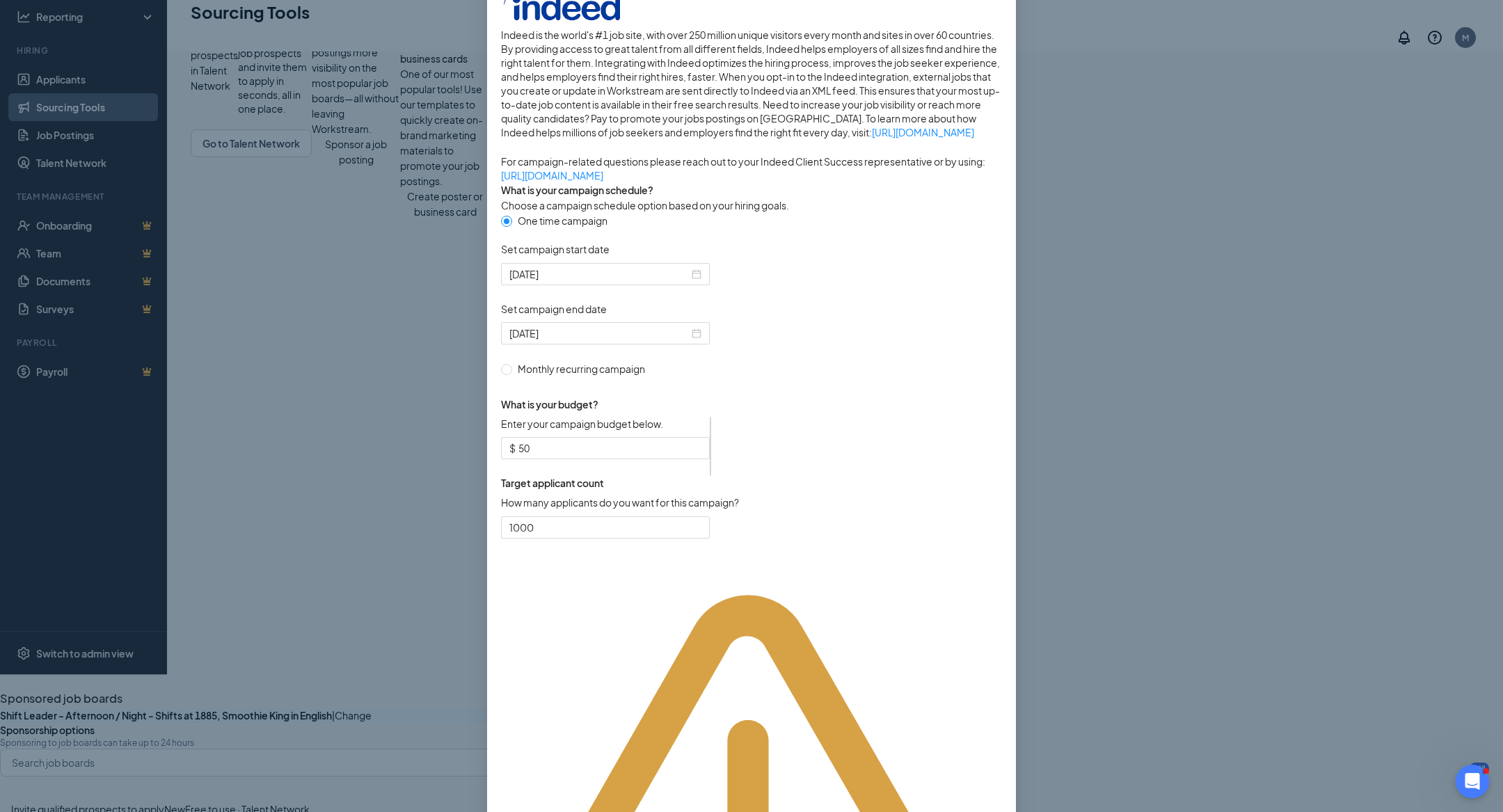
scroll to position [176, 0]
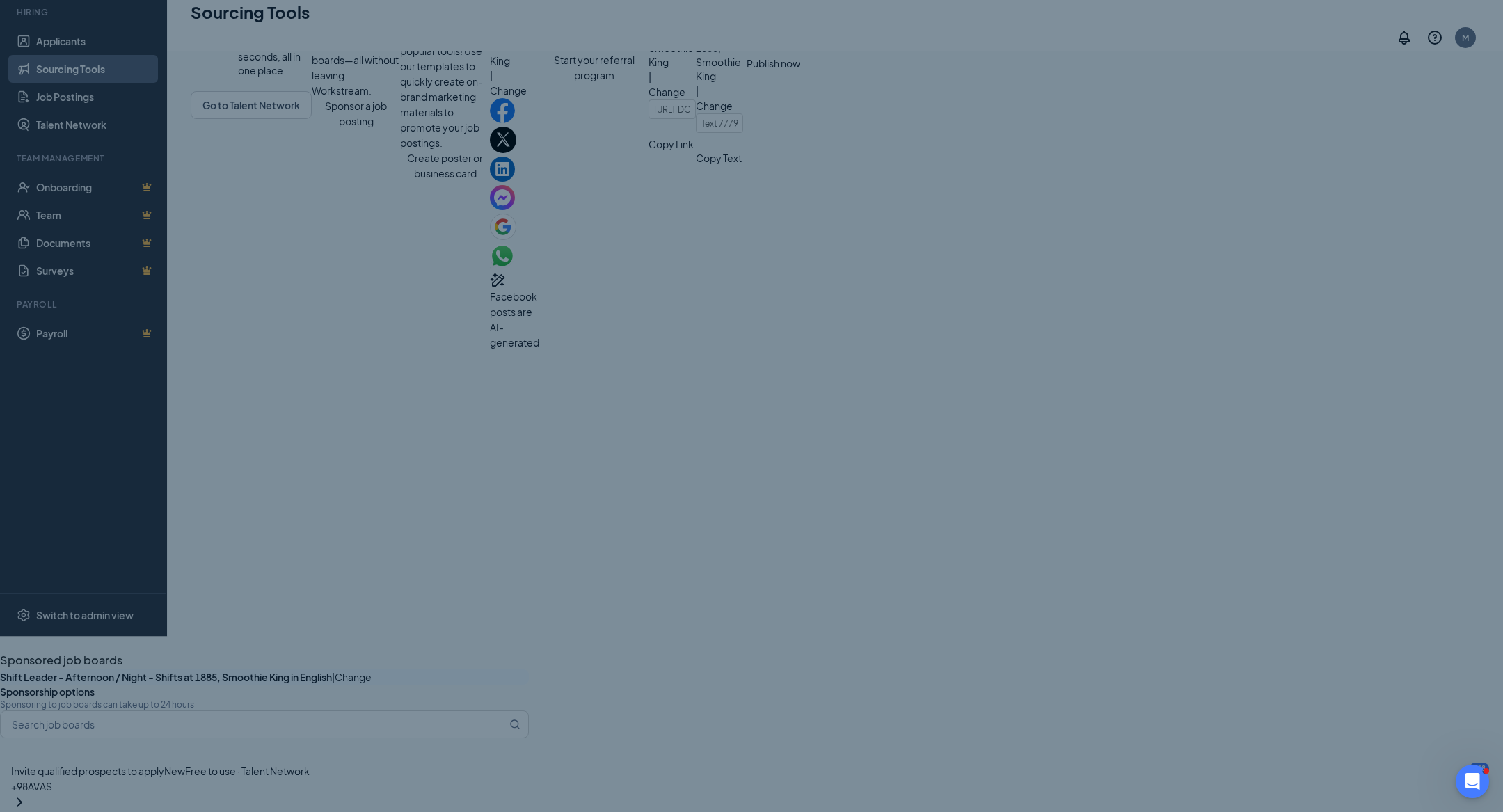
scroll to position [90, 0]
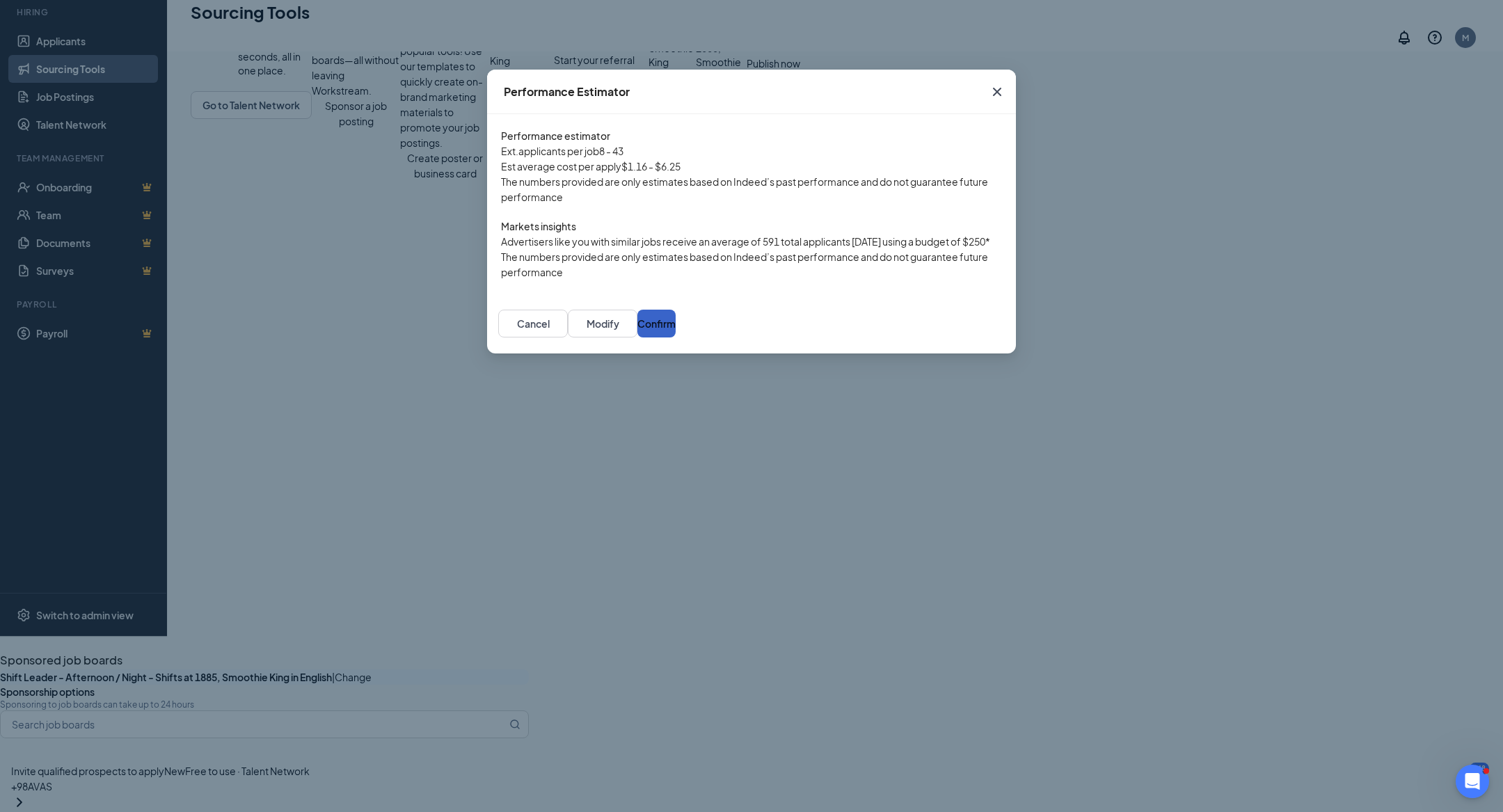
click at [676, 338] on button "Confirm" at bounding box center [657, 323] width 38 height 28
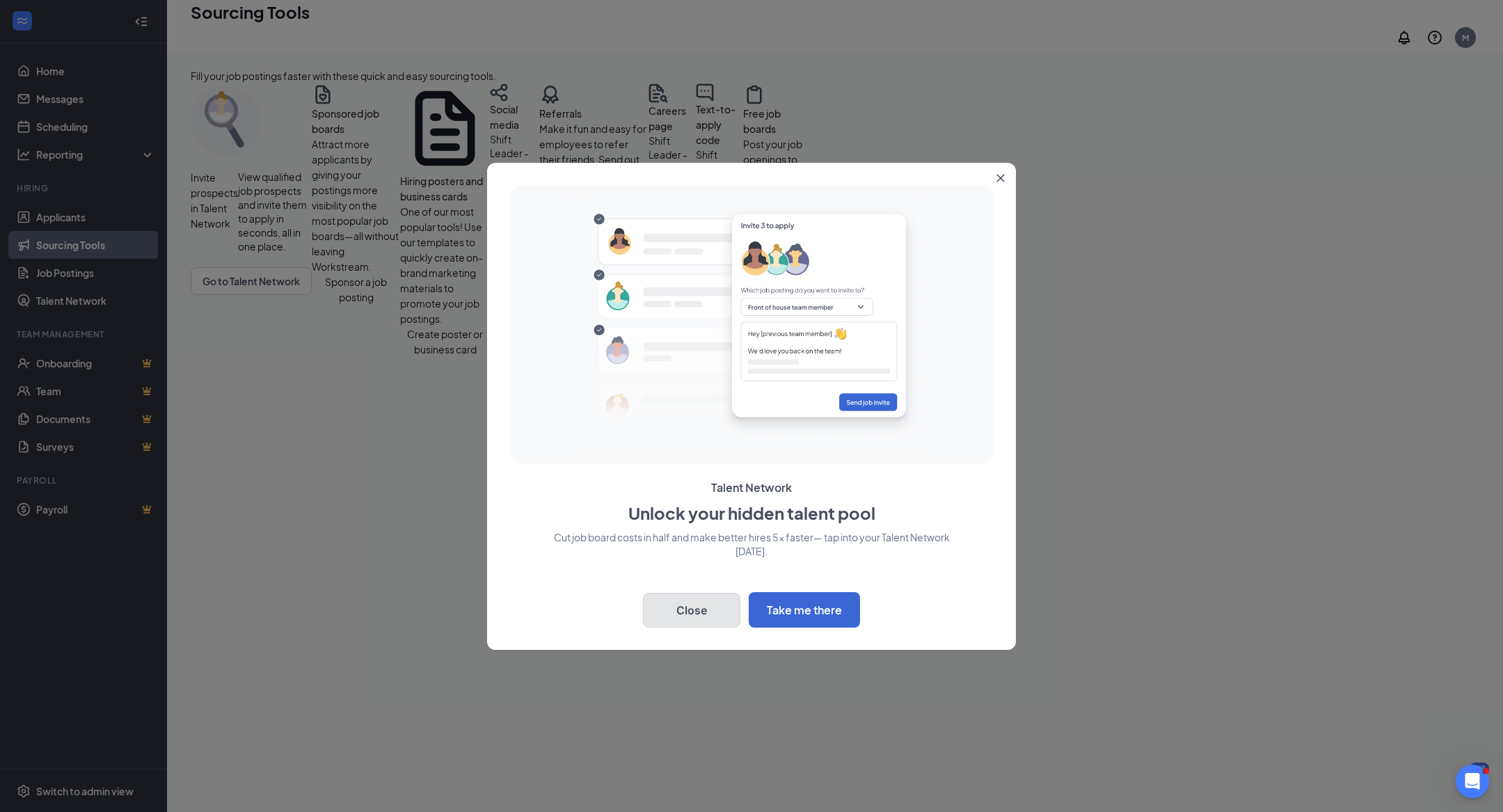
click at [697, 618] on button "Close" at bounding box center [692, 610] width 98 height 35
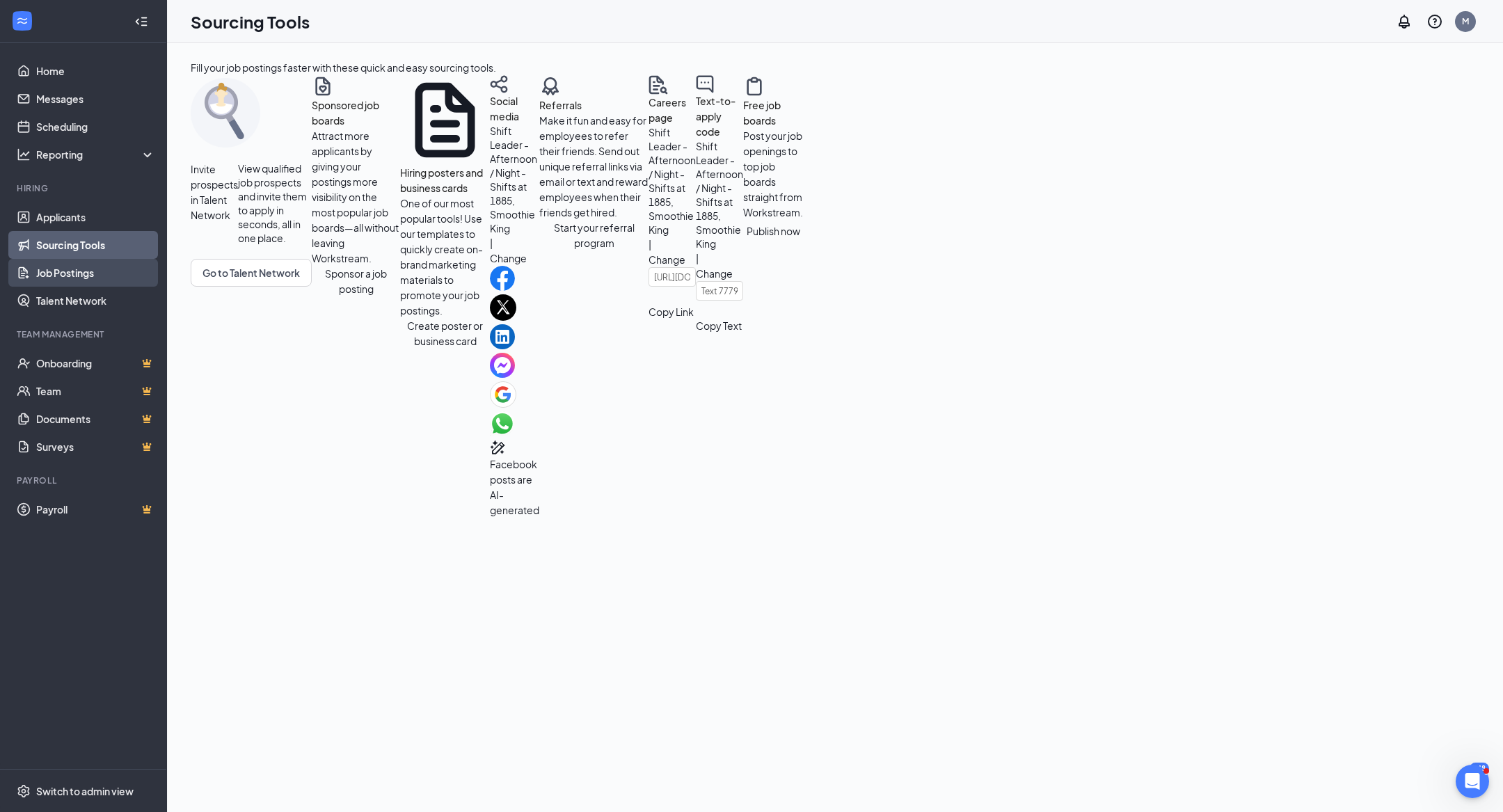
click at [100, 273] on link "Job Postings" at bounding box center [95, 272] width 119 height 28
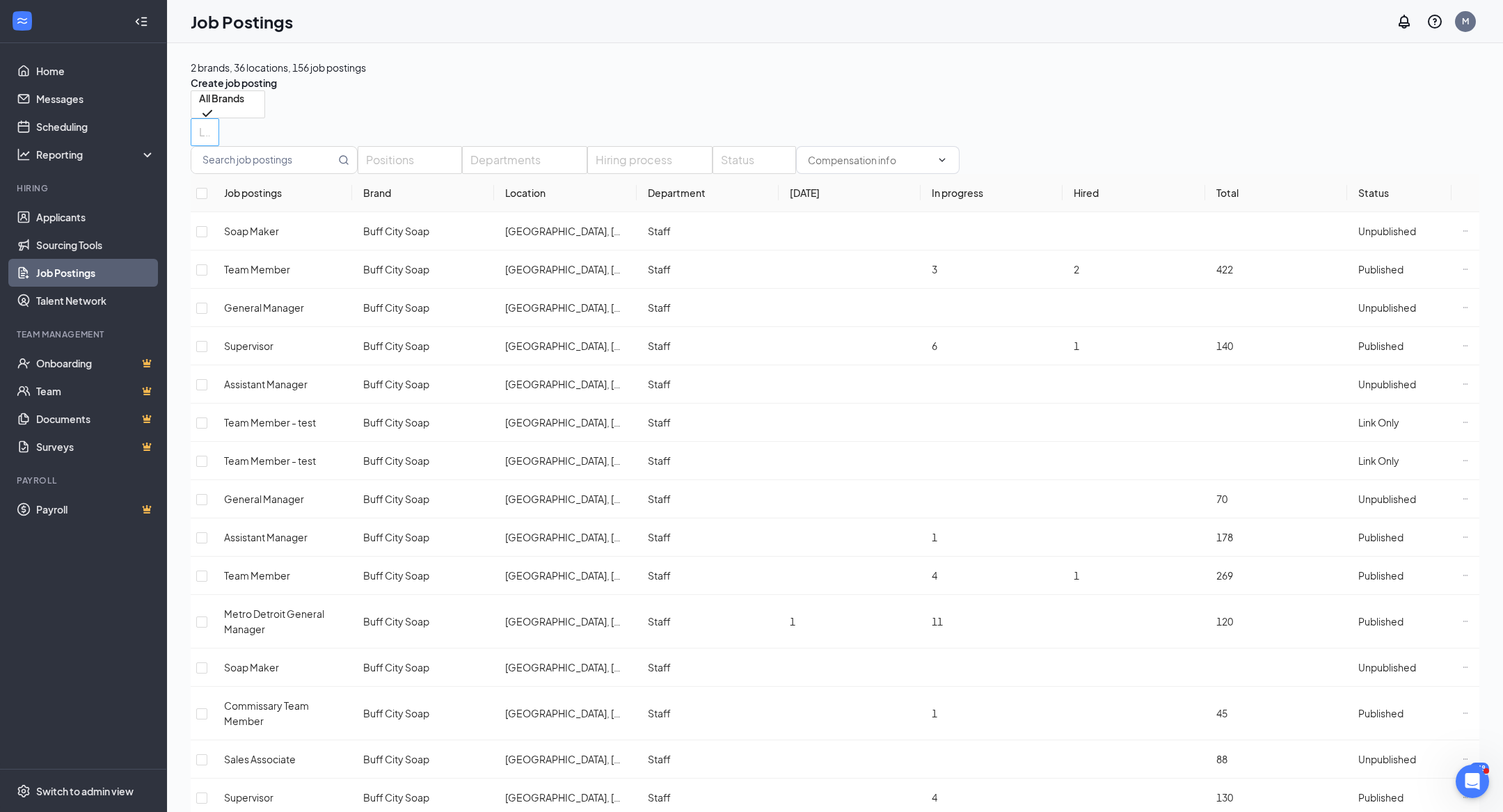
click at [202, 124] on div at bounding box center [198, 132] width 8 height 22
click at [499, 190] on div "1885" at bounding box center [510, 182] width 192 height 15
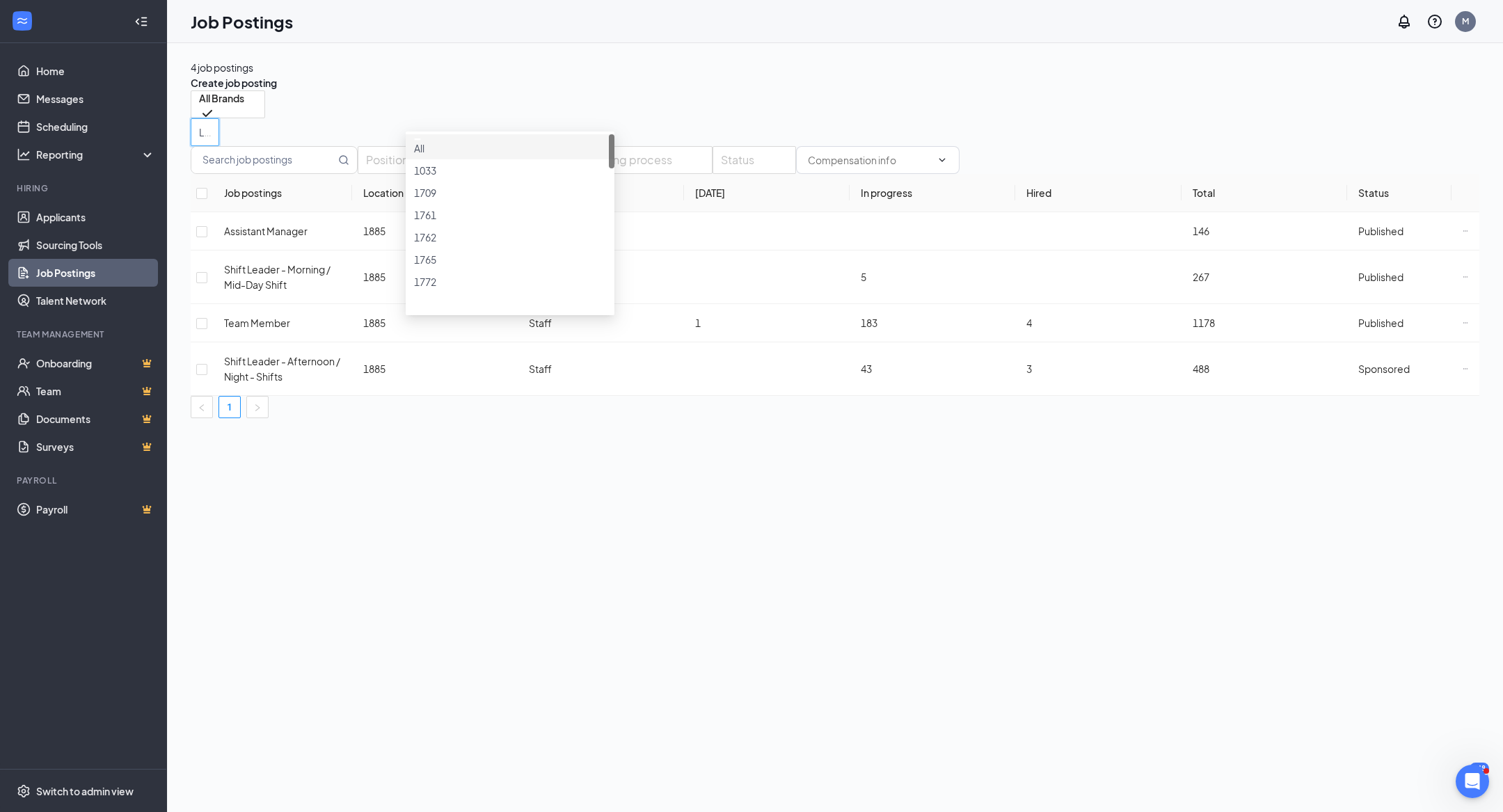
click at [862, 93] on div "4 job postings Create job posting All Brands Locations (1) Positions Department…" at bounding box center [835, 239] width 1289 height 359
click at [1463, 325] on icon "Ellipses" at bounding box center [1466, 323] width 6 height 6
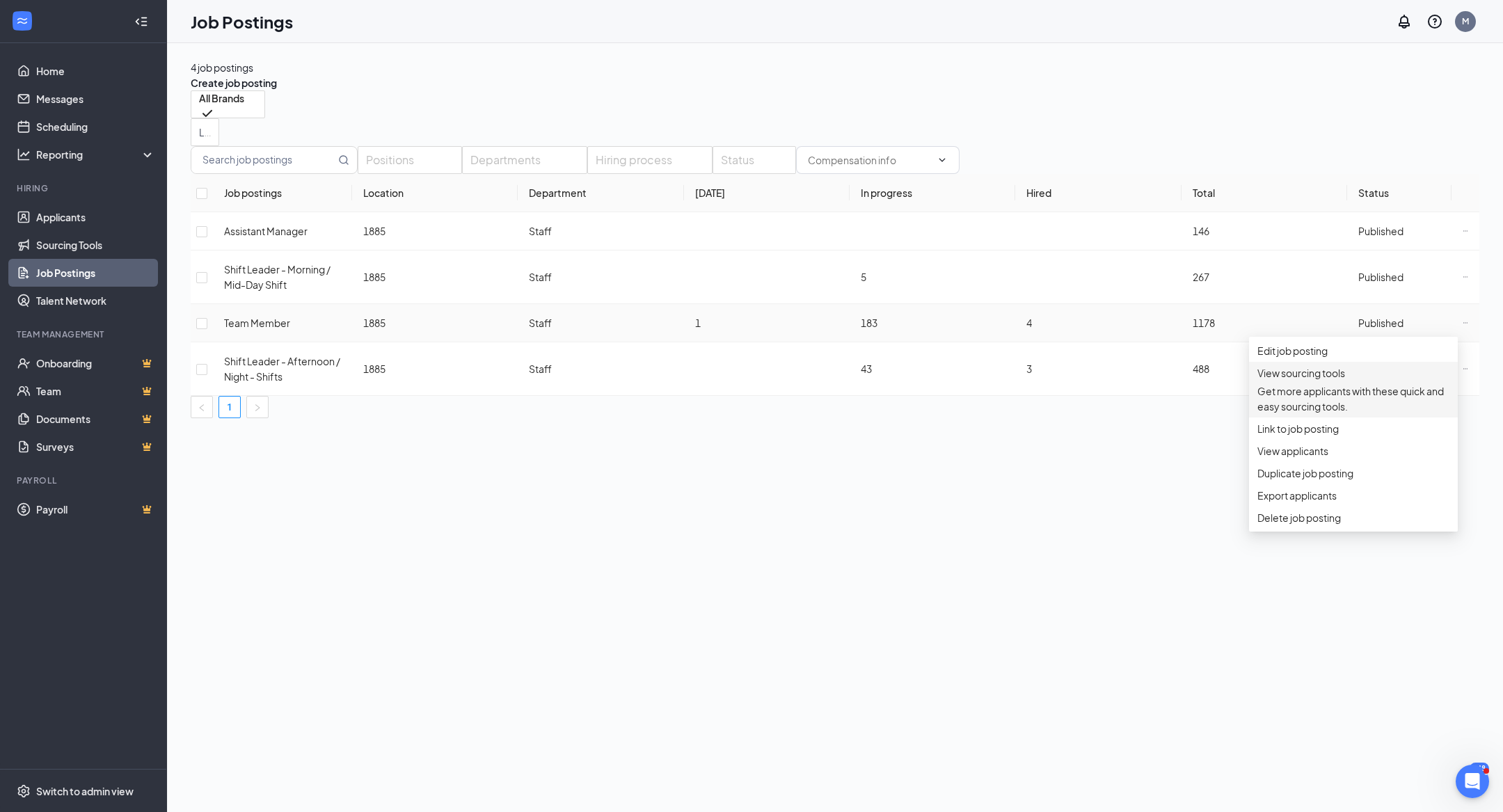
click at [1324, 379] on span "View sourcing tools" at bounding box center [1301, 373] width 87 height 12
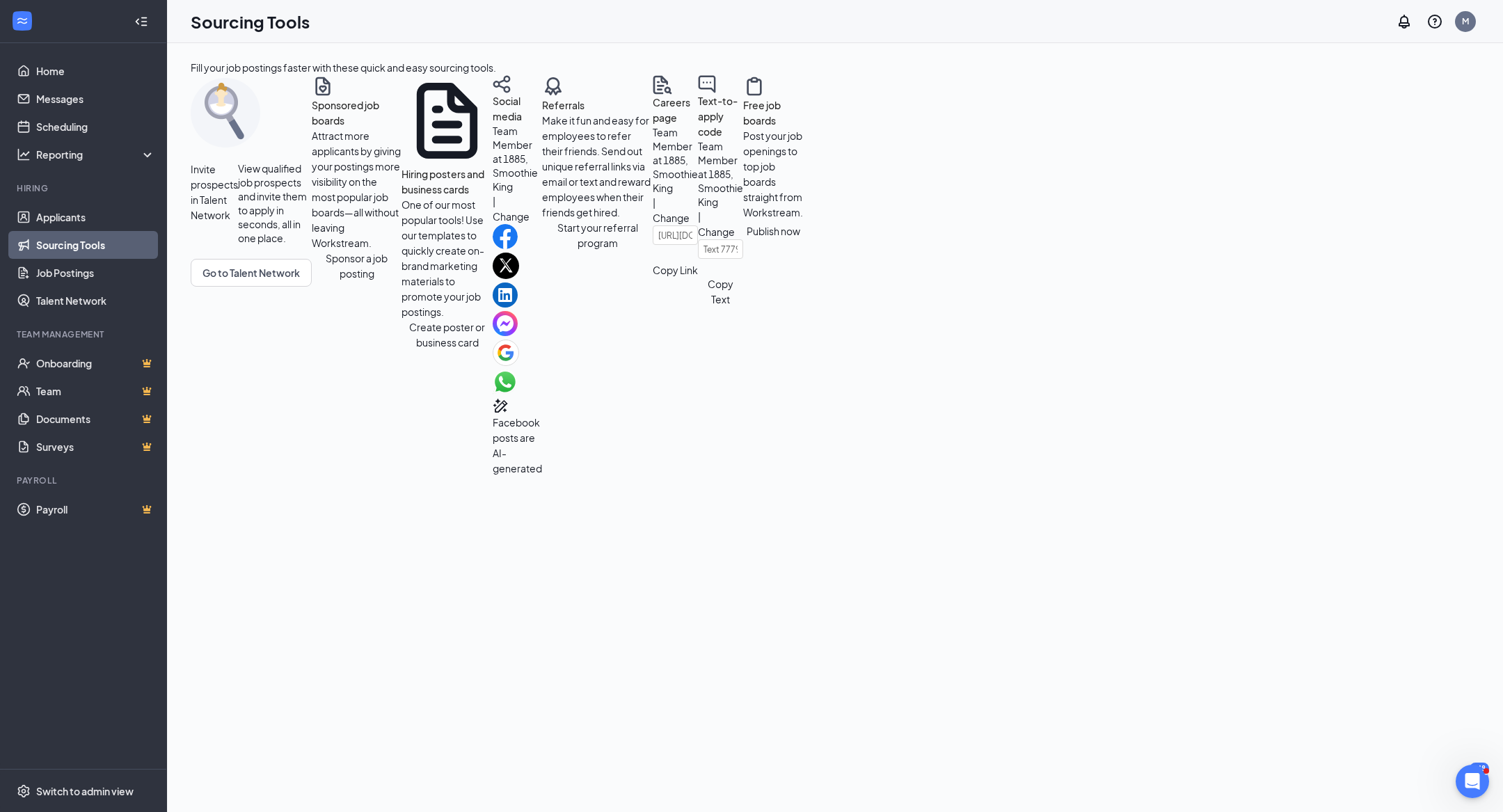
click at [312, 281] on button "Sponsor a job posting" at bounding box center [357, 266] width 90 height 30
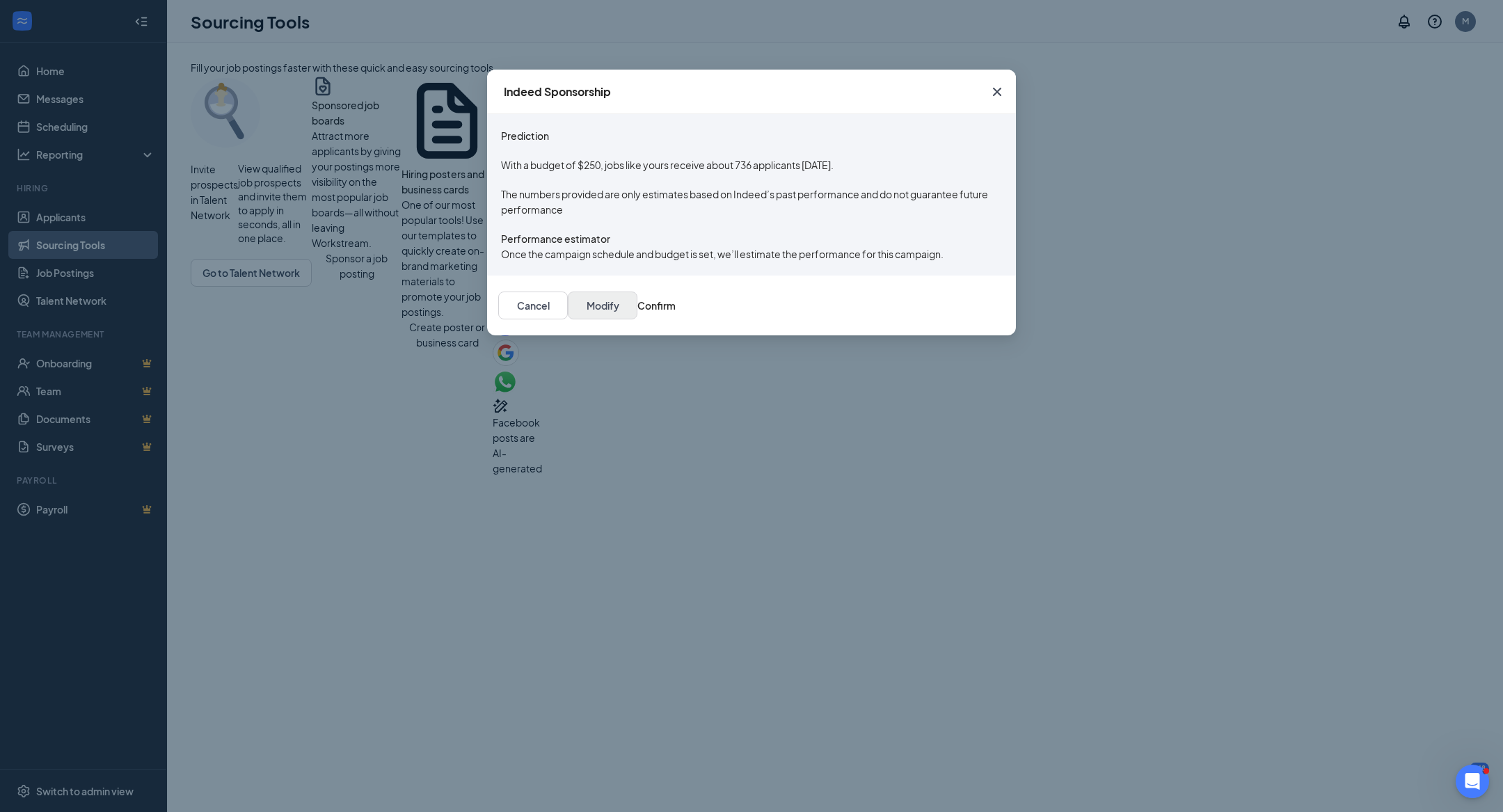
click at [899, 336] on div "Cancel Modify Confirm" at bounding box center [751, 304] width 529 height 60
click at [638, 320] on button "Modify" at bounding box center [603, 304] width 69 height 28
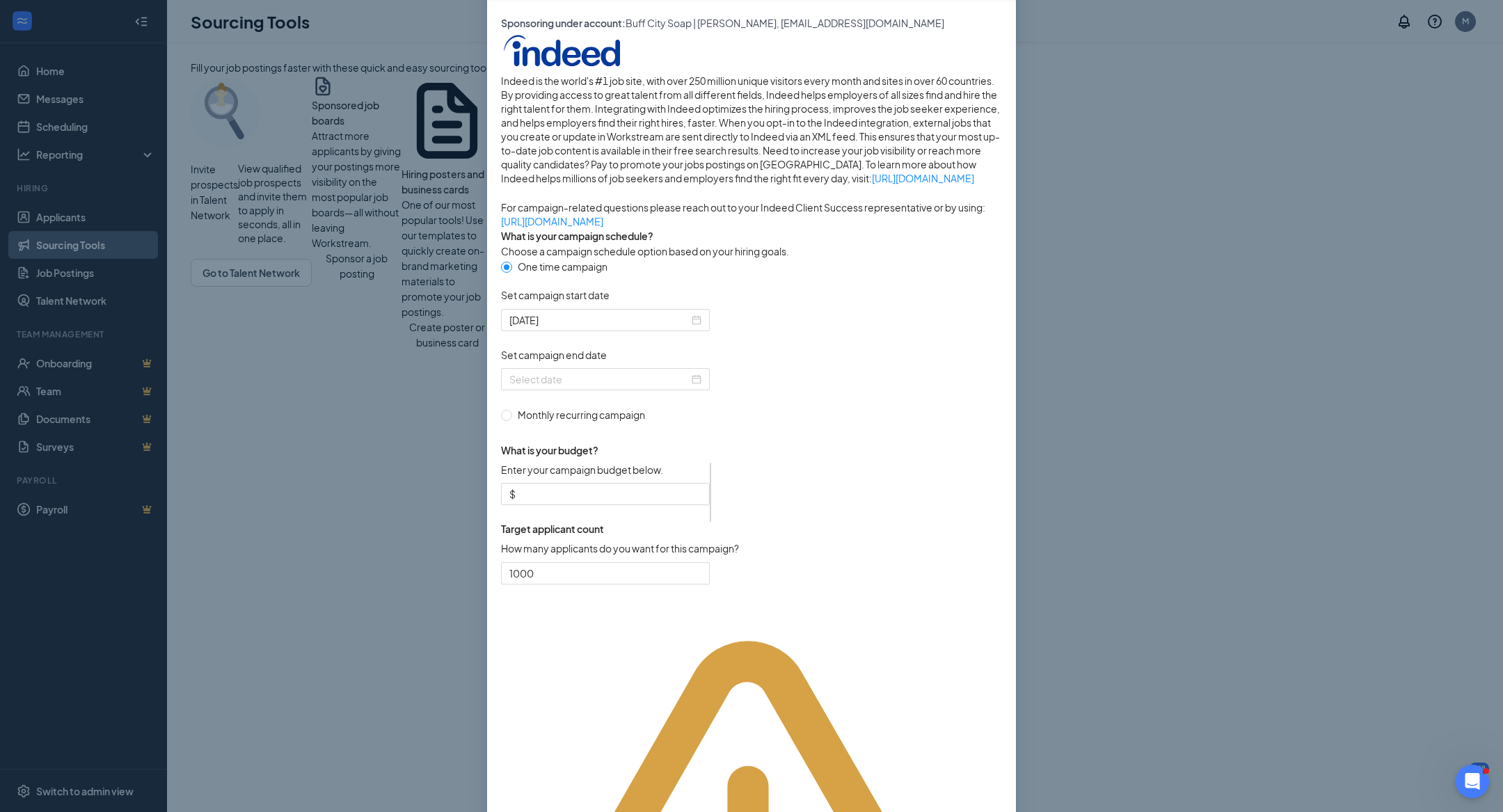
scroll to position [121, 0]
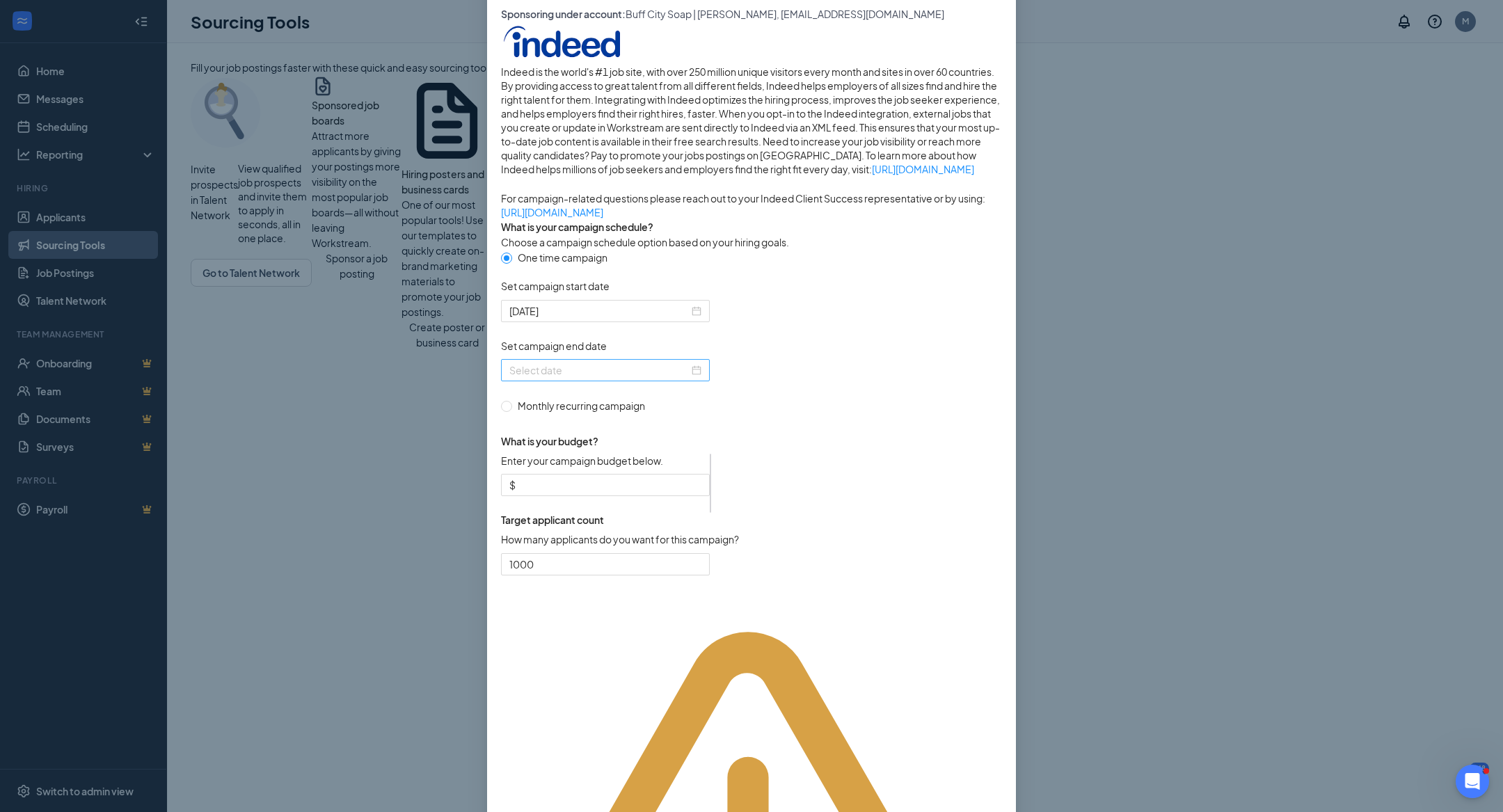
click at [693, 378] on div at bounding box center [605, 370] width 192 height 15
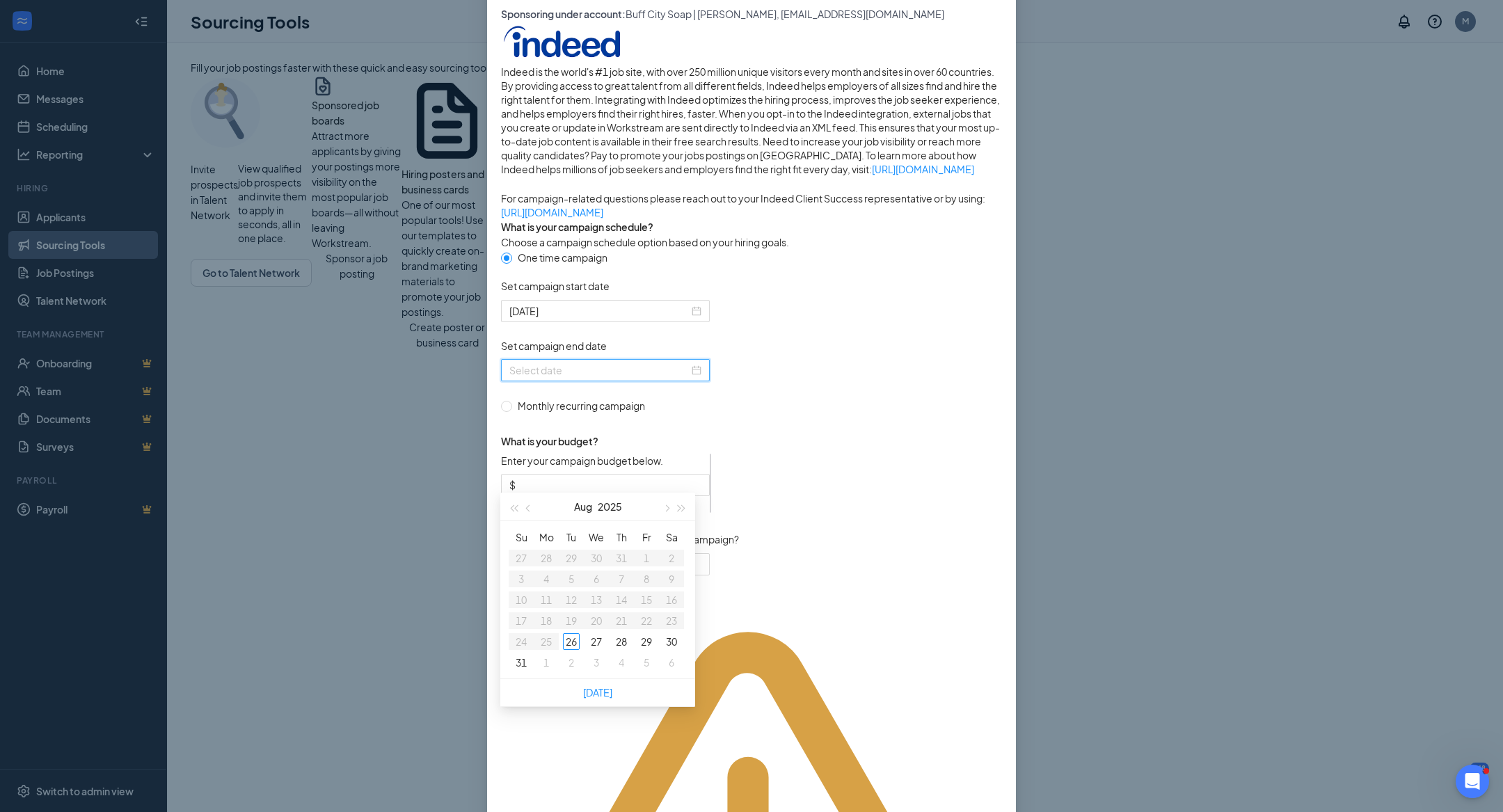
scroll to position [71, 0]
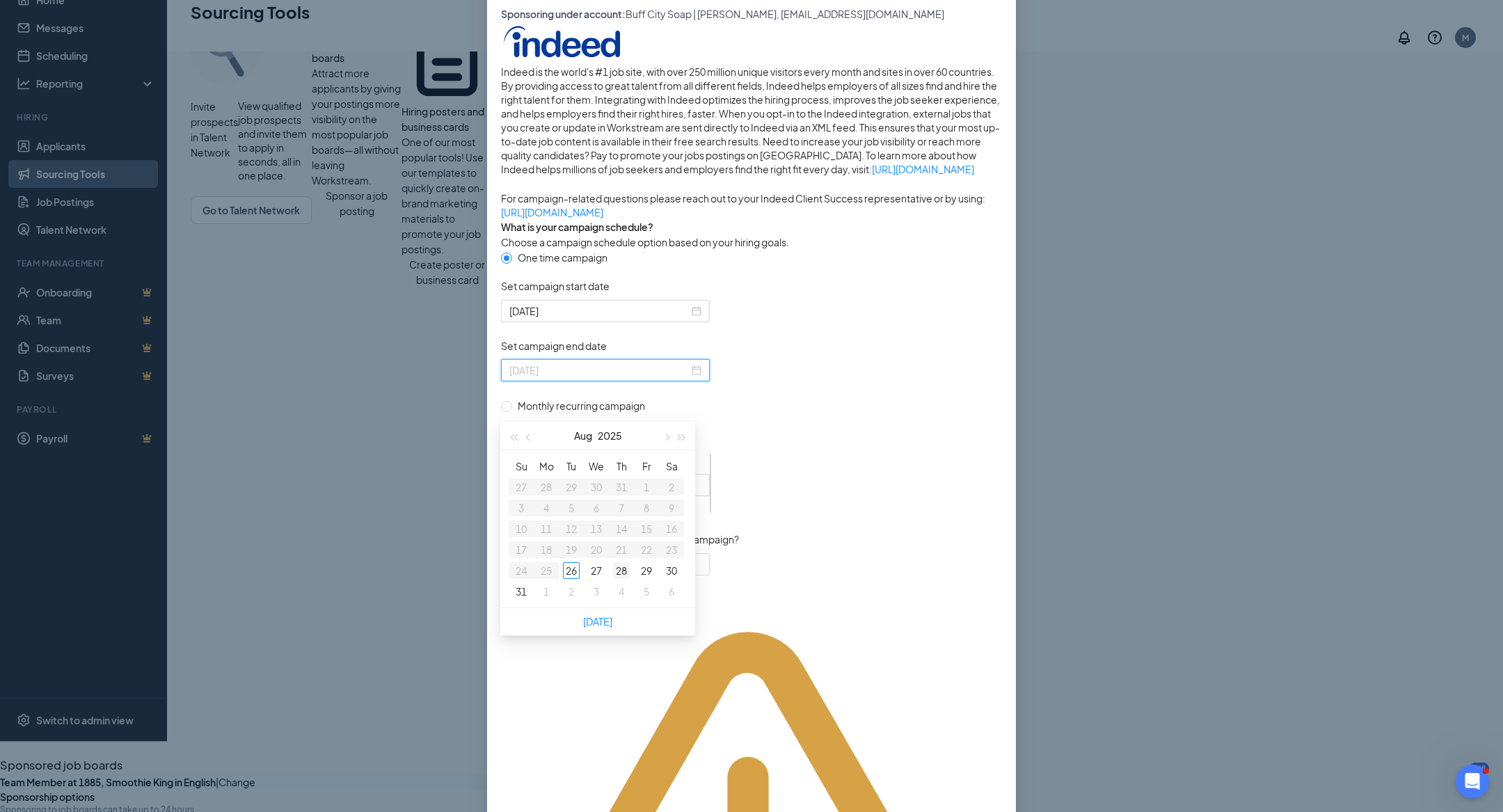
type input "[DATE]"
click at [666, 437] on span "button" at bounding box center [665, 437] width 7 height 7
click at [573, 506] on div "9" at bounding box center [571, 508] width 17 height 17
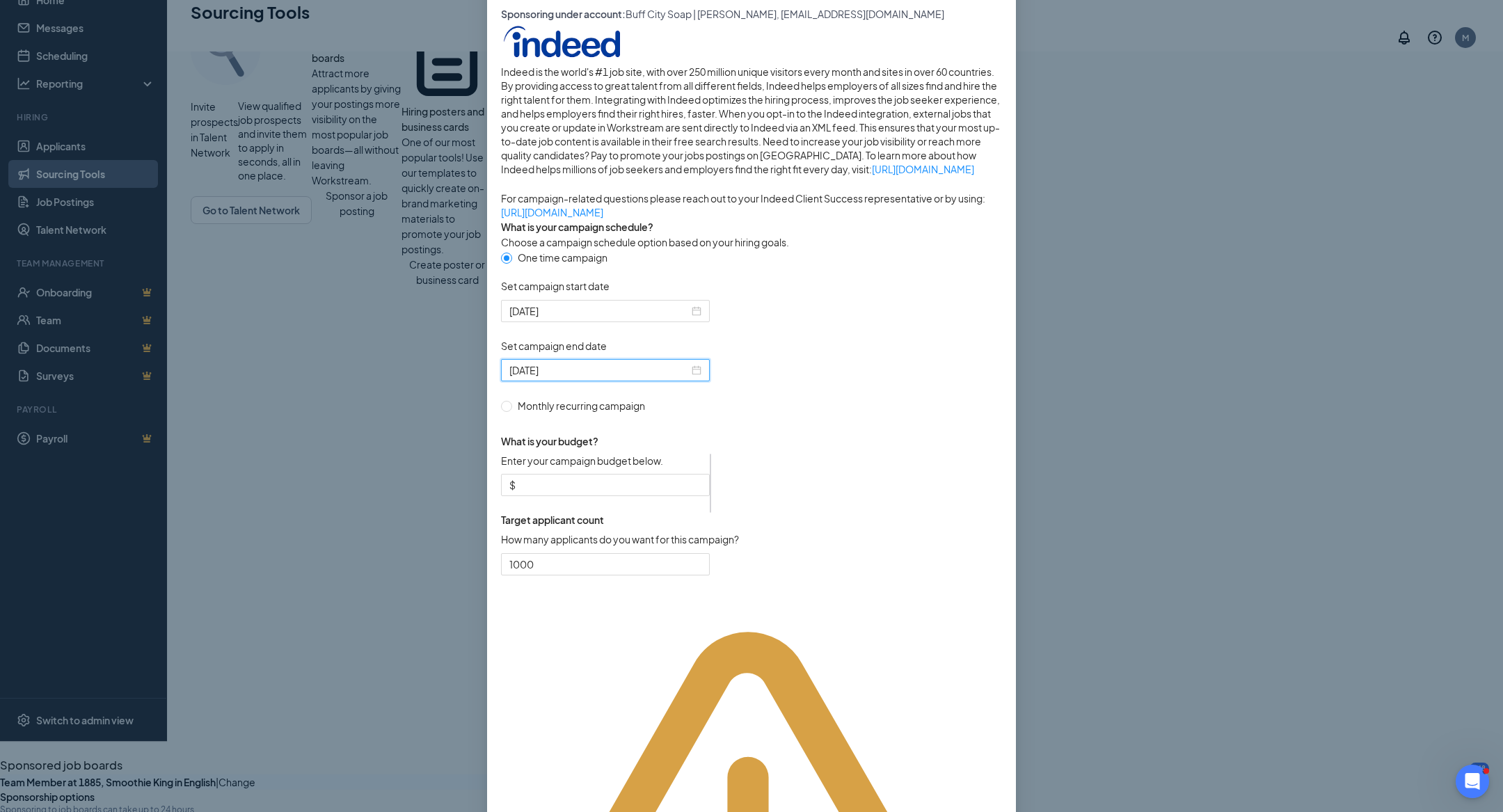
click at [699, 381] on div "[DATE]" at bounding box center [605, 369] width 209 height 22
click at [531, 506] on button "button" at bounding box center [529, 506] width 15 height 28
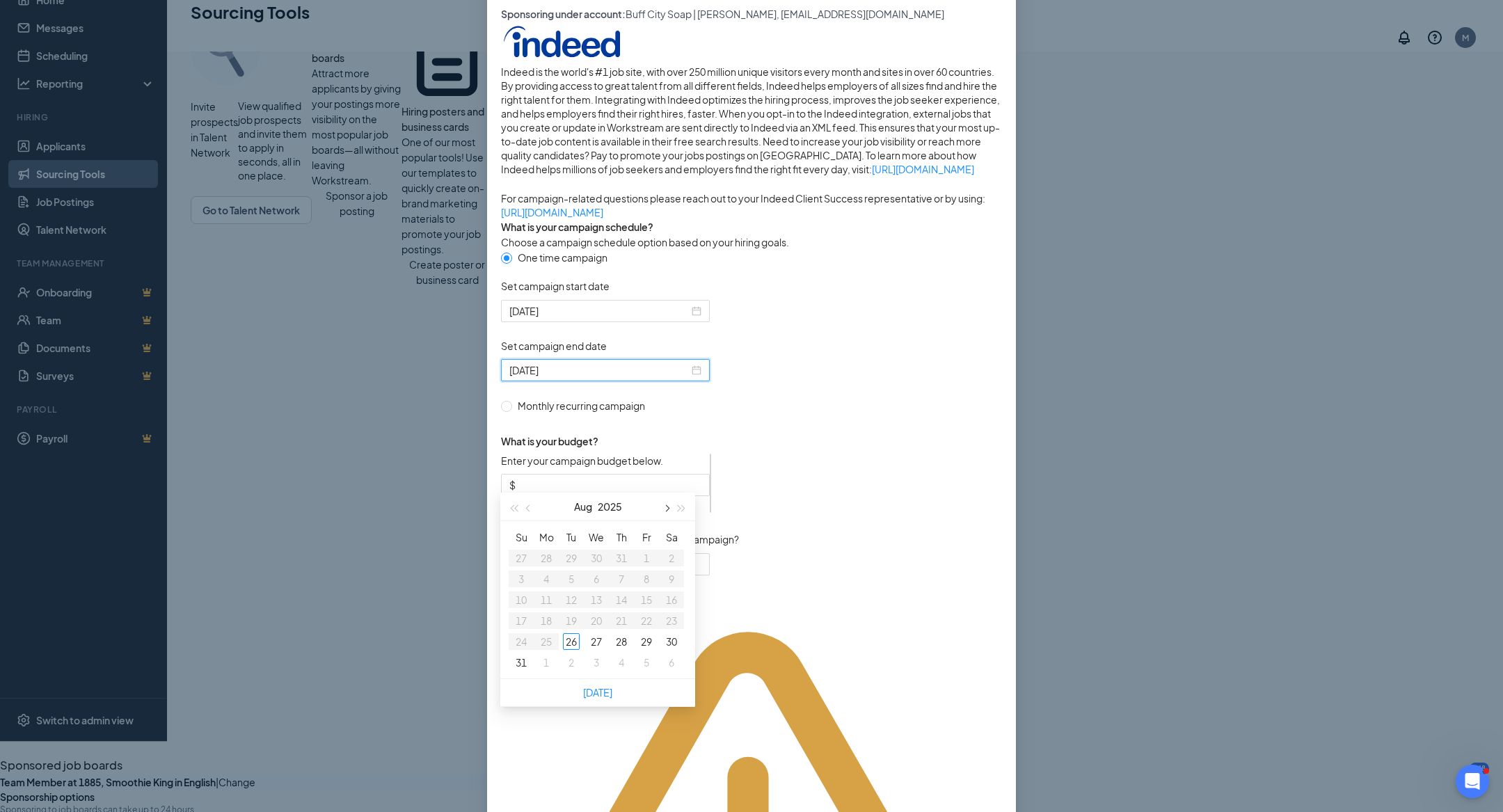
click at [666, 511] on button "button" at bounding box center [666, 506] width 15 height 28
type input "[DATE]"
click at [807, 547] on form "One time campaign Set campaign start date [DATE] Set campaign end date [DATE] M…" at bounding box center [752, 420] width 501 height 342
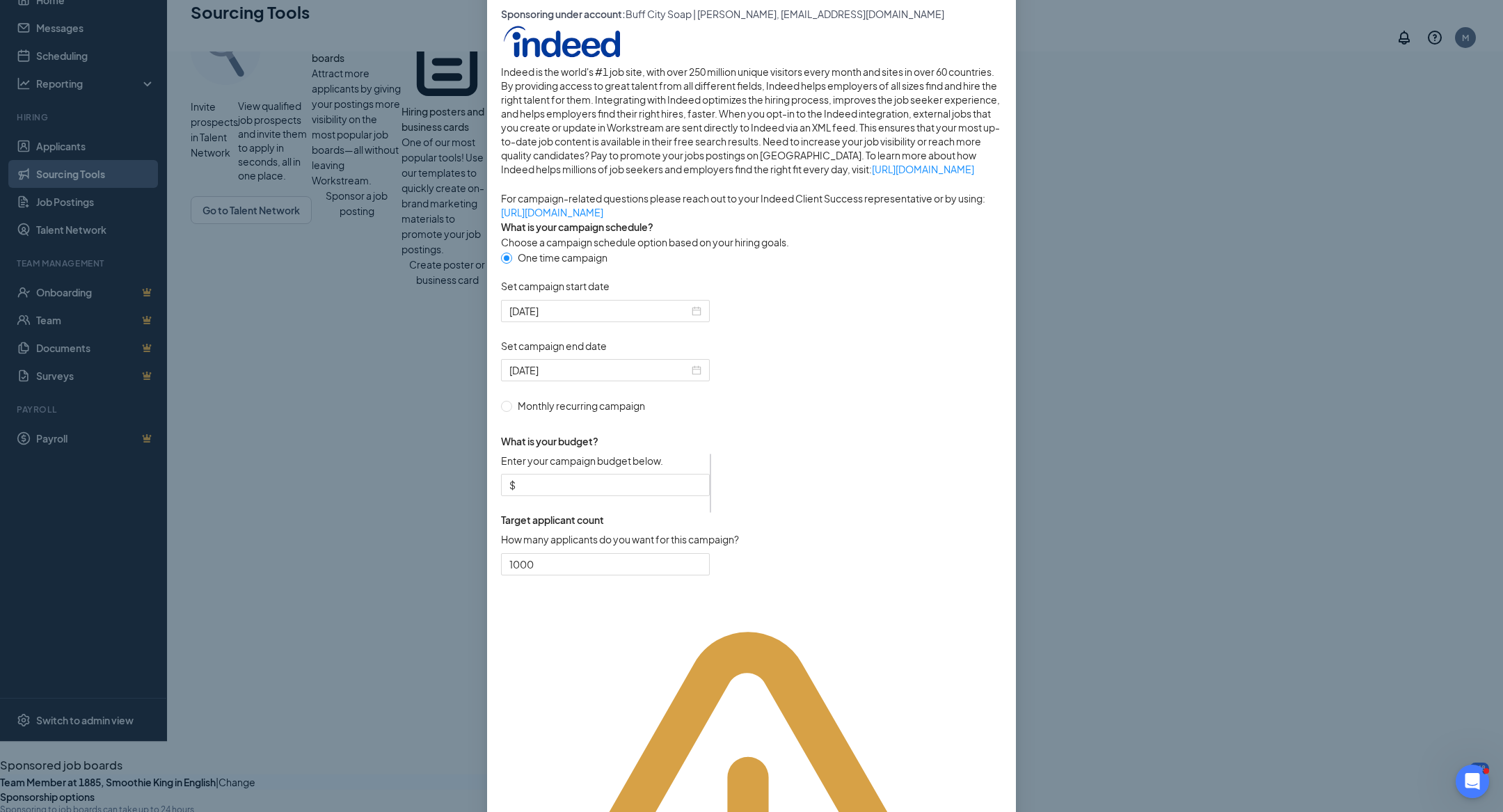
scroll to position [158, 0]
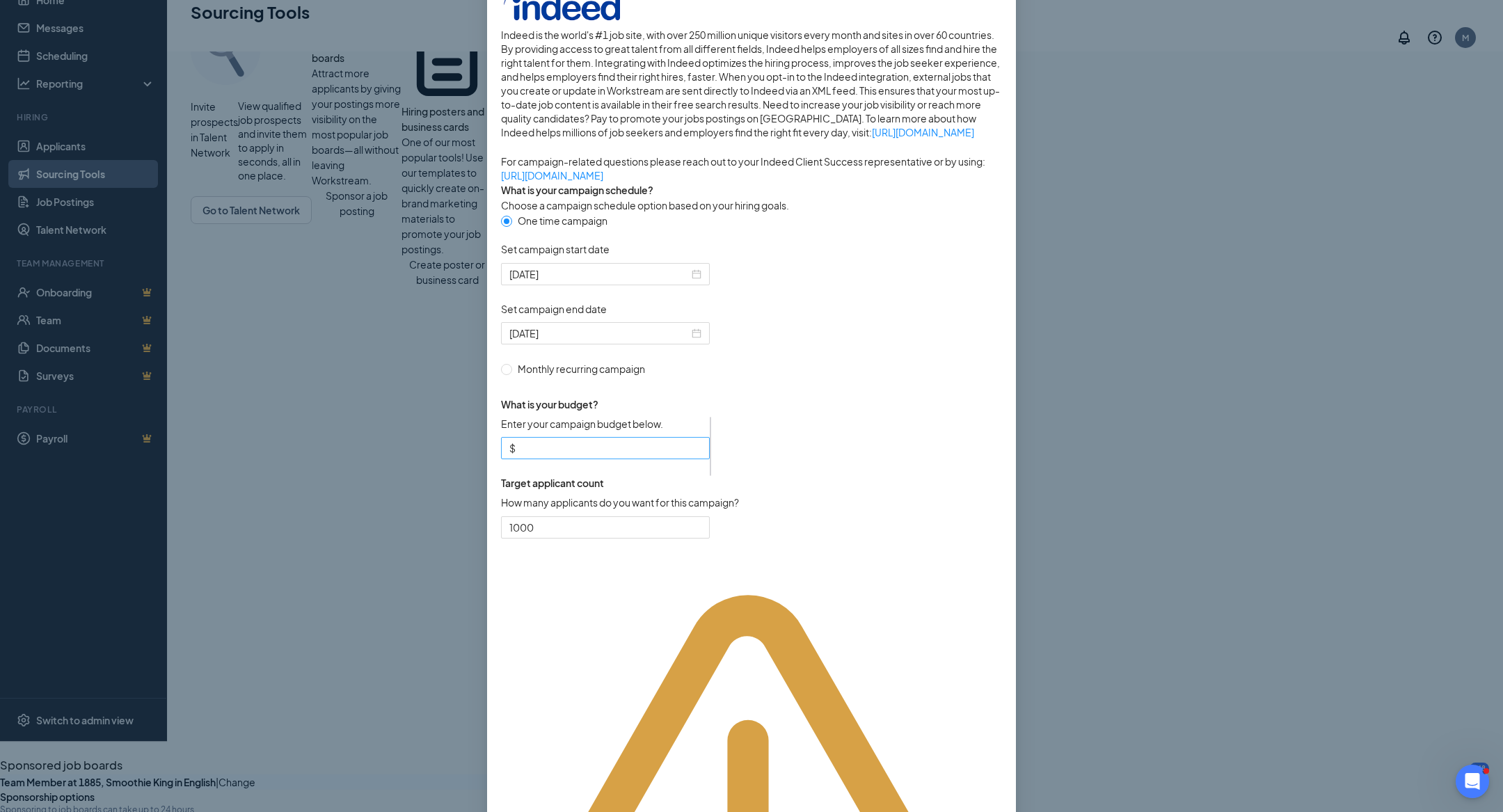
click at [686, 455] on input "Enter your campaign budget below." at bounding box center [609, 448] width 183 height 15
type input "50"
click at [889, 468] on form "One time campaign Set campaign start date [DATE] Set campaign end date [DATE] M…" at bounding box center [752, 383] width 501 height 342
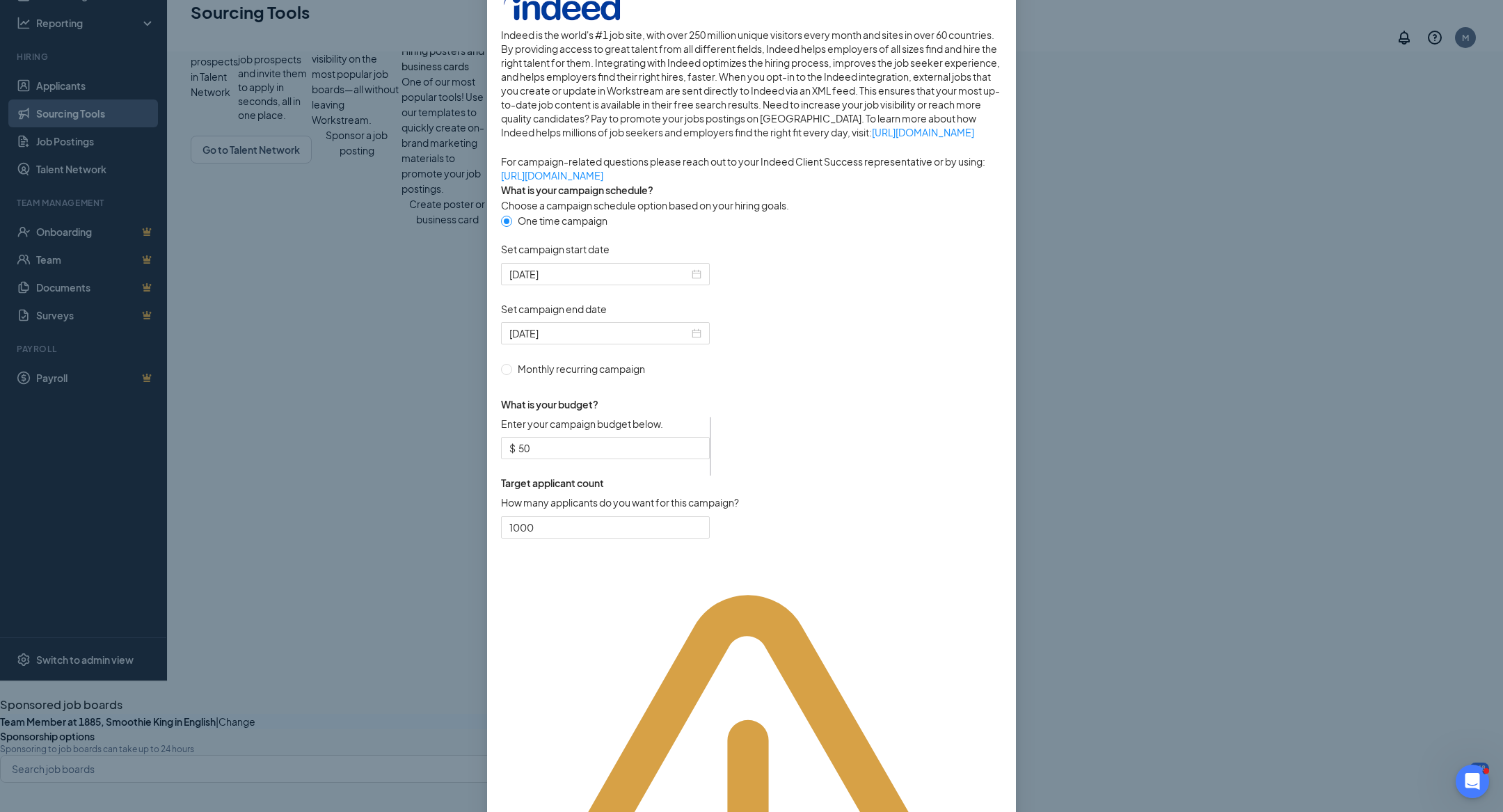
scroll to position [257, 0]
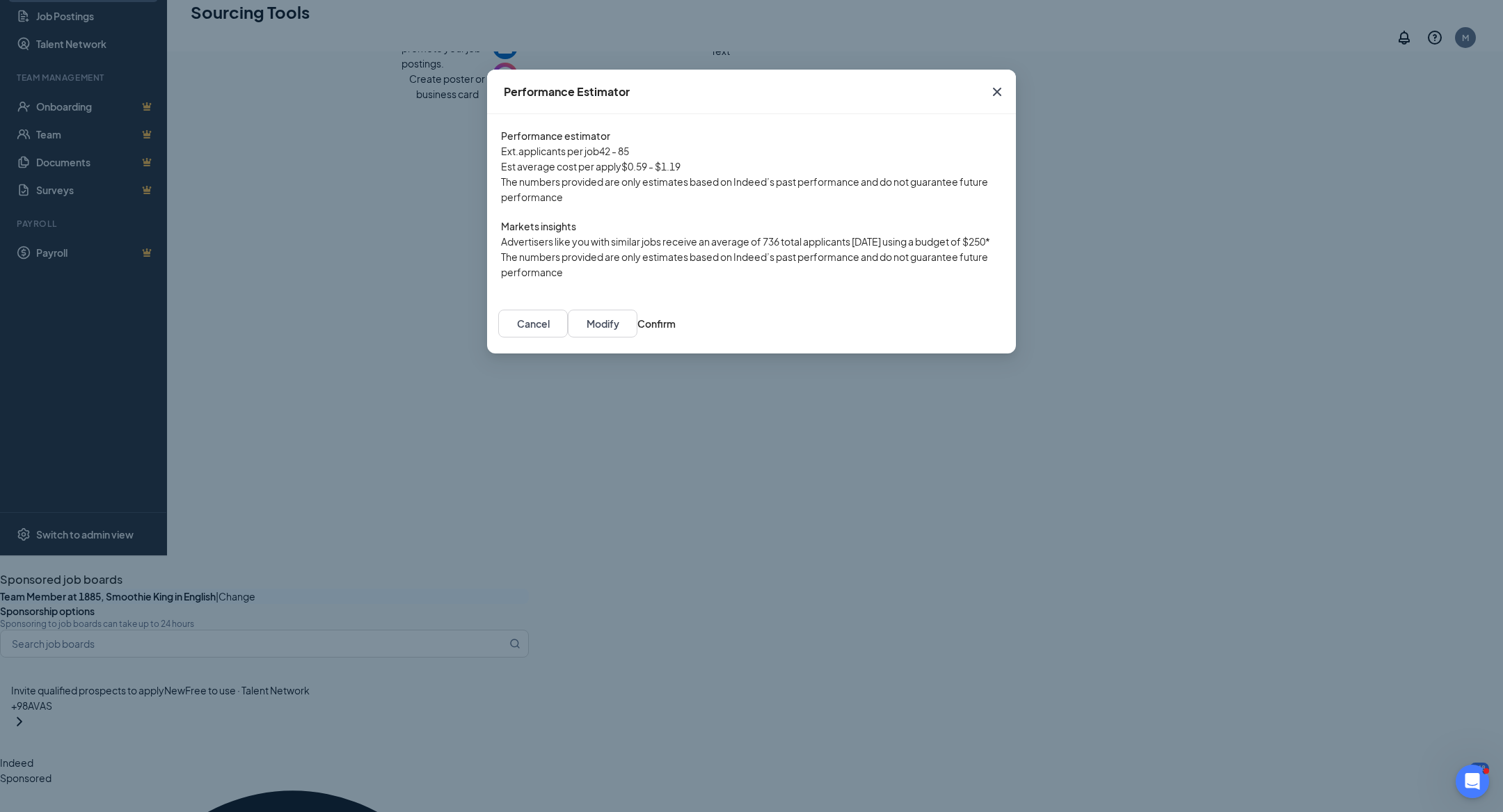
scroll to position [90, 0]
click at [676, 338] on button "Confirm" at bounding box center [657, 323] width 38 height 28
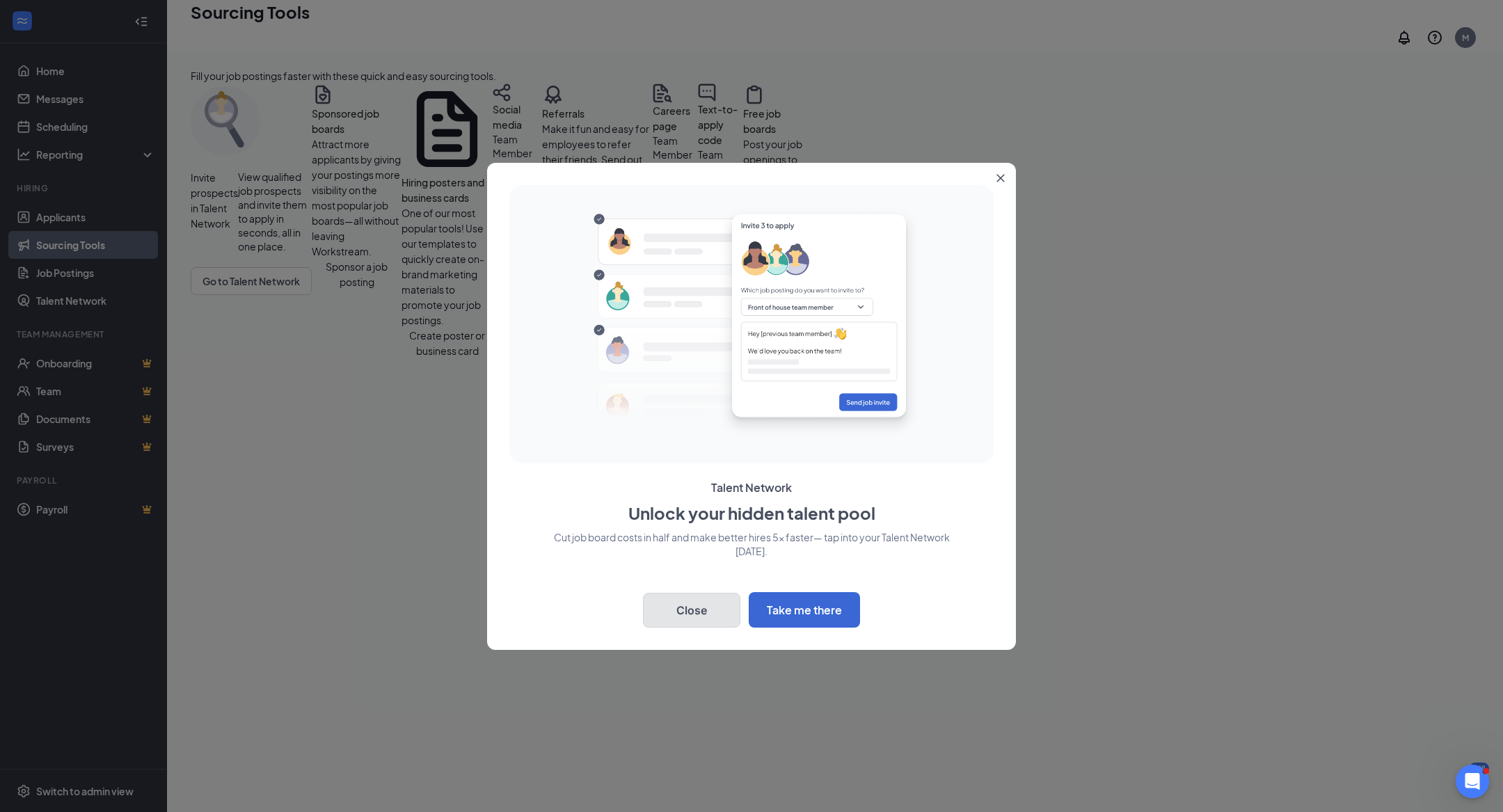
click at [690, 623] on button "Close" at bounding box center [692, 610] width 98 height 35
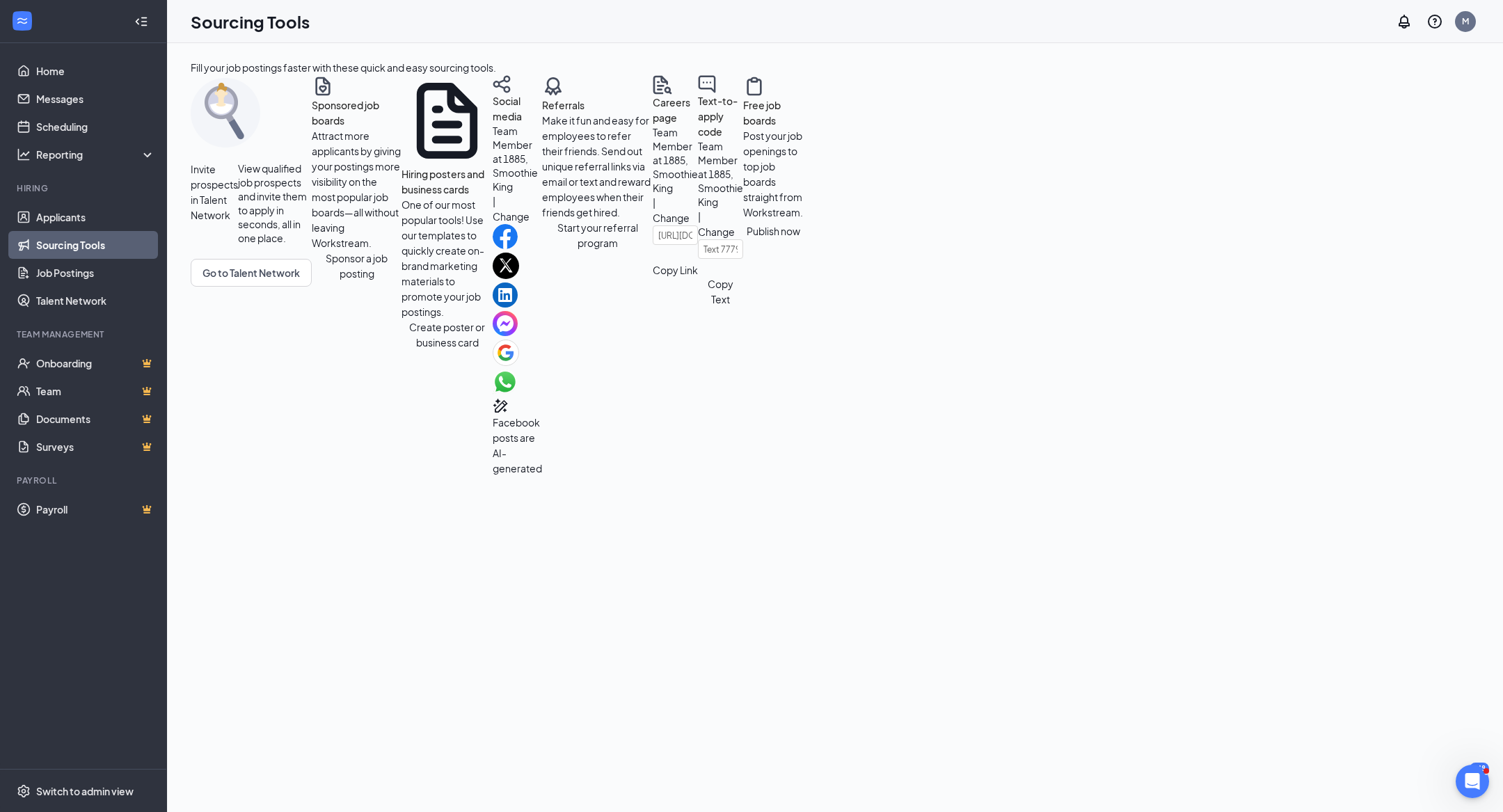
click at [87, 242] on link "Sourcing Tools" at bounding box center [95, 245] width 119 height 28
click at [87, 261] on link "Job Postings" at bounding box center [95, 272] width 119 height 28
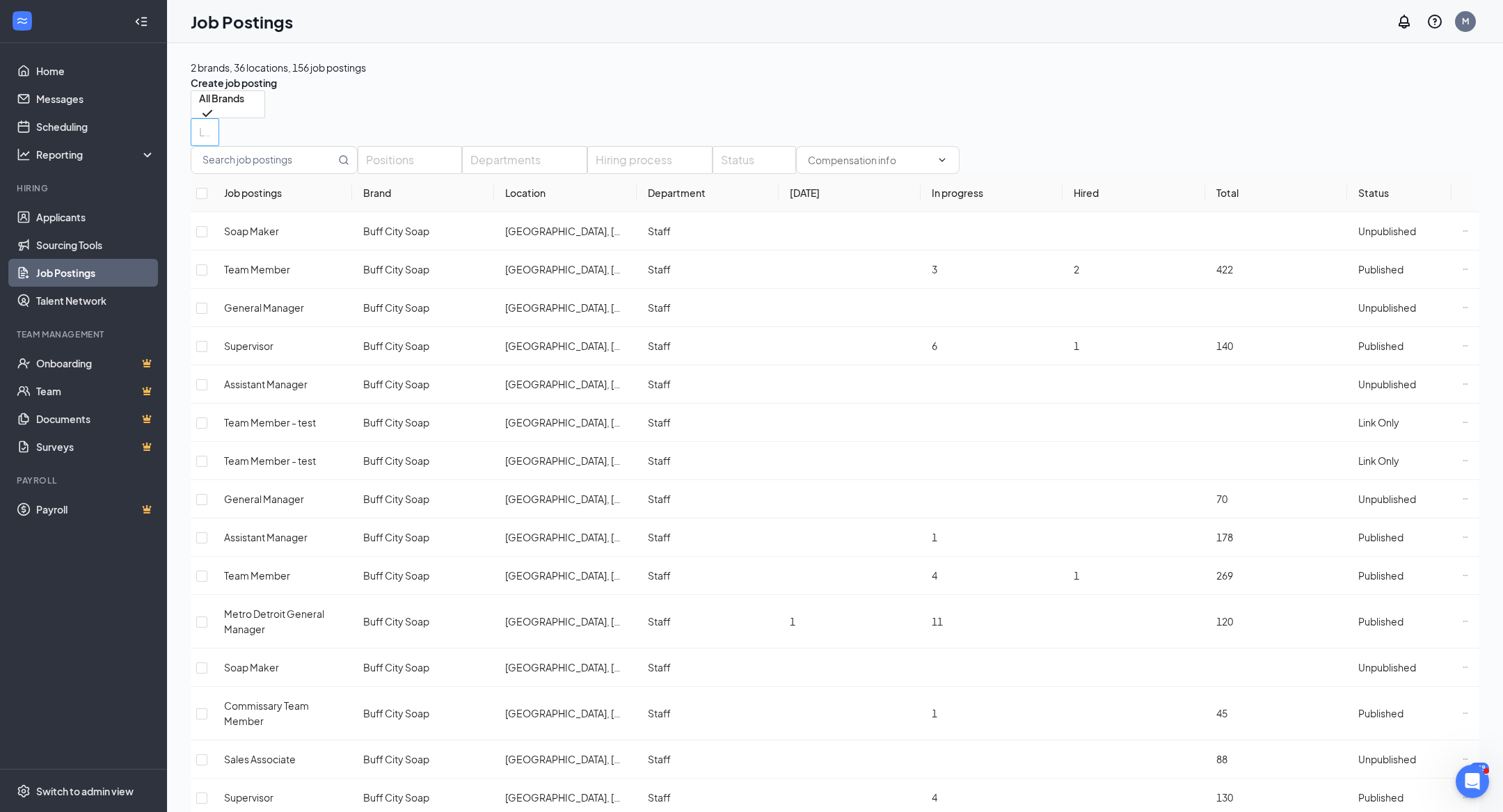
click at [202, 121] on div at bounding box center [198, 132] width 8 height 22
click at [424, 196] on div at bounding box center [510, 196] width 192 height 0
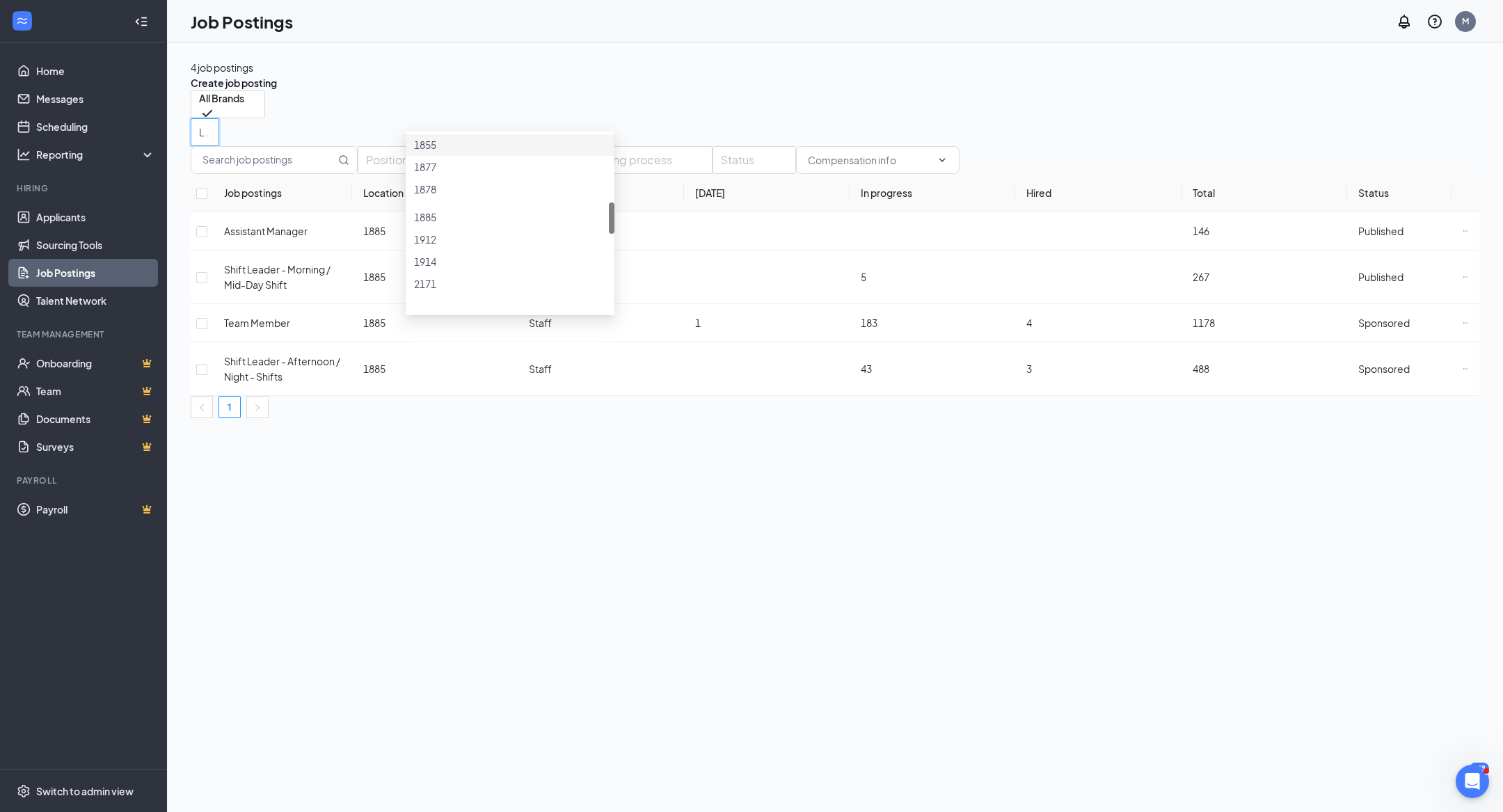
scroll to position [385, 0]
click at [430, 225] on div "1885" at bounding box center [510, 214] width 192 height 21
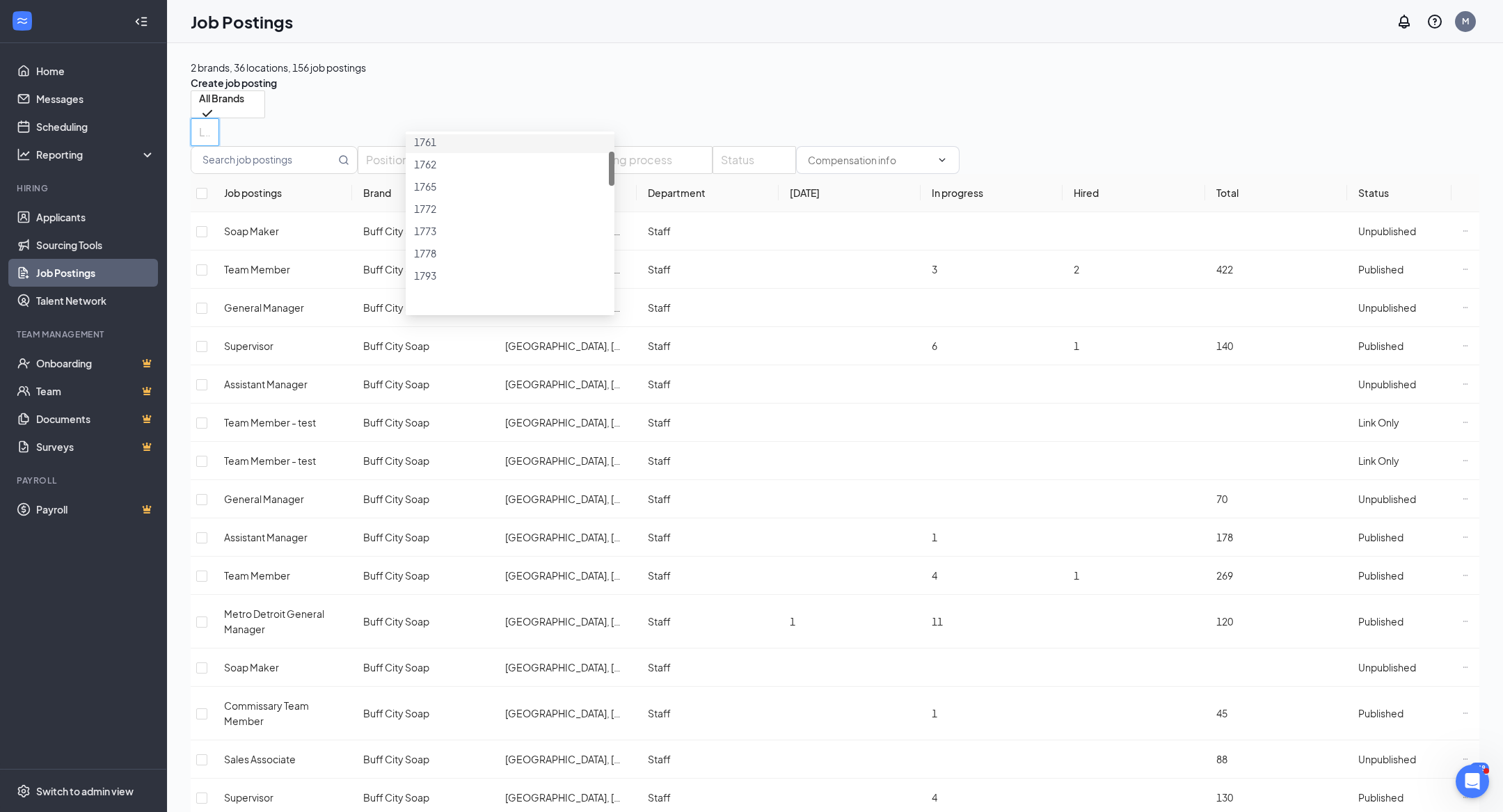
scroll to position [95, 0]
click at [424, 196] on div at bounding box center [510, 196] width 192 height 0
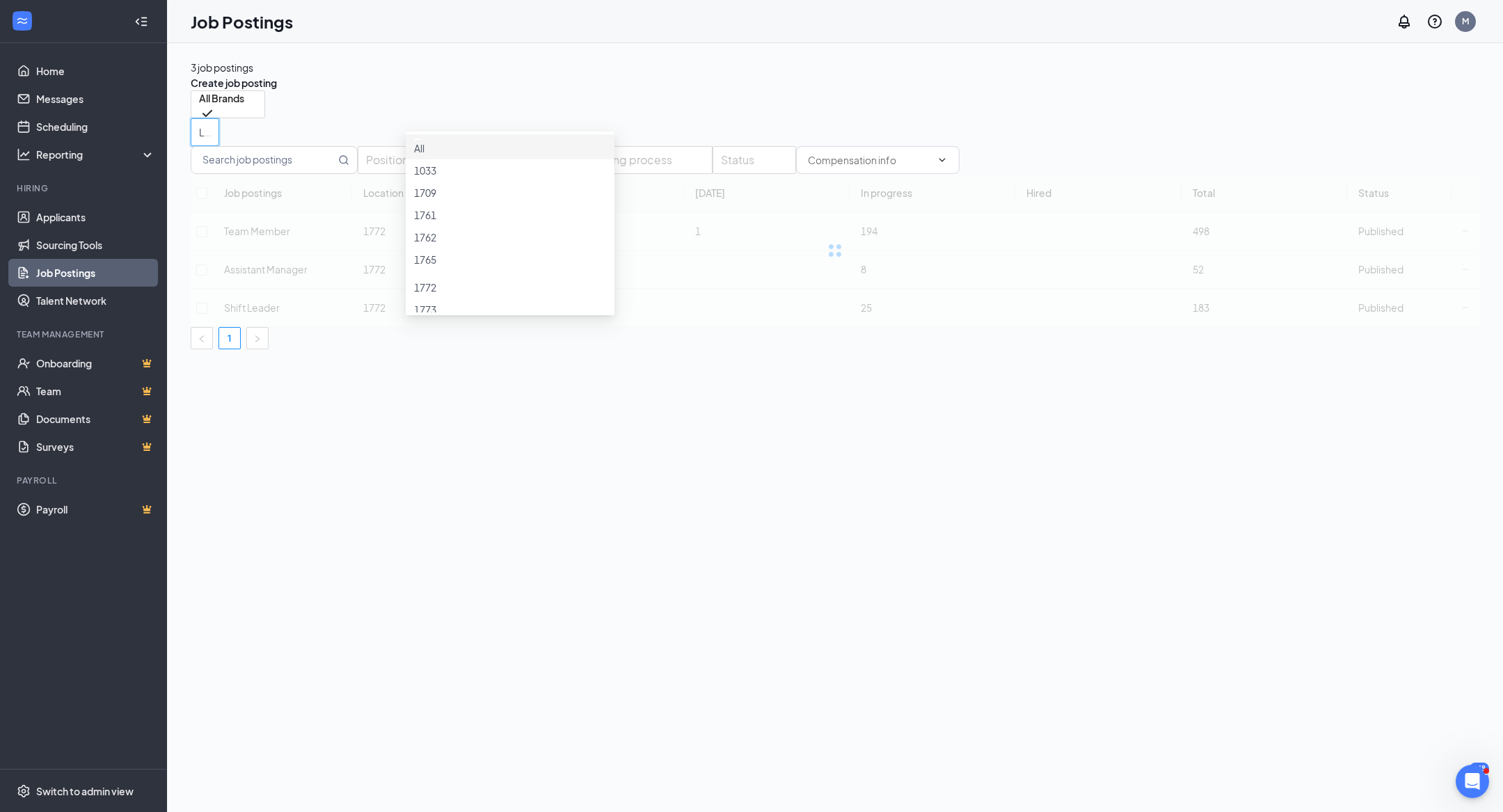
click at [779, 111] on div "All Brands Locations (1)" at bounding box center [835, 118] width 1289 height 56
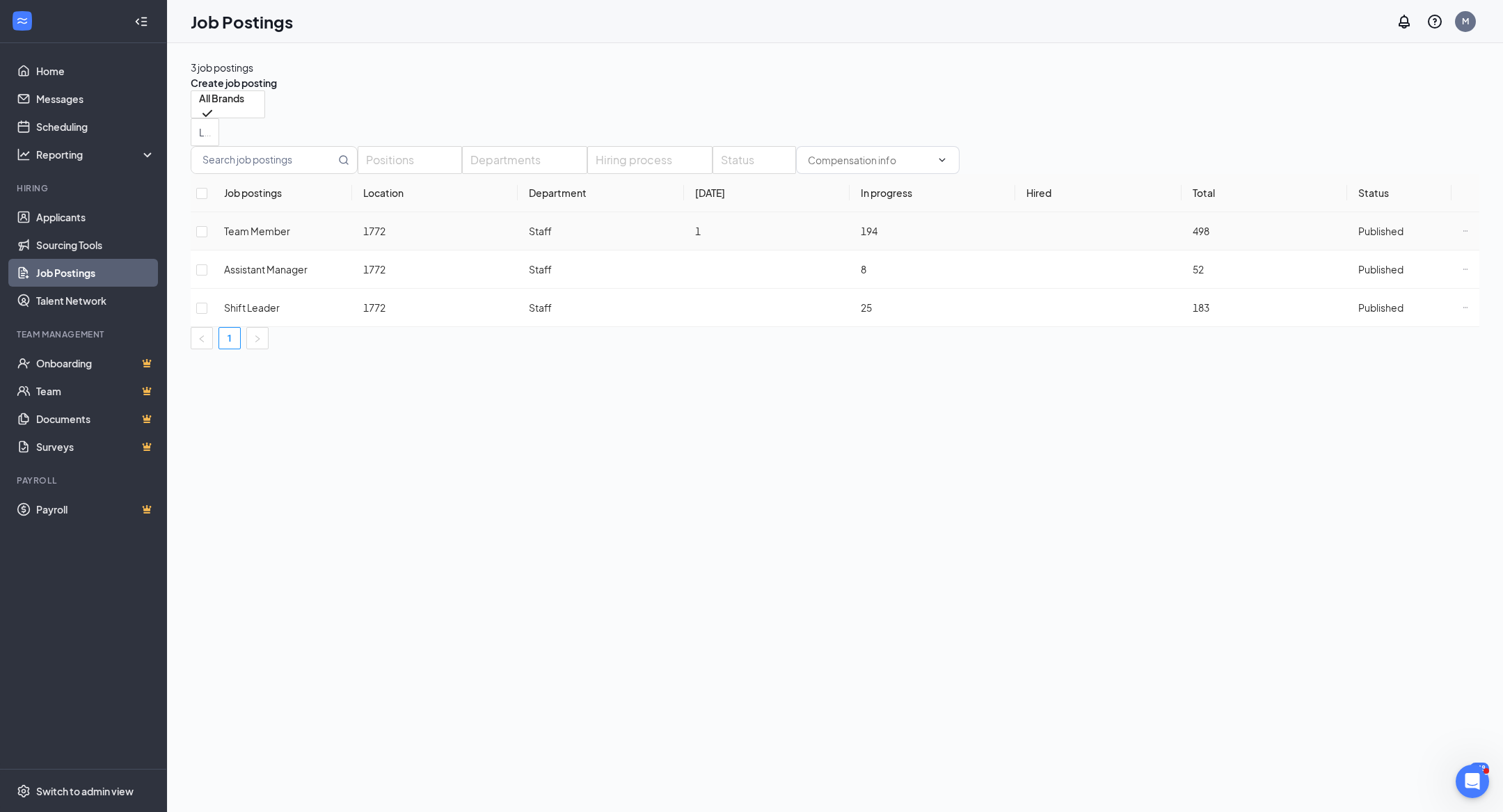
click at [1463, 233] on icon "Ellipses" at bounding box center [1466, 231] width 6 height 6
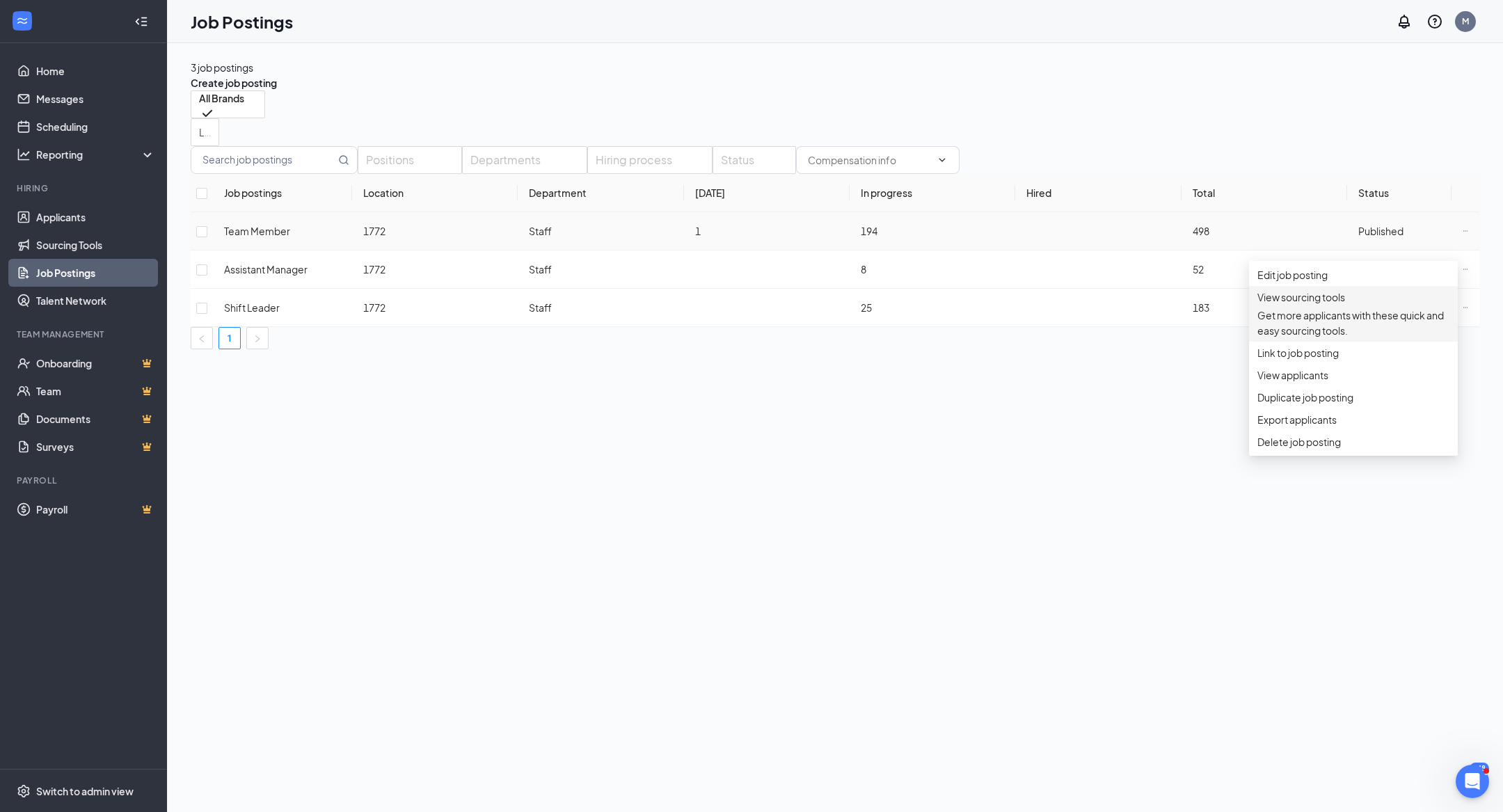
click at [1362, 314] on span "View sourcing tools Get more applicants with these quick and easy sourcing tool…" at bounding box center [1353, 313] width 192 height 48
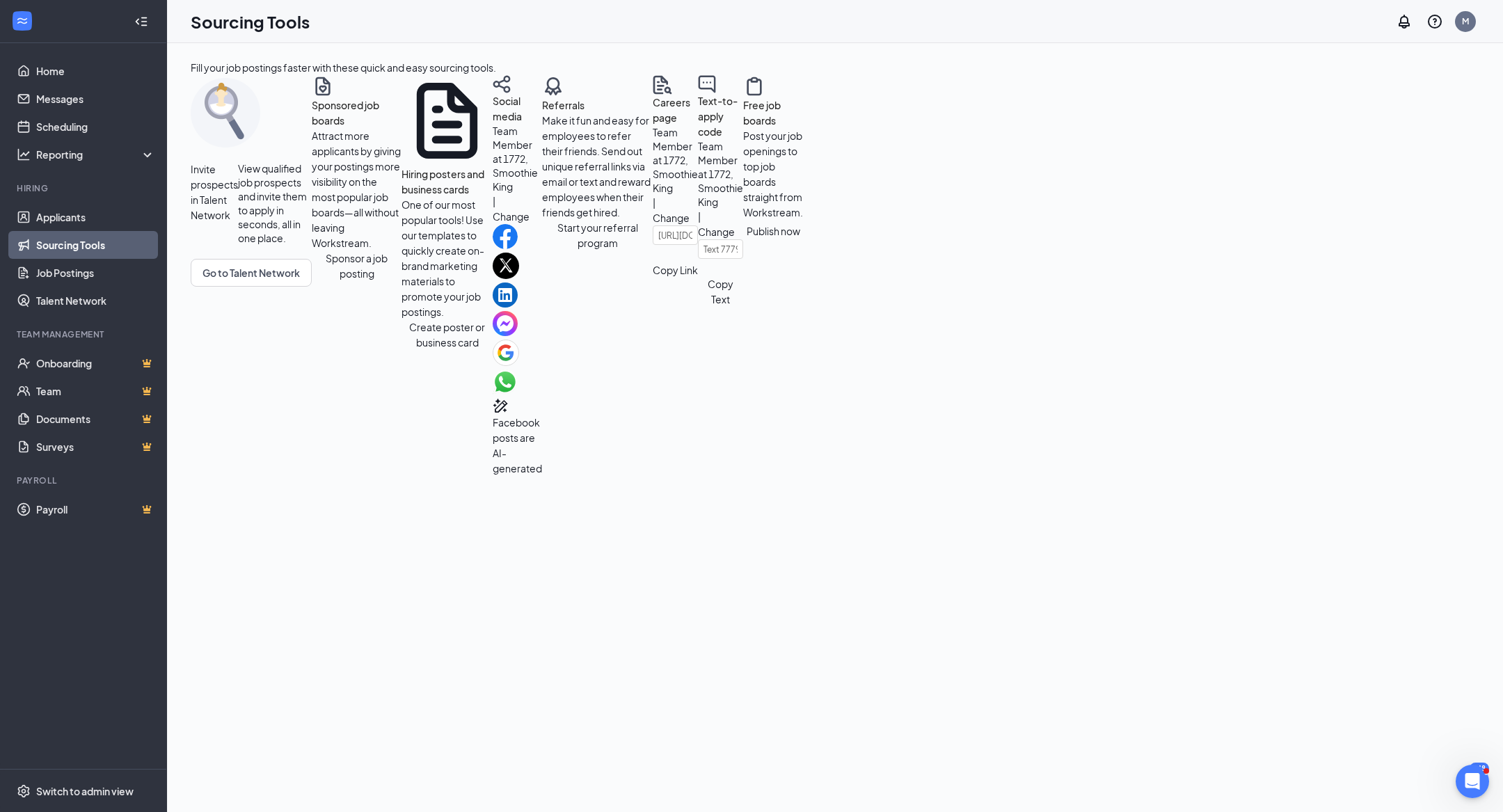
click at [312, 281] on button "Sponsor a job posting" at bounding box center [357, 266] width 90 height 30
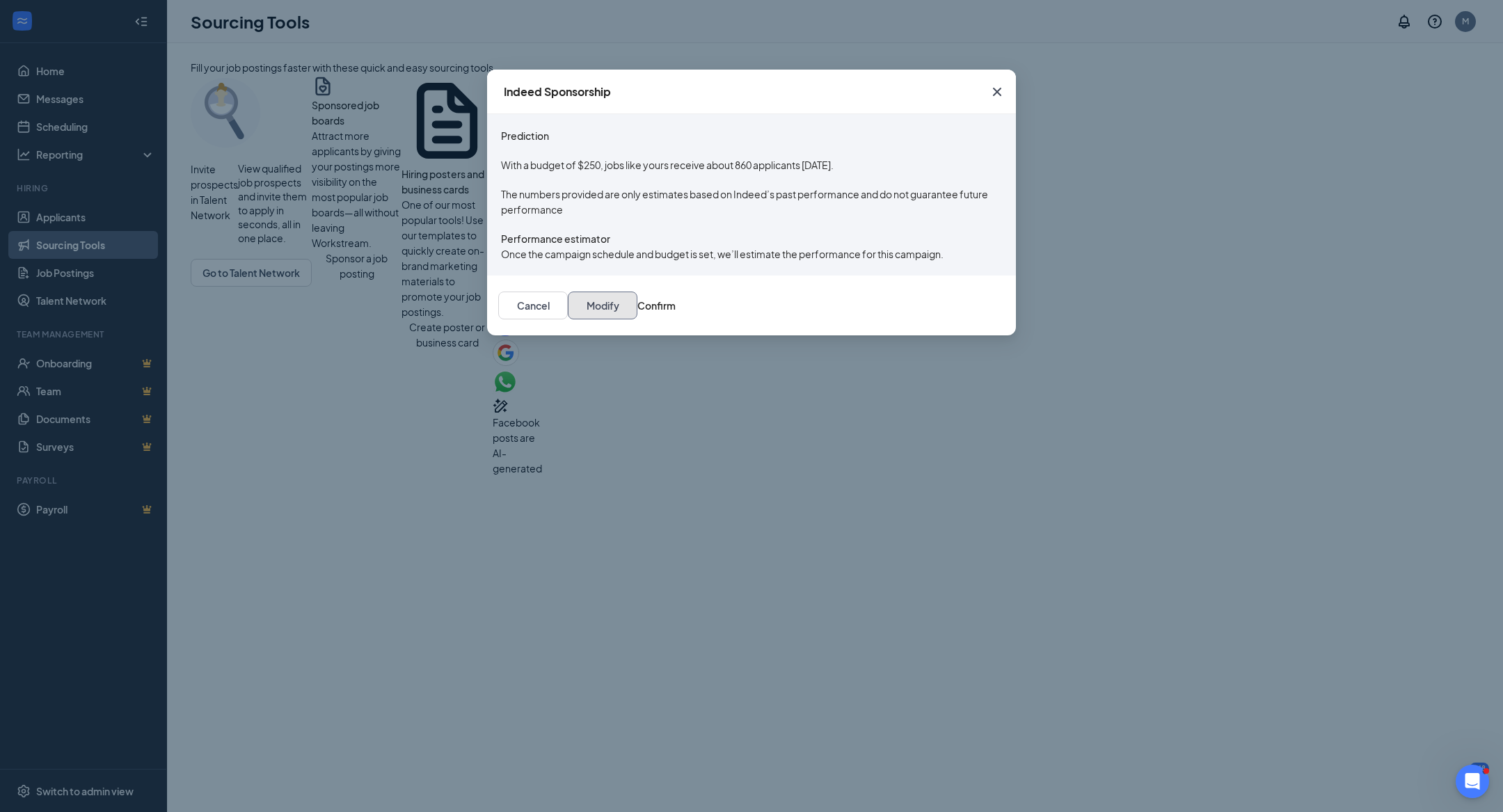
click at [638, 320] on button "Modify" at bounding box center [603, 304] width 69 height 28
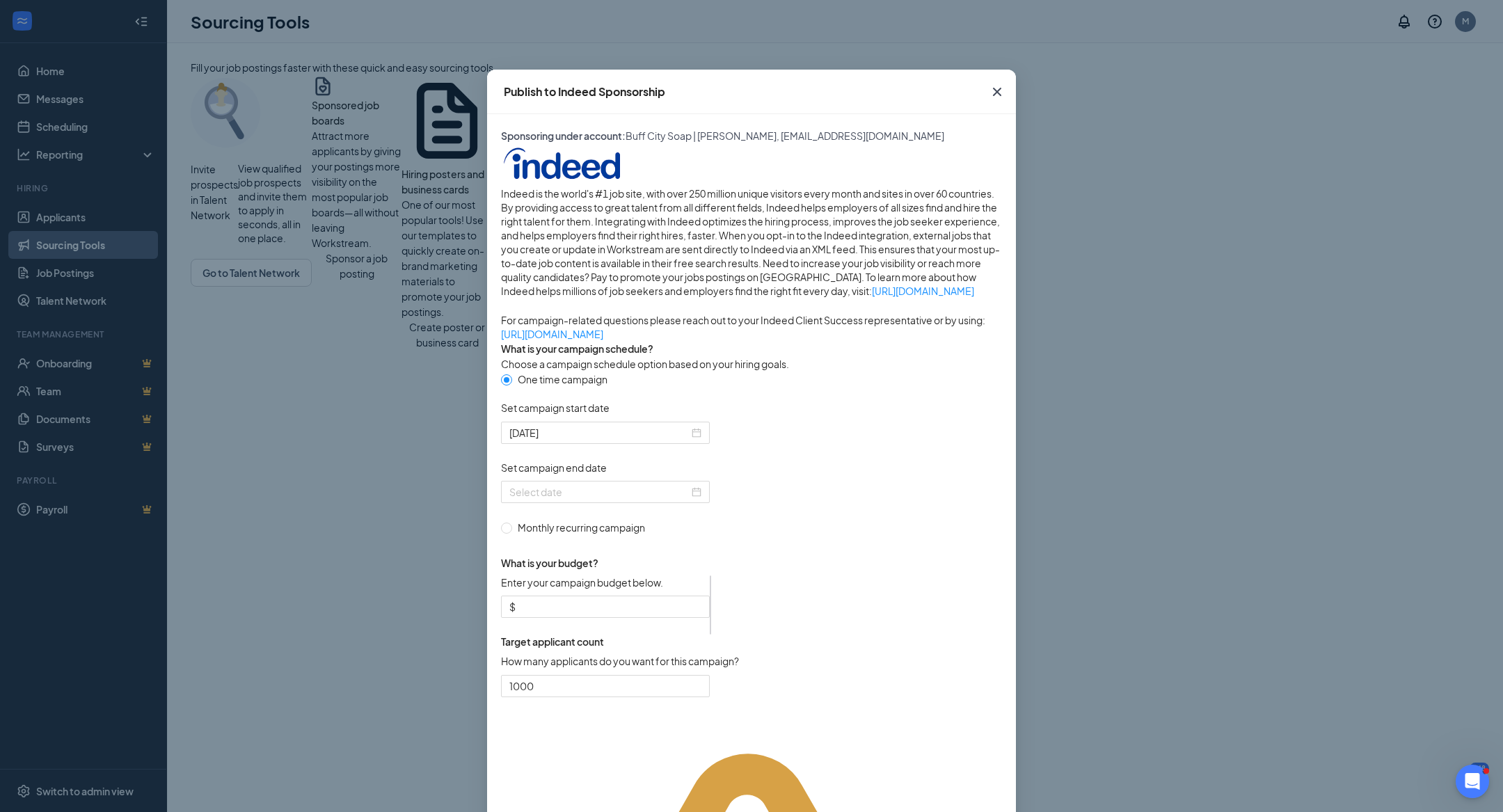
scroll to position [108, 0]
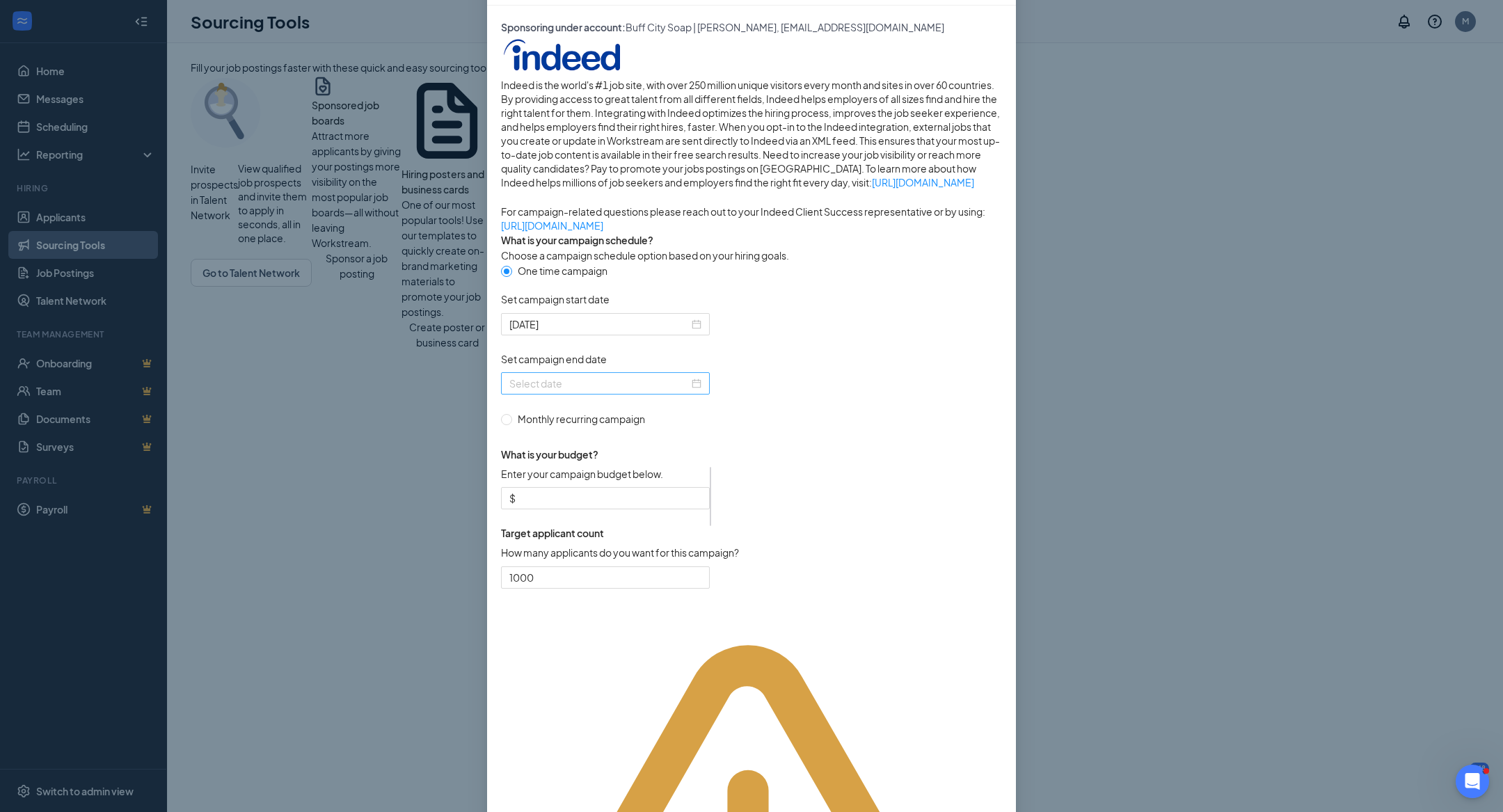
click at [700, 391] on div at bounding box center [605, 383] width 192 height 15
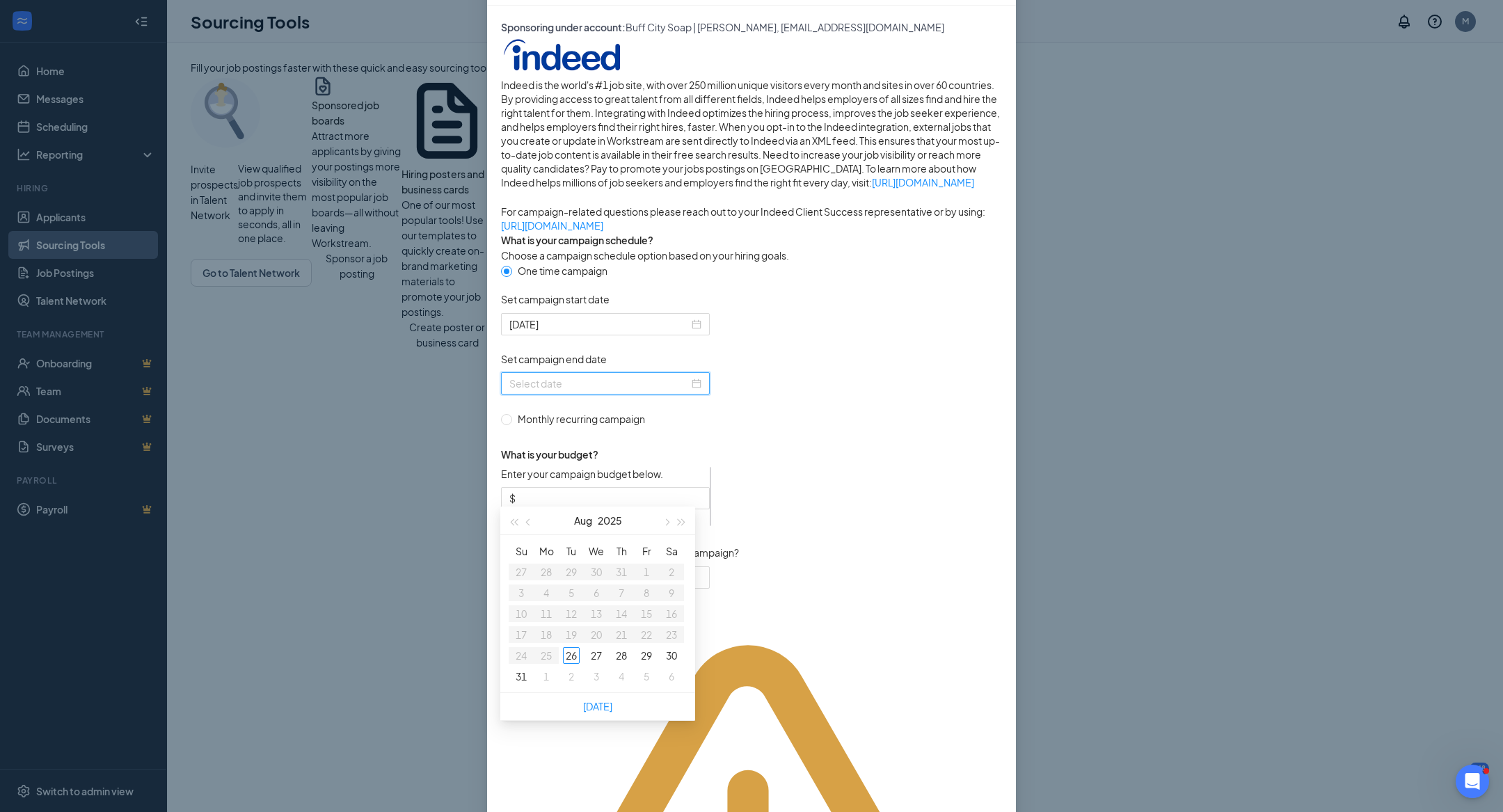
click at [655, 523] on div "[DATE]" at bounding box center [598, 520] width 121 height 28
click at [665, 523] on span "button" at bounding box center [665, 522] width 7 height 7
type input "[DATE]"
click at [573, 594] on div "9" at bounding box center [571, 593] width 17 height 17
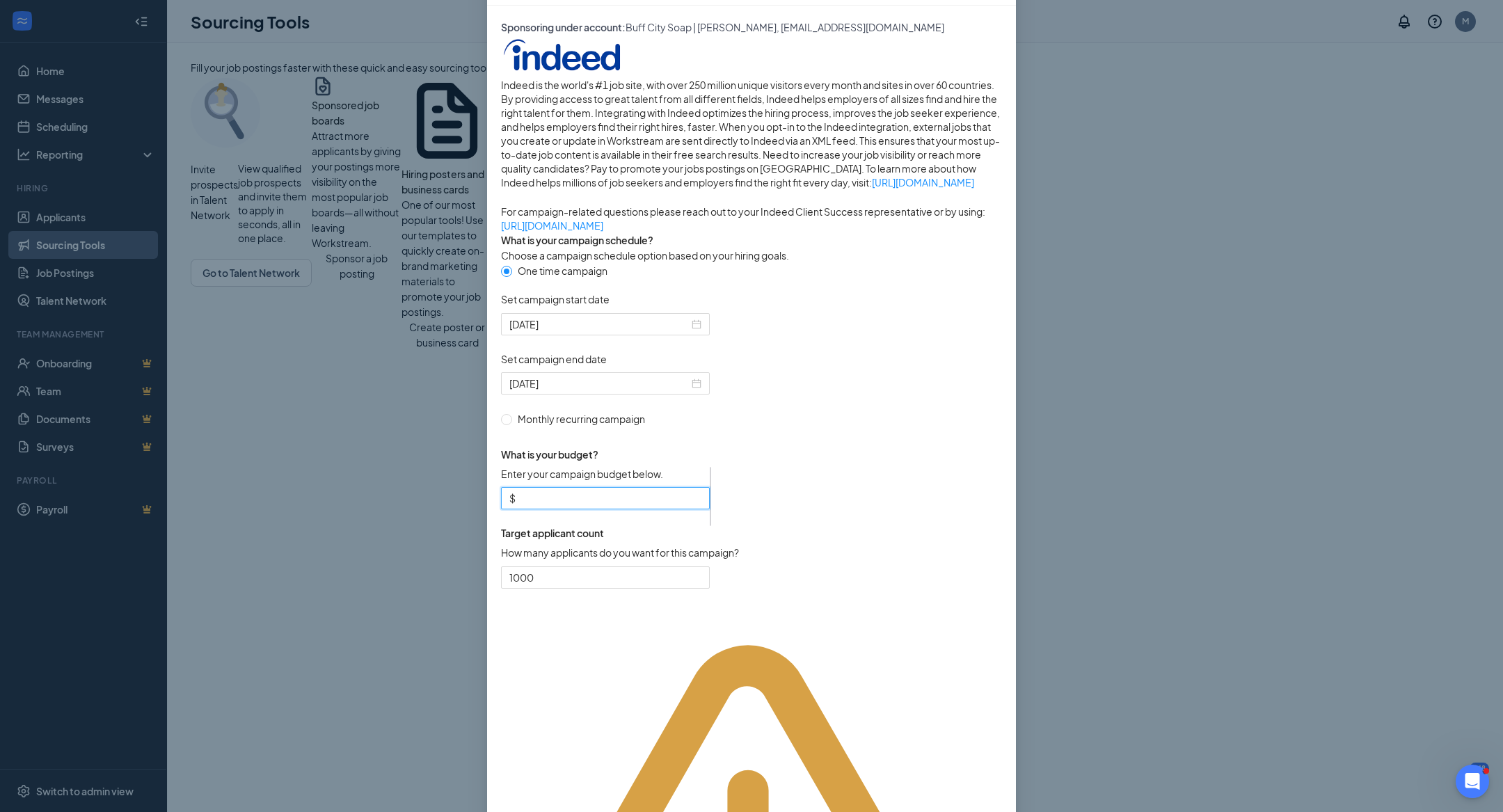
click at [677, 506] on input "Enter your campaign budget below." at bounding box center [609, 498] width 183 height 15
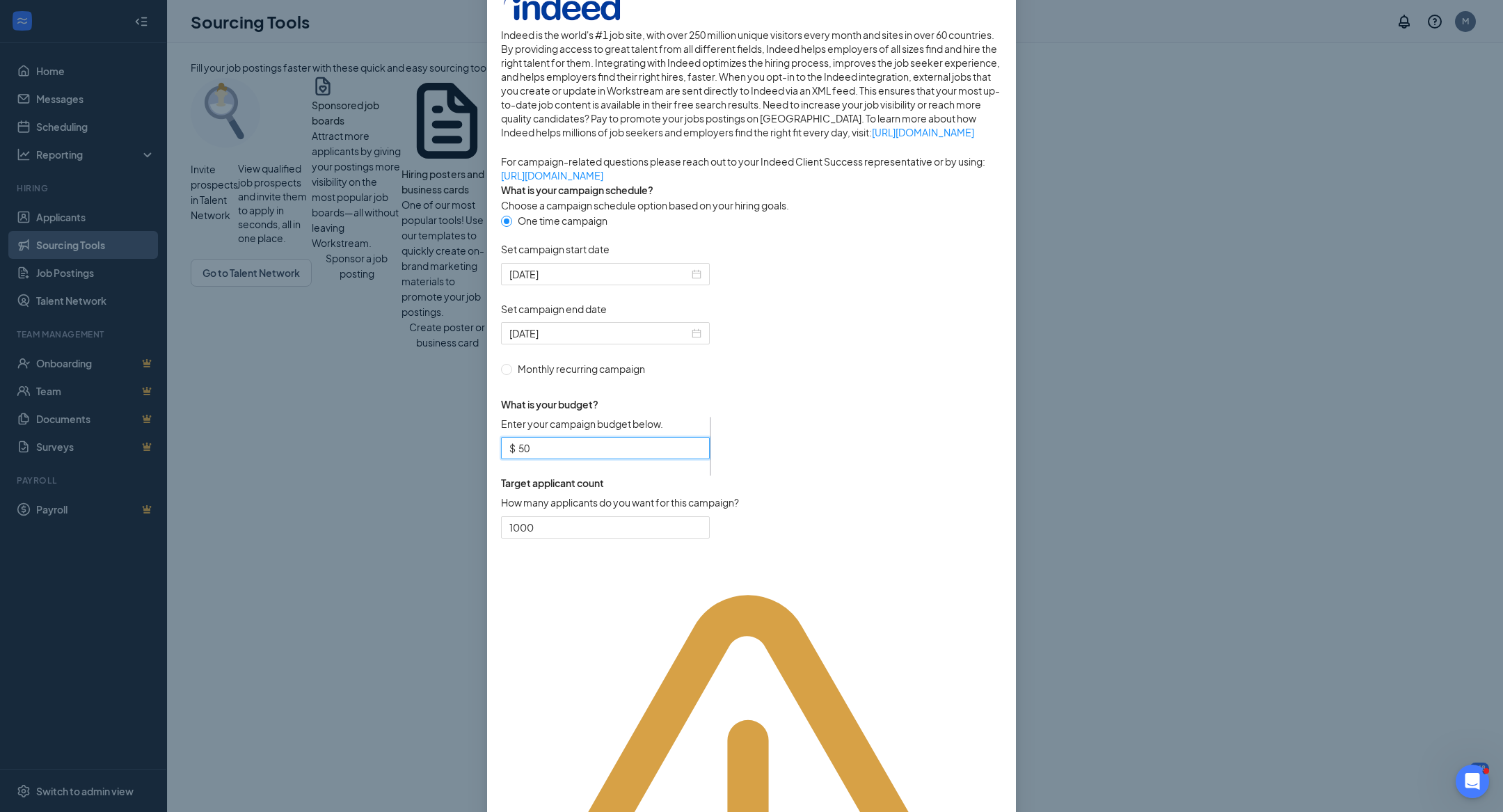
type input "50"
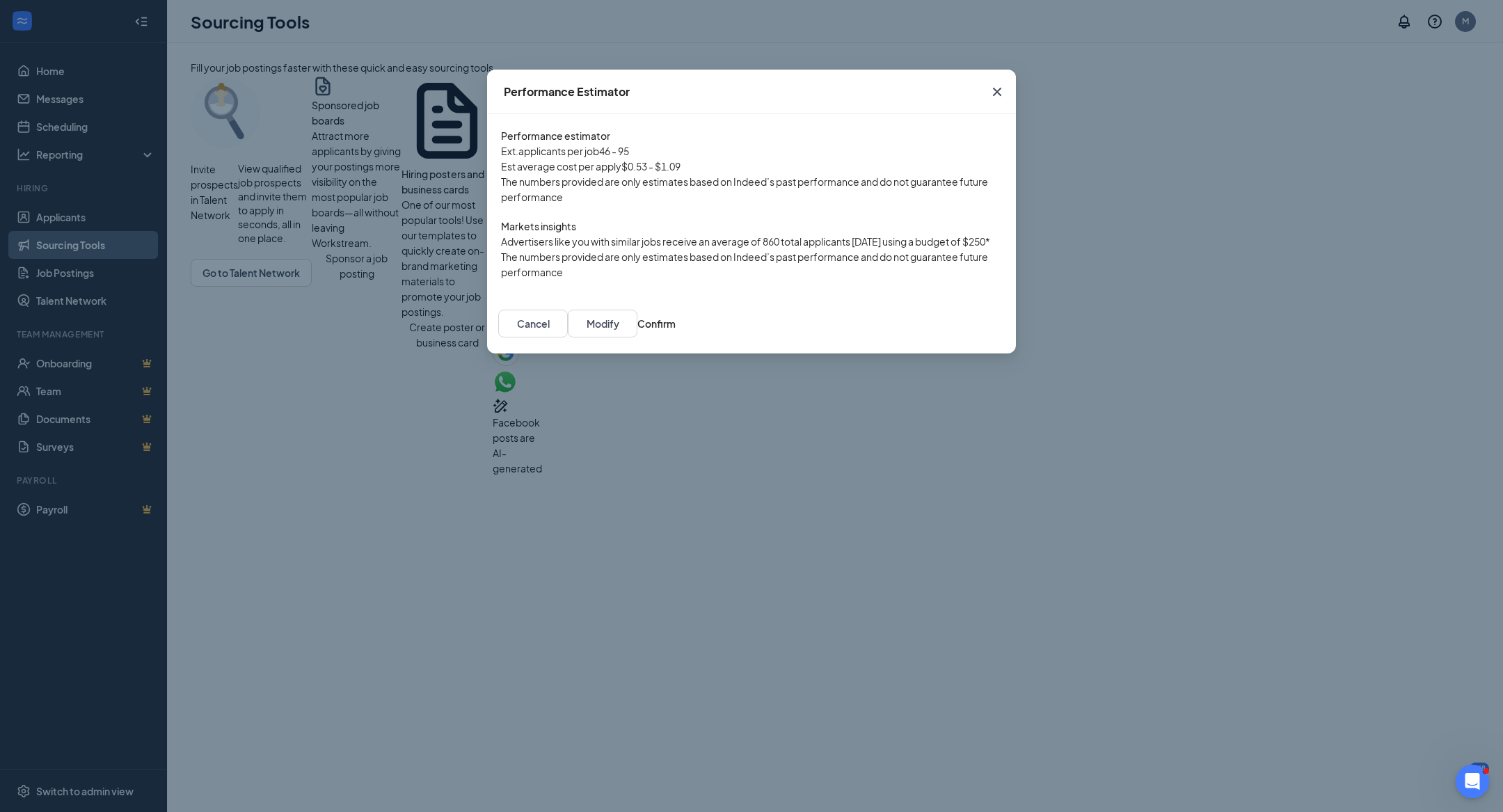
scroll to position [90, 0]
click at [973, 354] on div "Cancel Modify Confirm" at bounding box center [751, 323] width 529 height 60
click at [676, 338] on button "Confirm" at bounding box center [657, 323] width 38 height 28
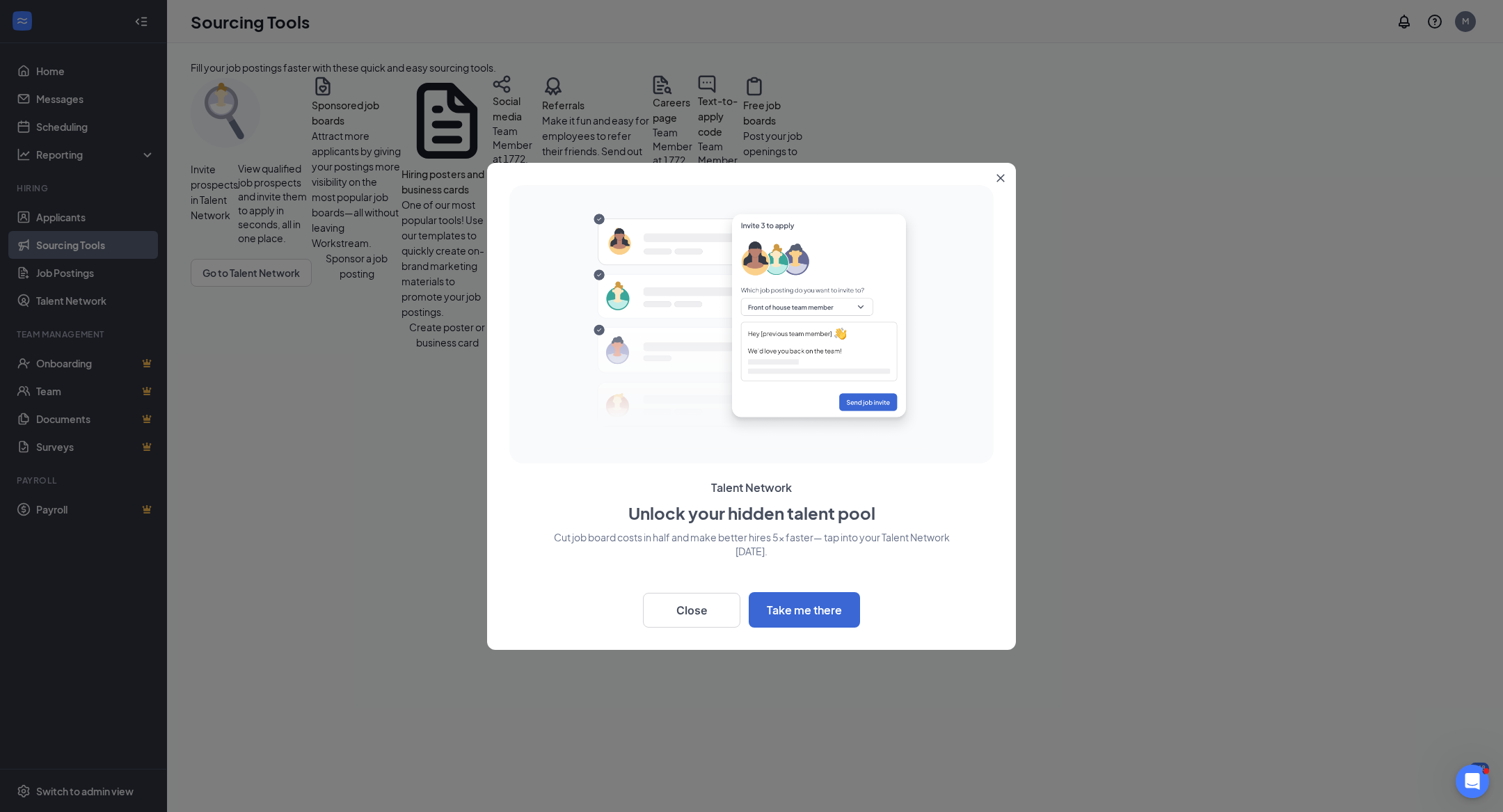
click at [1003, 183] on button "Close" at bounding box center [1003, 175] width 25 height 25
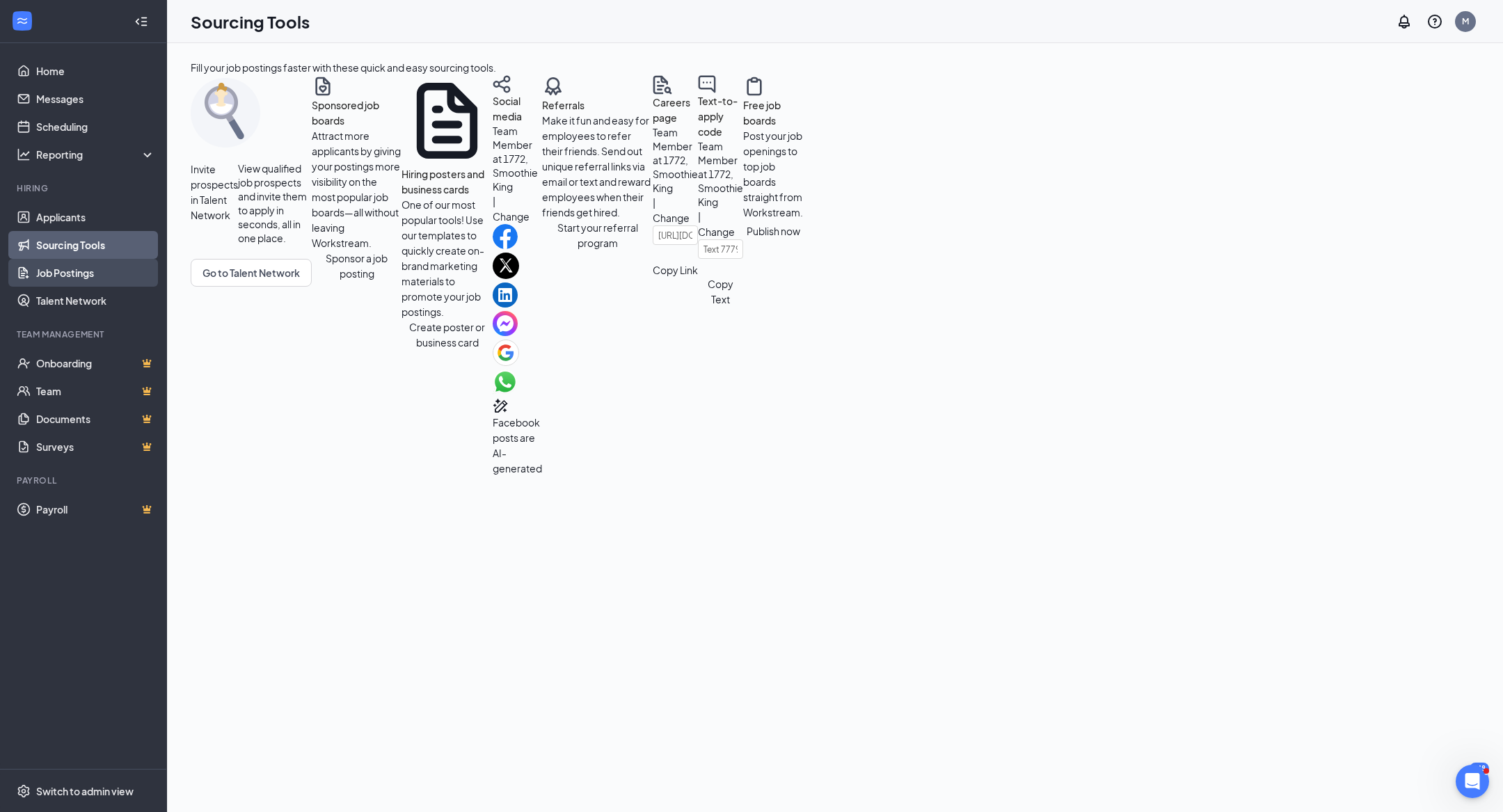
click at [90, 270] on link "Job Postings" at bounding box center [95, 272] width 119 height 28
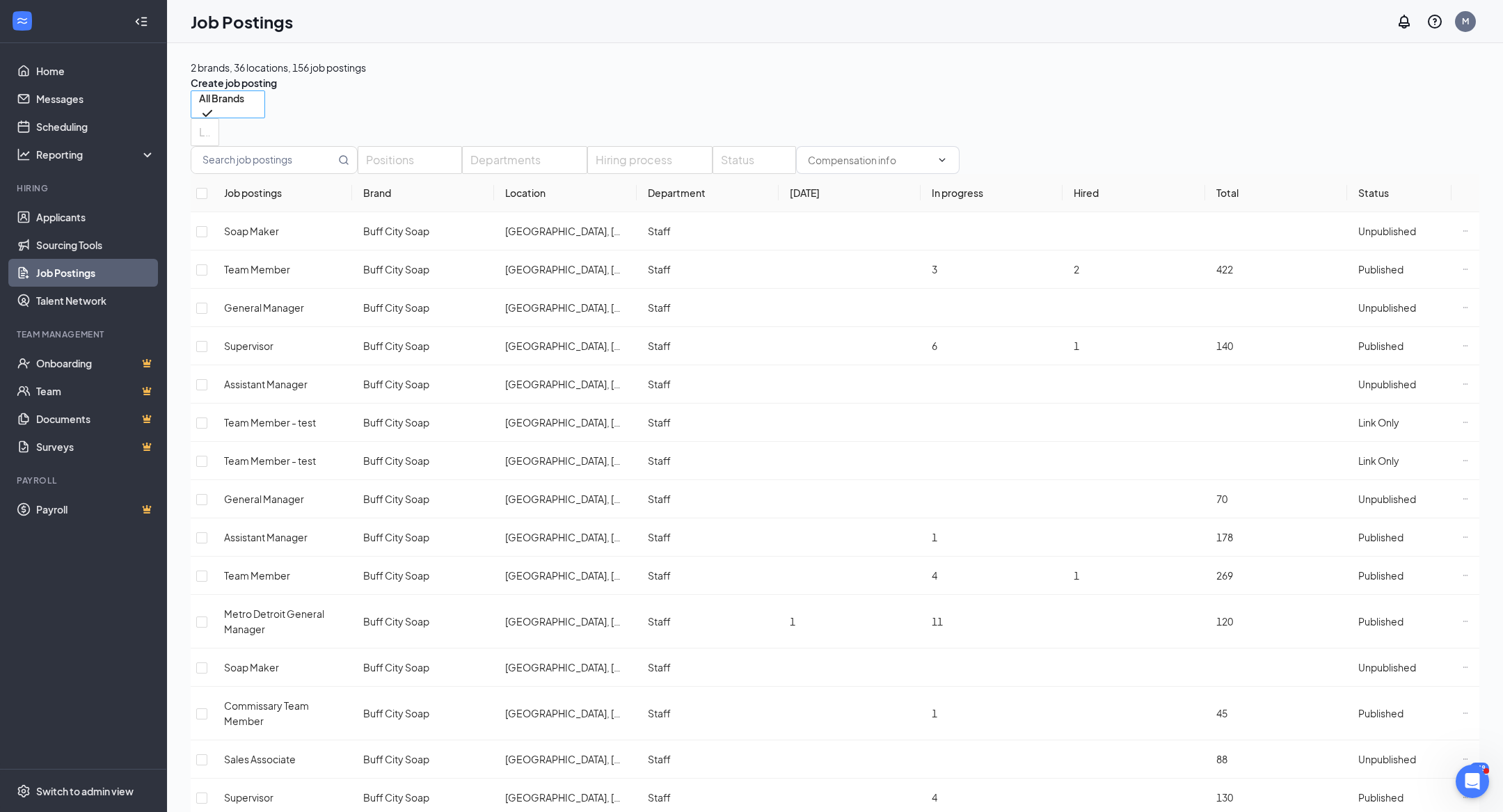
click at [244, 116] on span "All Brands" at bounding box center [222, 106] width 46 height 30
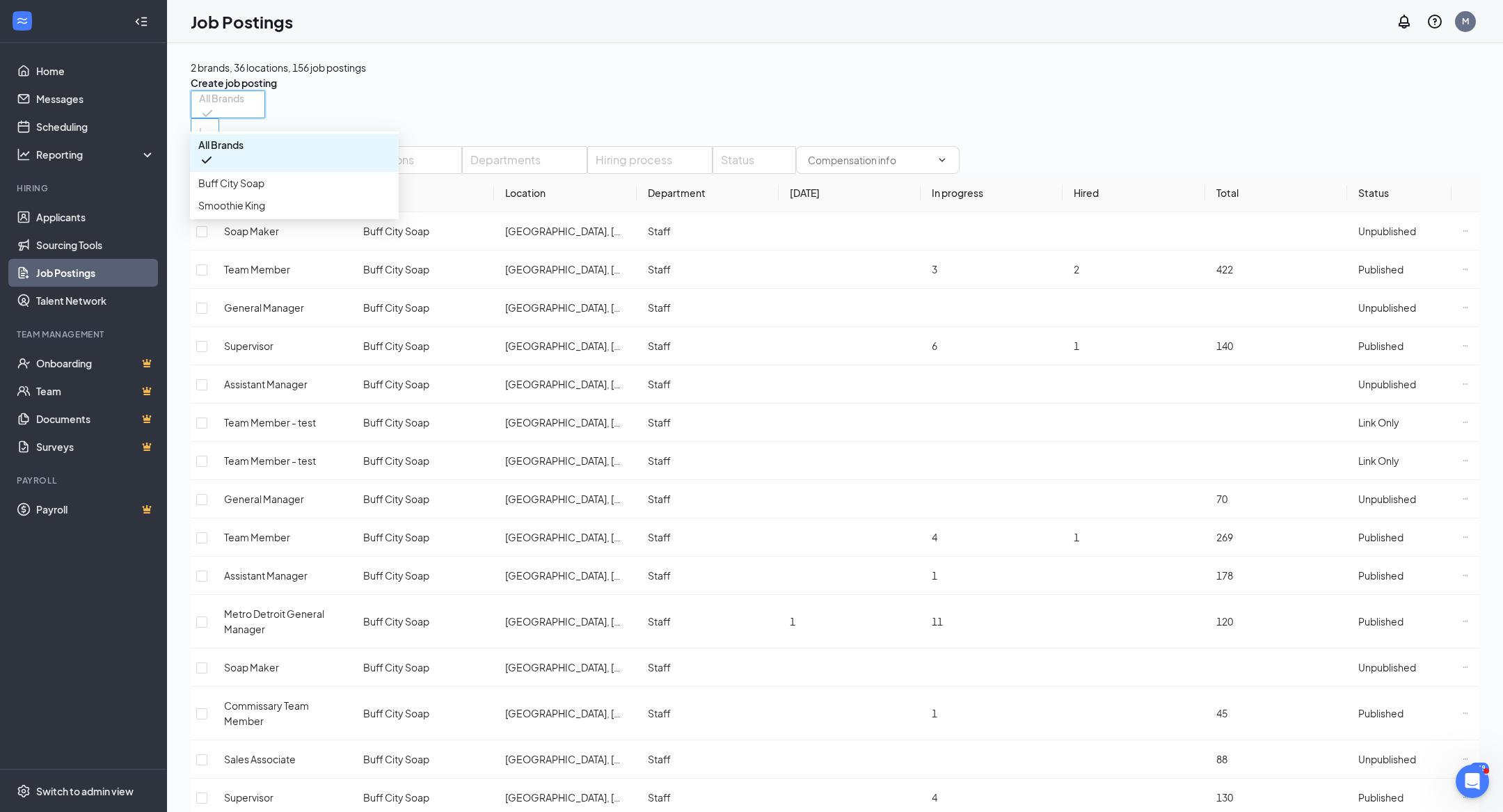
click at [202, 121] on div at bounding box center [198, 132] width 8 height 22
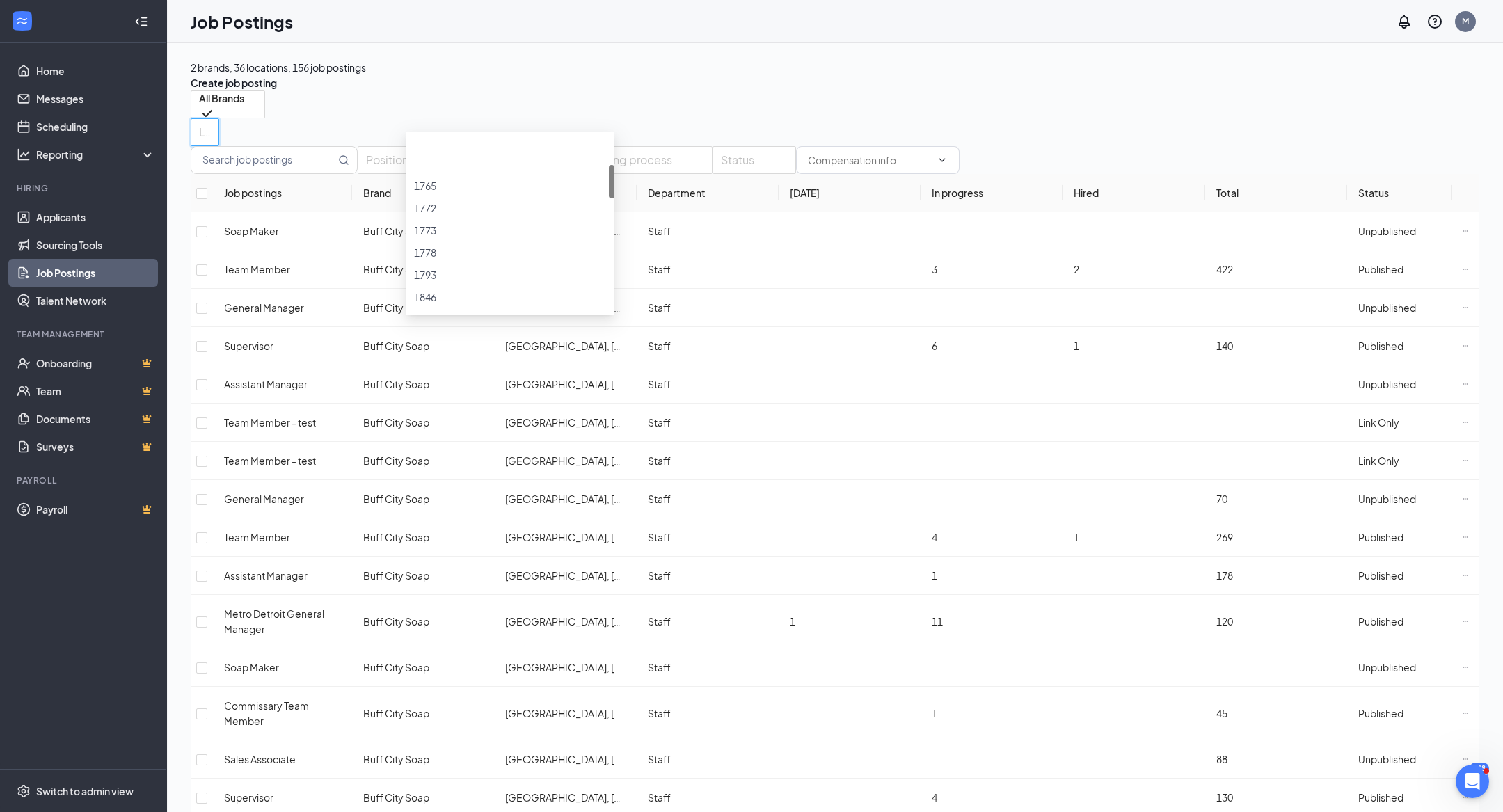
scroll to position [160, 0]
click at [417, 159] on div at bounding box center [510, 159] width 192 height 0
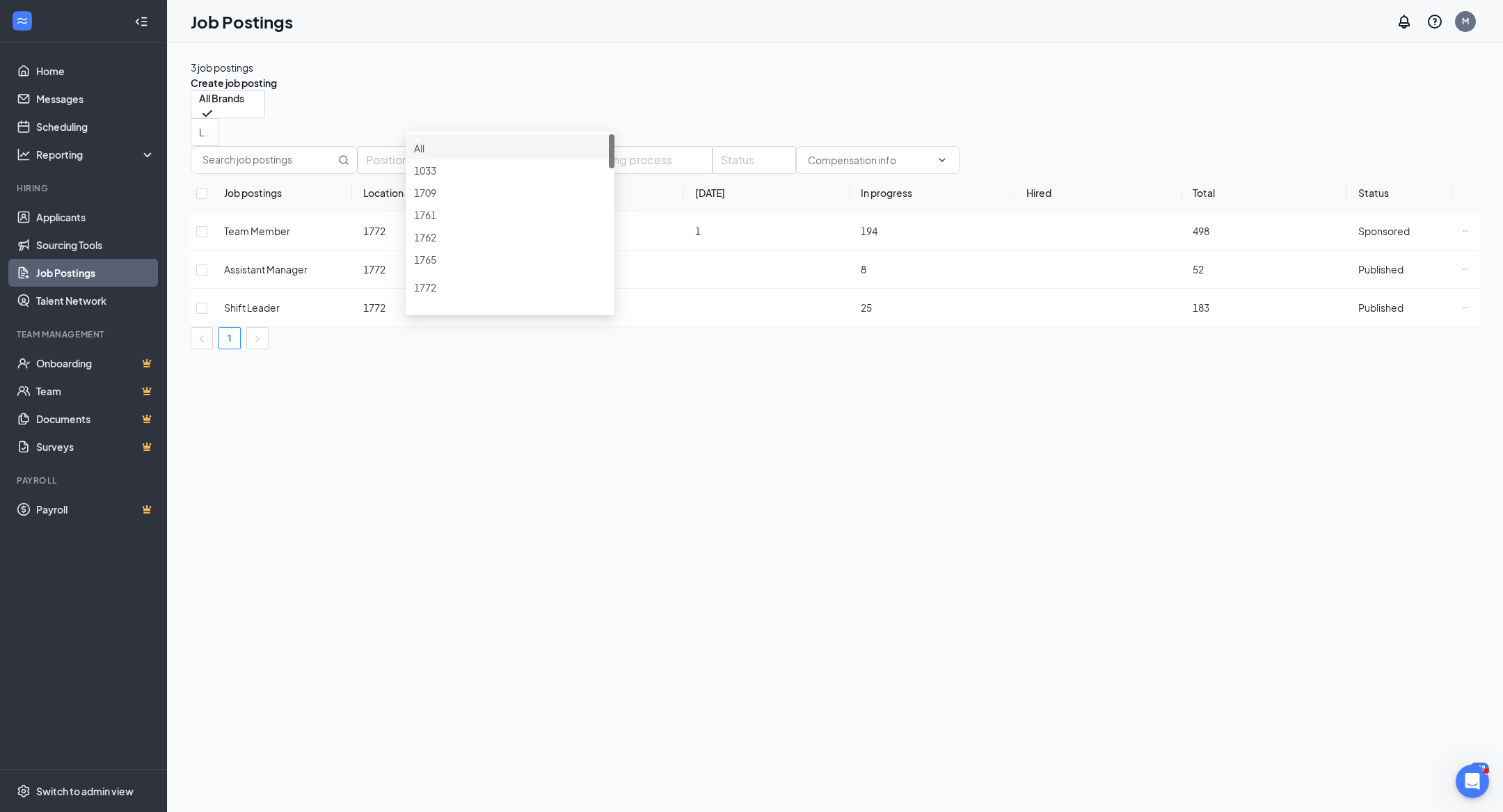
click at [1090, 91] on div "3 job postings Create job posting All Brands -1 8559 All Brands [GEOGRAPHIC_DAT…" at bounding box center [835, 204] width 1289 height 289
click at [1463, 307] on icon "Ellipses" at bounding box center [1466, 307] width 6 height 6
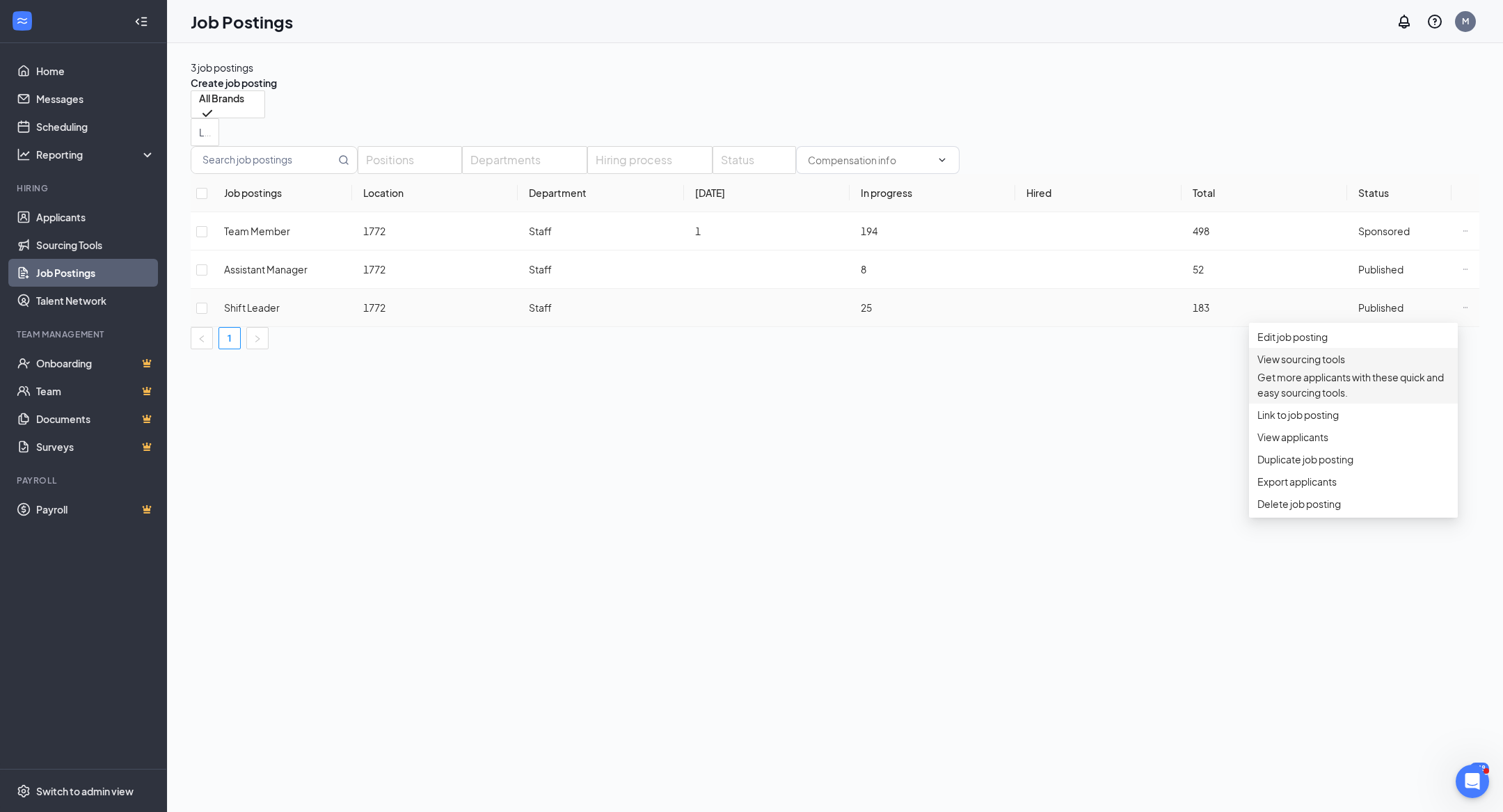
click at [1345, 365] on span "View sourcing tools" at bounding box center [1301, 359] width 87 height 12
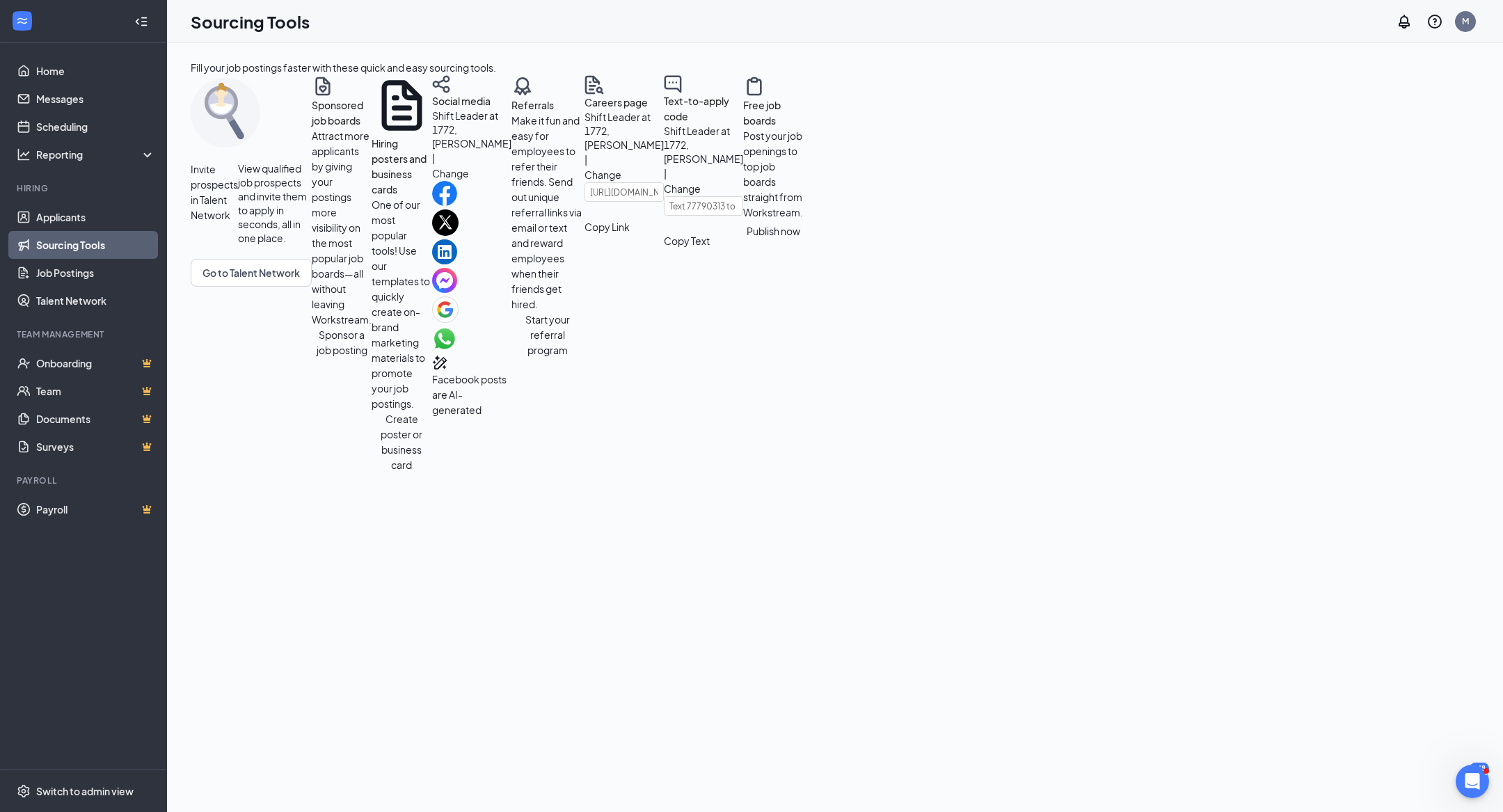
click at [312, 358] on button "Sponsor a job posting" at bounding box center [342, 342] width 60 height 30
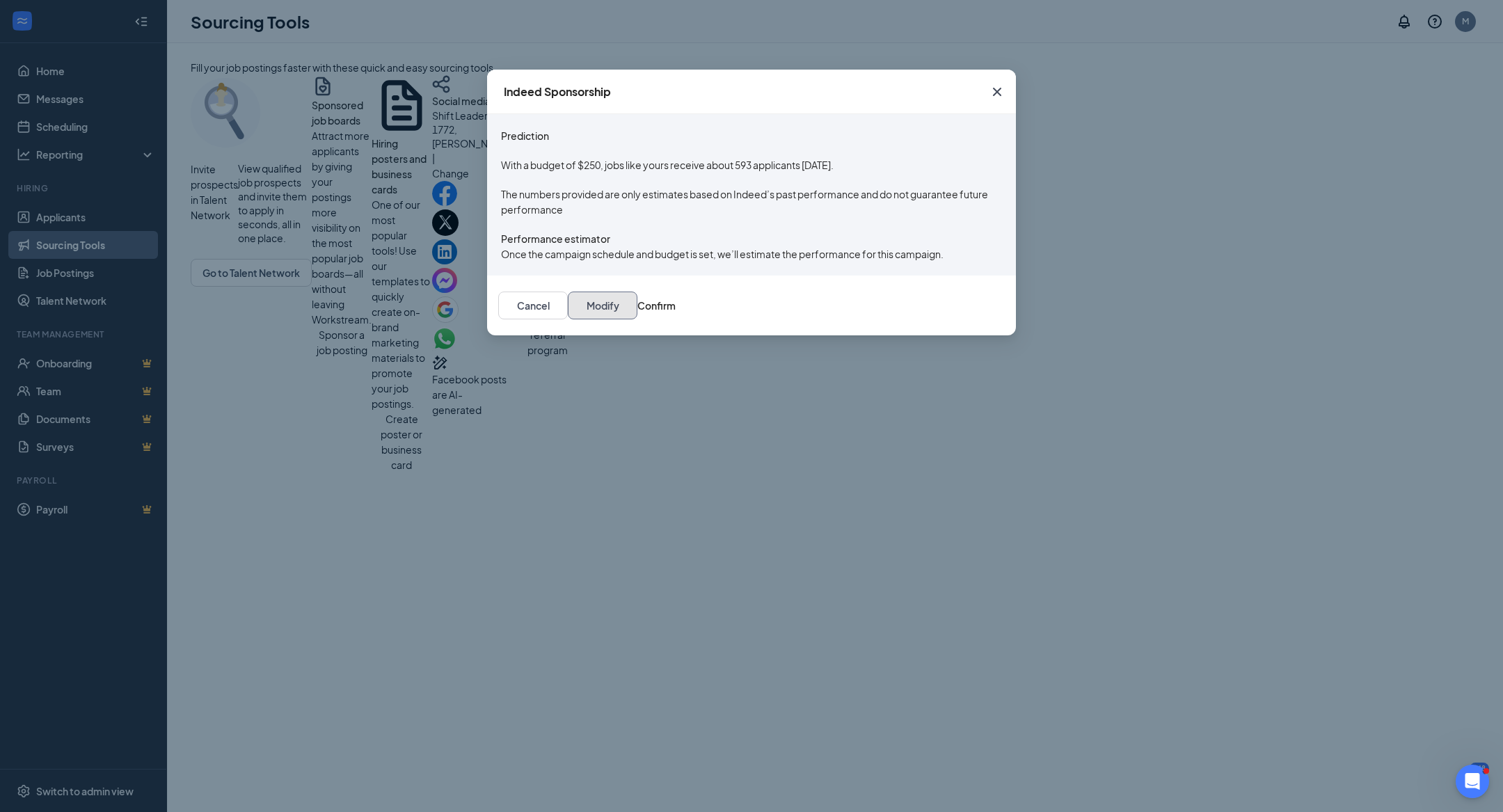
click at [638, 320] on button "Modify" at bounding box center [603, 304] width 69 height 28
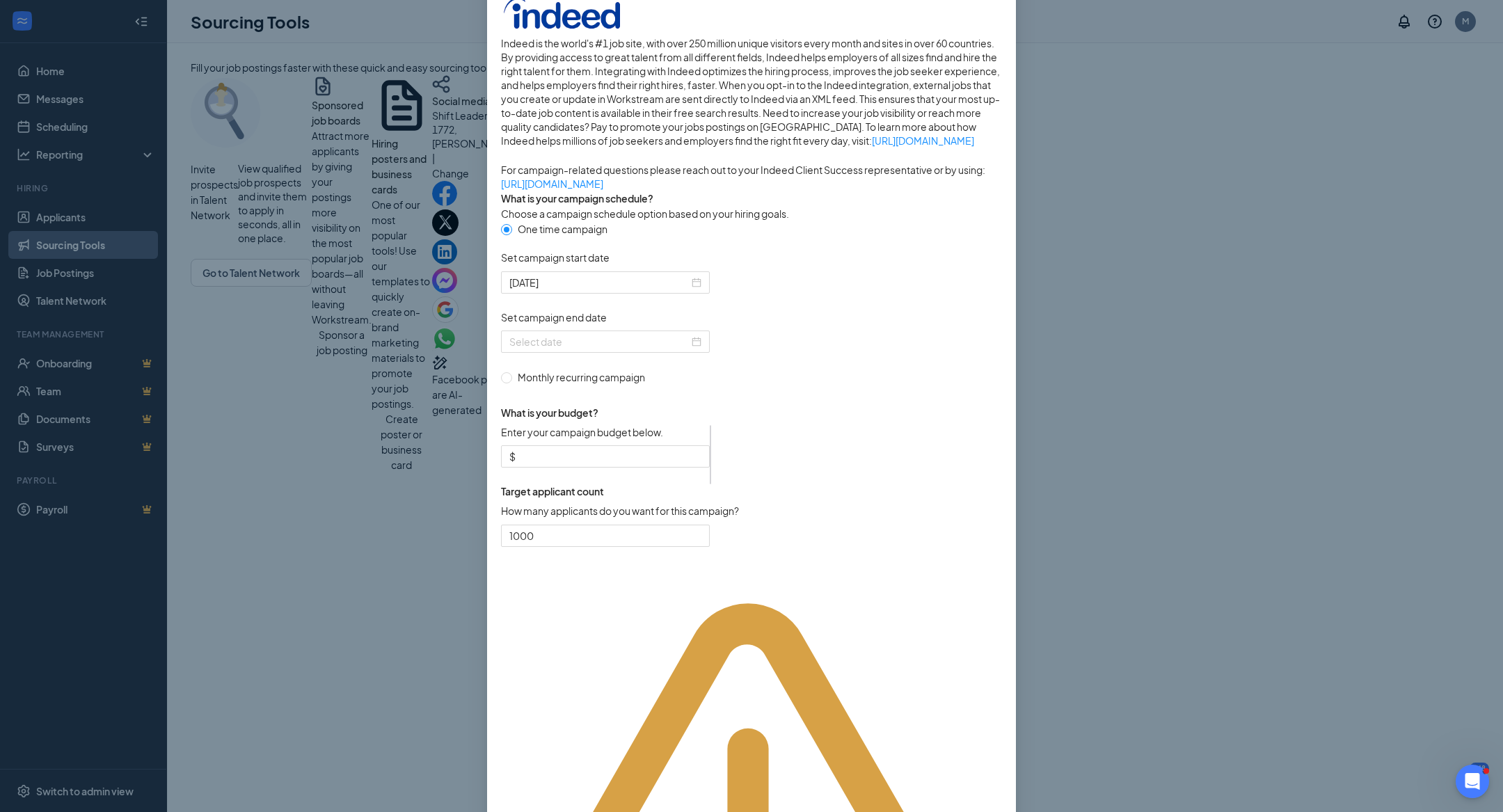
scroll to position [158, 0]
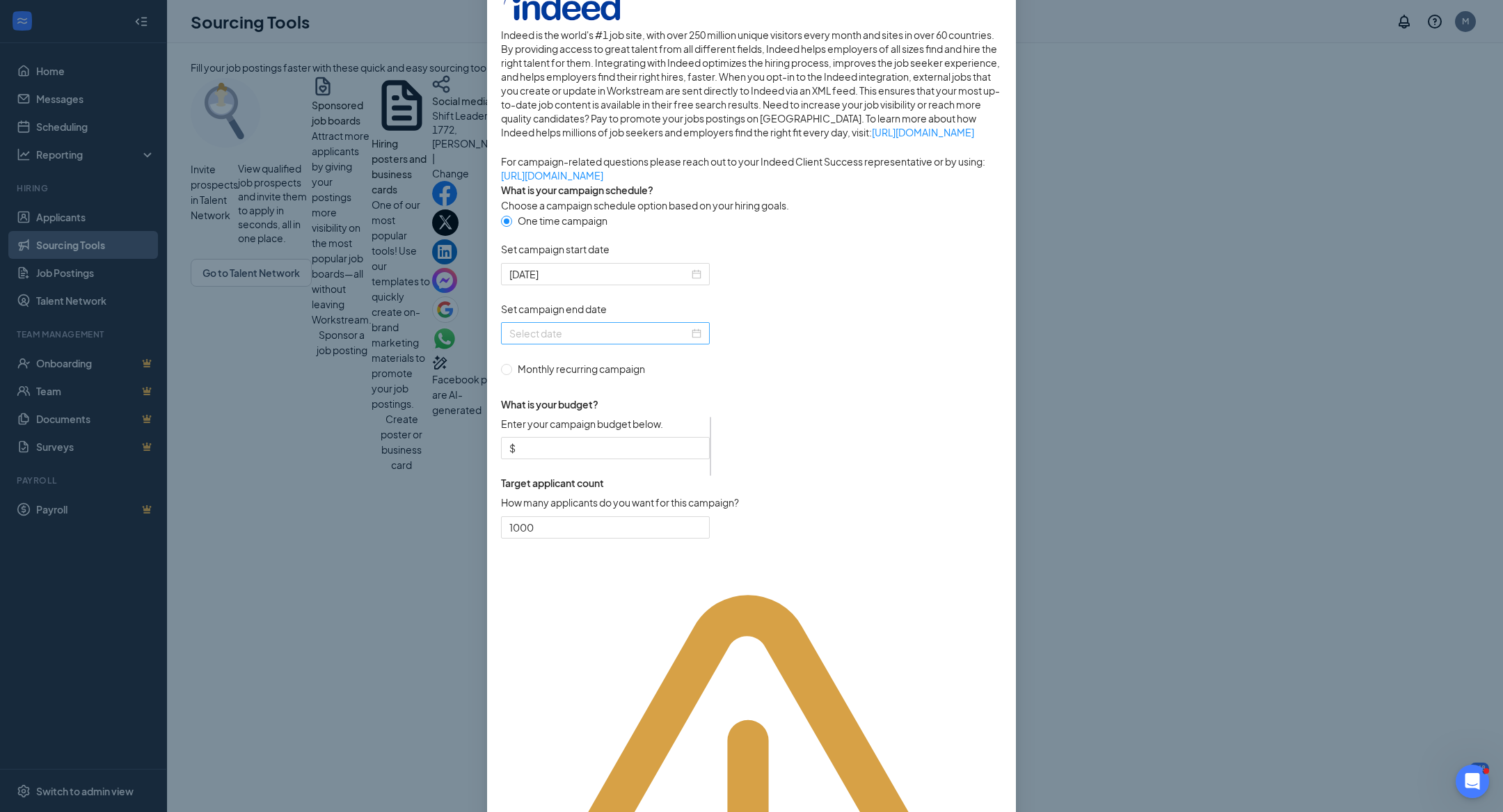
click at [696, 341] on div at bounding box center [605, 333] width 192 height 15
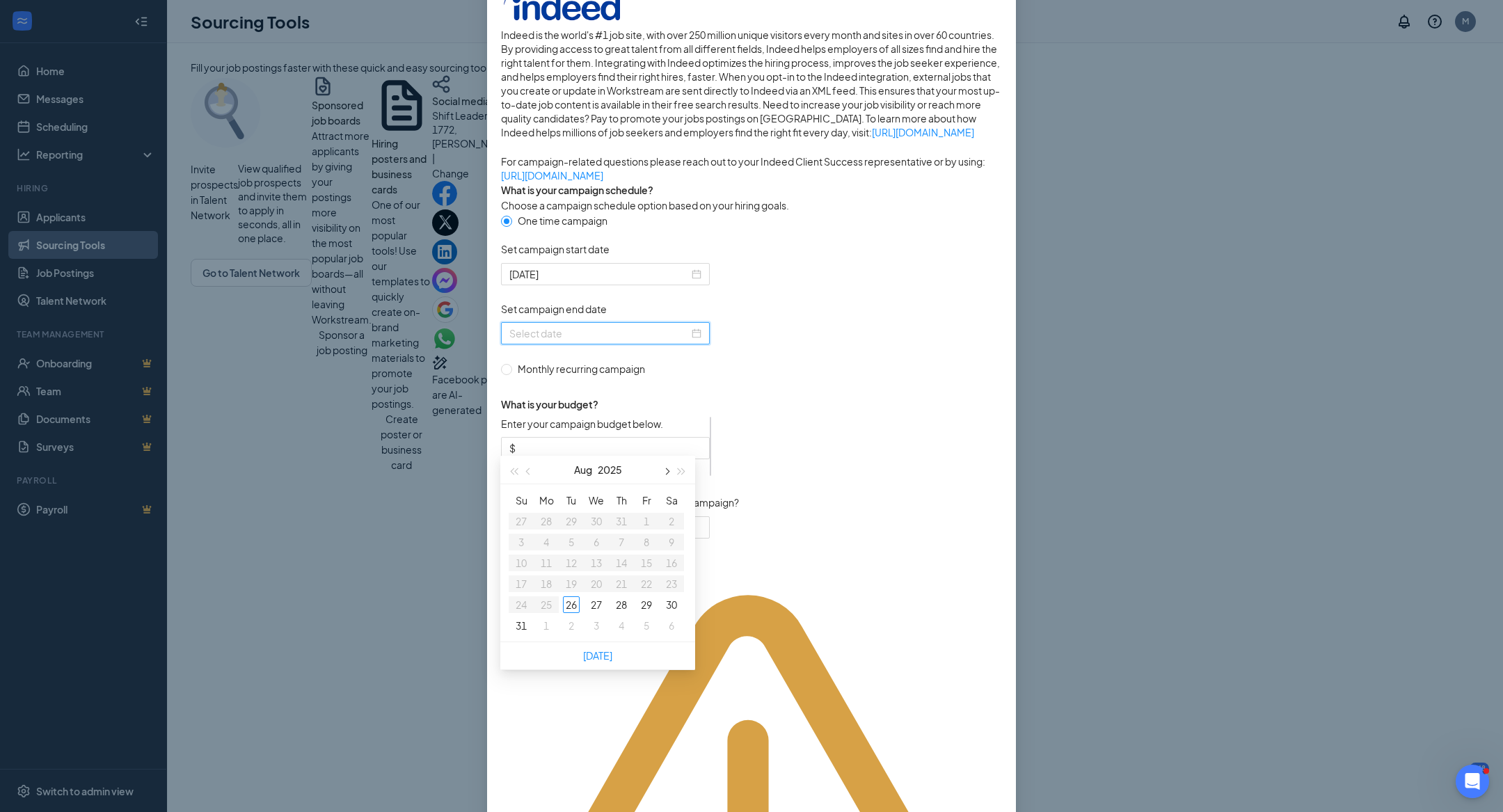
click at [670, 472] on button "button" at bounding box center [666, 469] width 15 height 28
type input "[DATE]"
click at [573, 545] on div "9" at bounding box center [571, 543] width 17 height 17
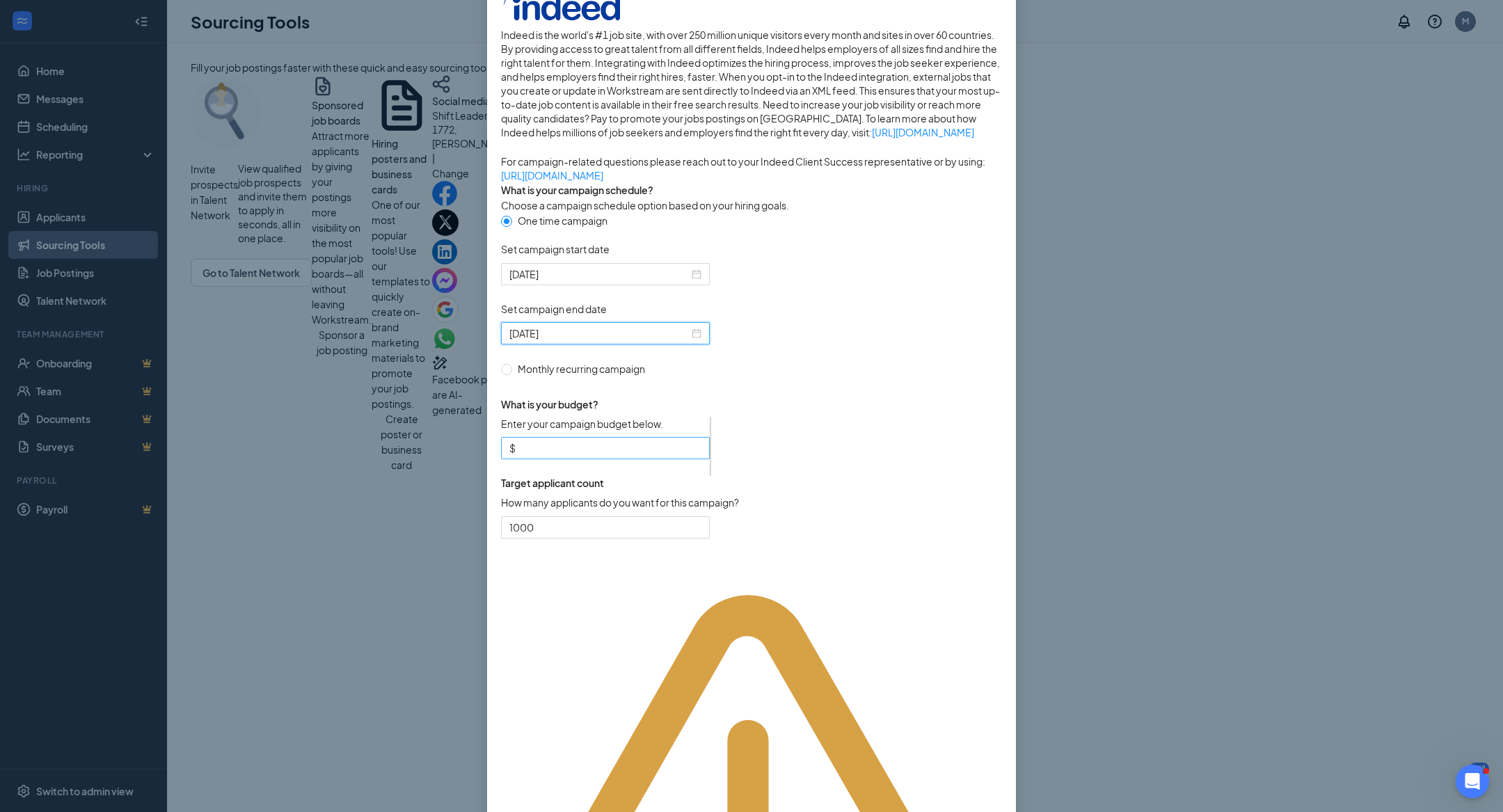
click at [691, 455] on input "Enter your campaign budget below." at bounding box center [609, 448] width 183 height 15
type input "50"
click at [853, 506] on form "One time campaign Set campaign start date [DATE] Set campaign end date [DATE] M…" at bounding box center [752, 383] width 501 height 342
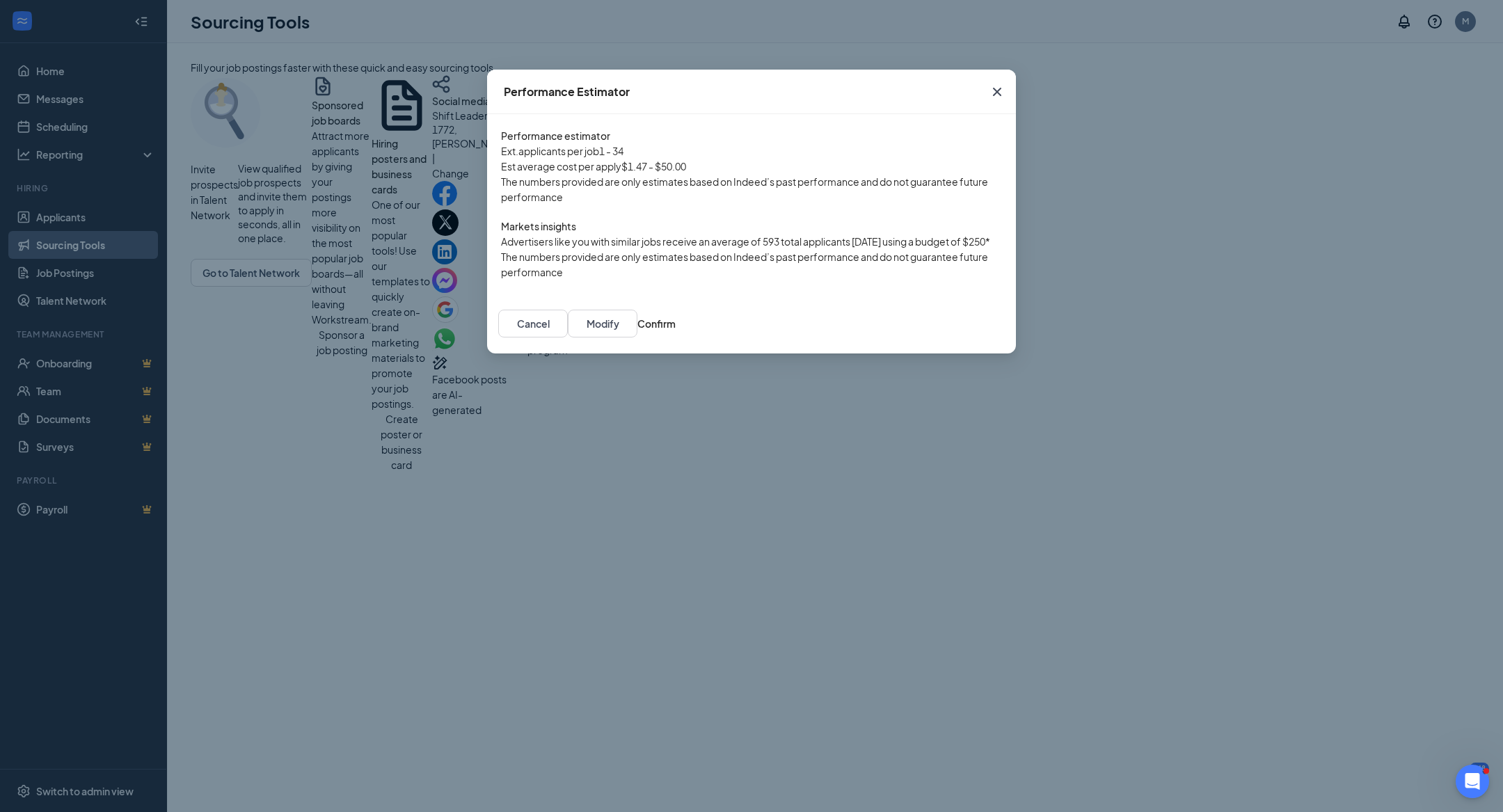
scroll to position [90, 0]
click at [676, 338] on button "Confirm" at bounding box center [657, 323] width 38 height 28
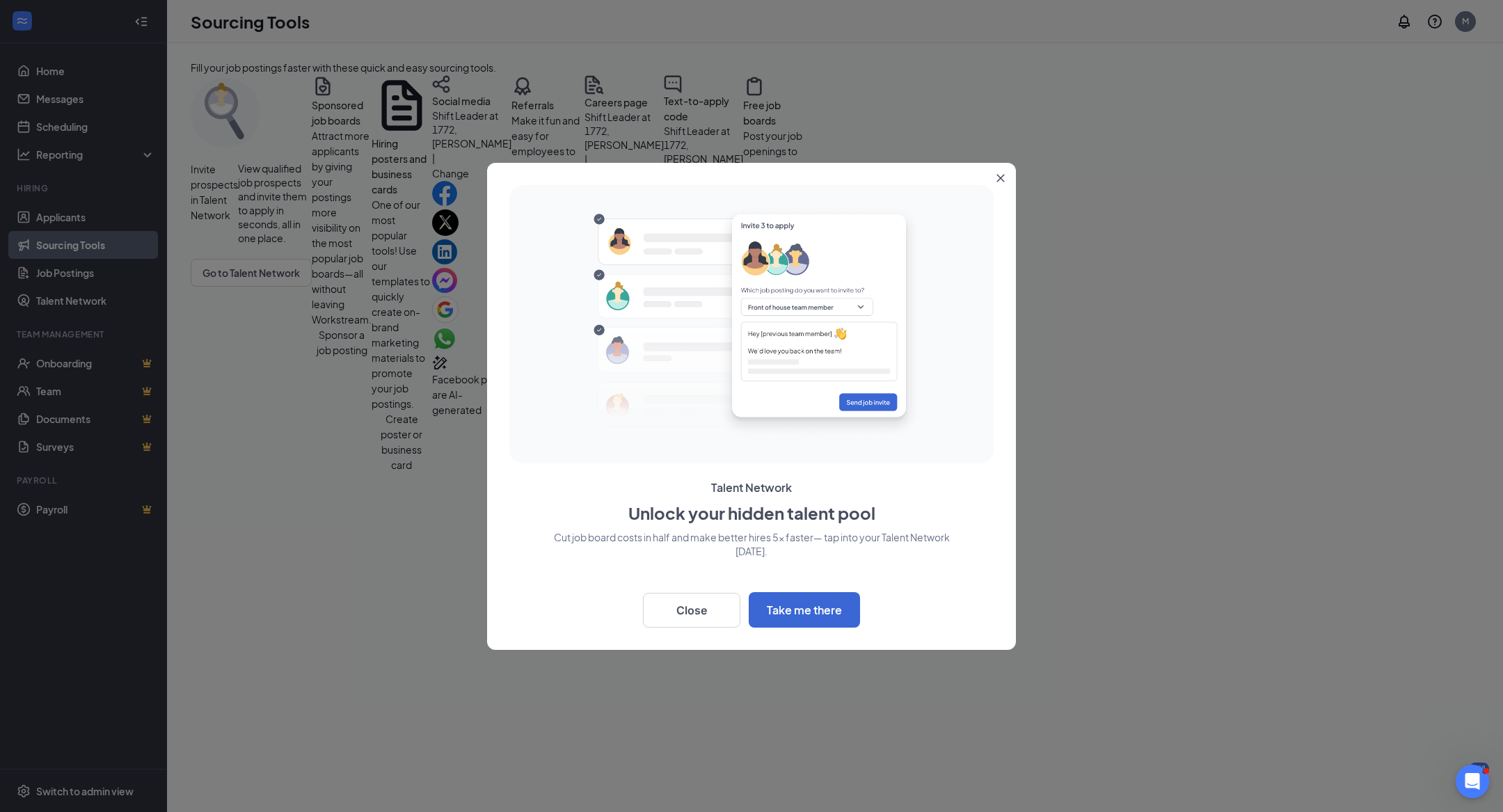
click at [686, 629] on div "Talent Network Unlock your hidden talent pool Cut job board costs in half and m…" at bounding box center [751, 406] width 529 height 487
click at [695, 600] on button "Close" at bounding box center [692, 610] width 98 height 35
